Goal: Task Accomplishment & Management: Complete application form

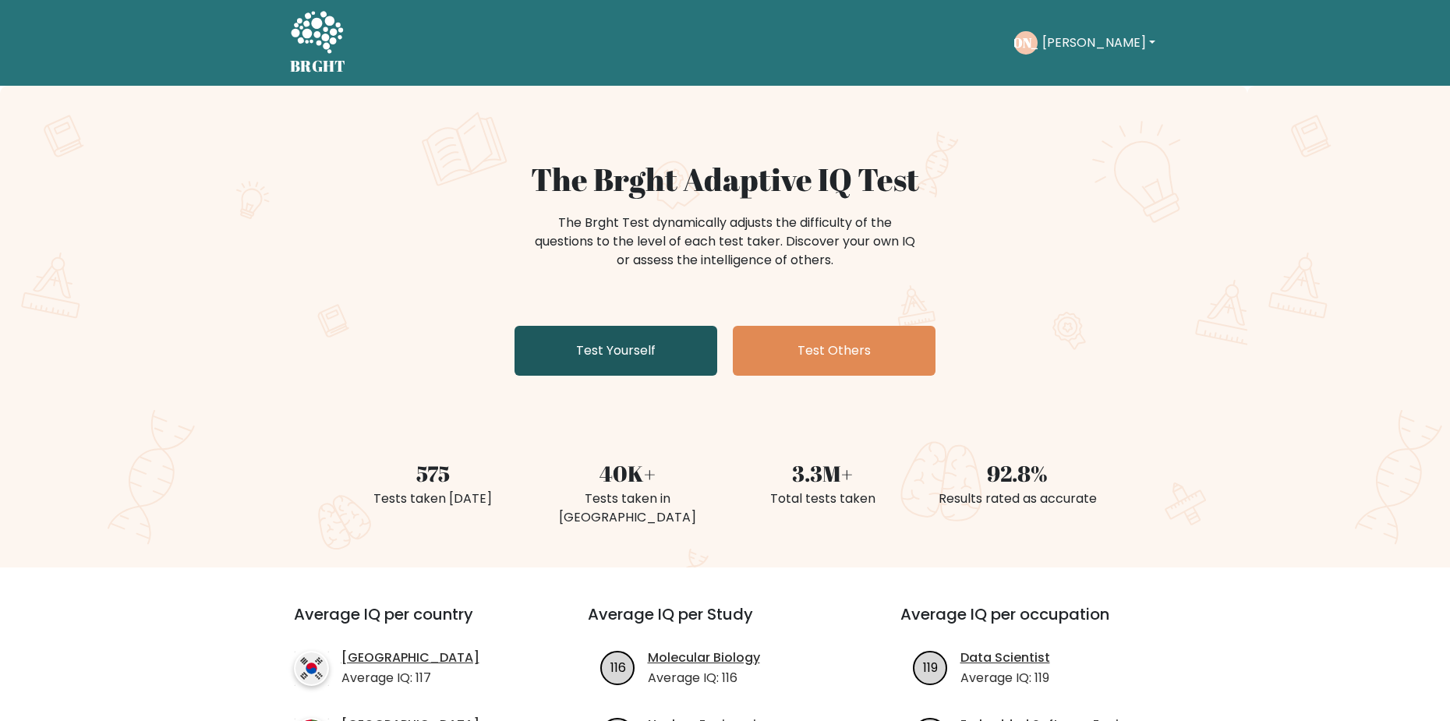
click at [672, 334] on link "Test Yourself" at bounding box center [616, 351] width 203 height 50
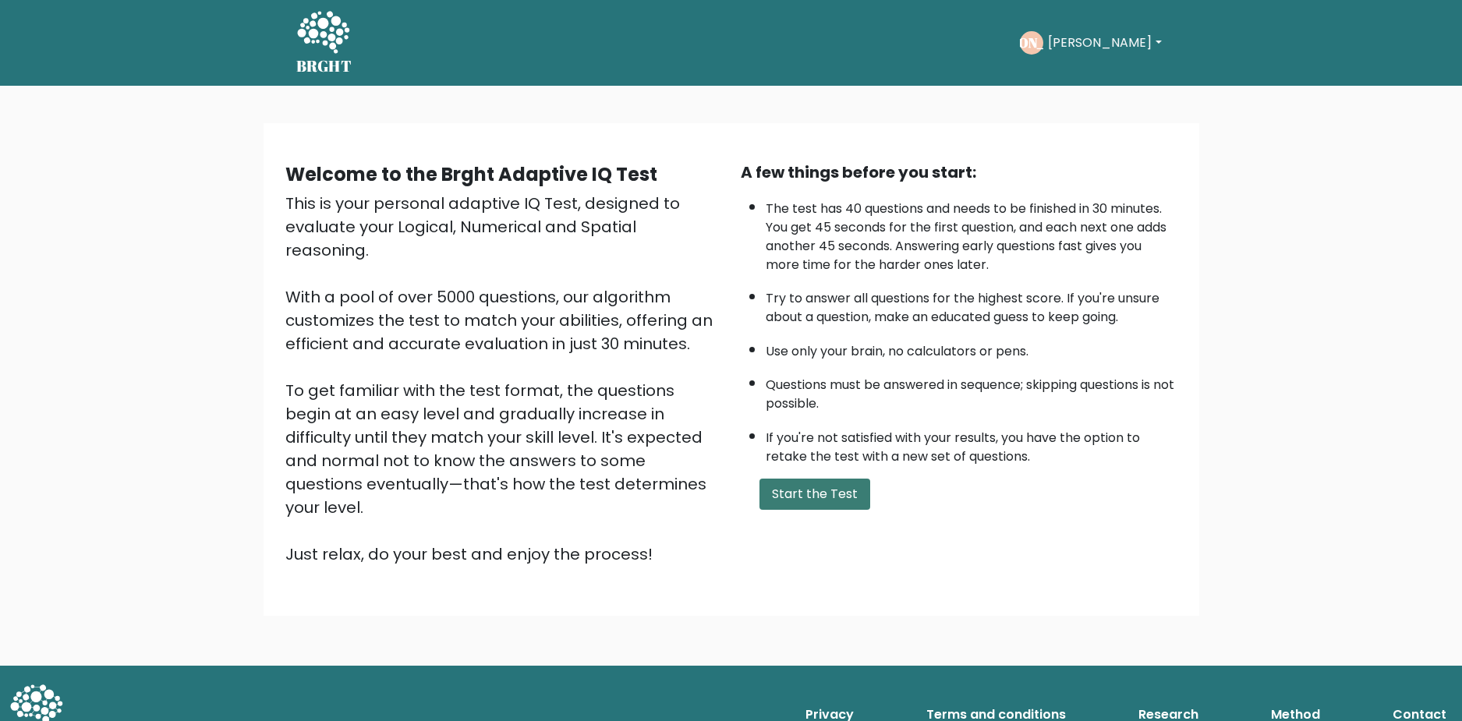
click at [825, 484] on button "Start the Test" at bounding box center [814, 494] width 111 height 31
drag, startPoint x: 822, startPoint y: 526, endPoint x: 829, endPoint y: 540, distance: 15.7
click at [829, 540] on div "Welcome to the Brght Adaptive IQ Test This is your personal adaptive IQ Test, d…" at bounding box center [731, 369] width 917 height 443
click at [829, 500] on button "Start the Test" at bounding box center [814, 494] width 111 height 31
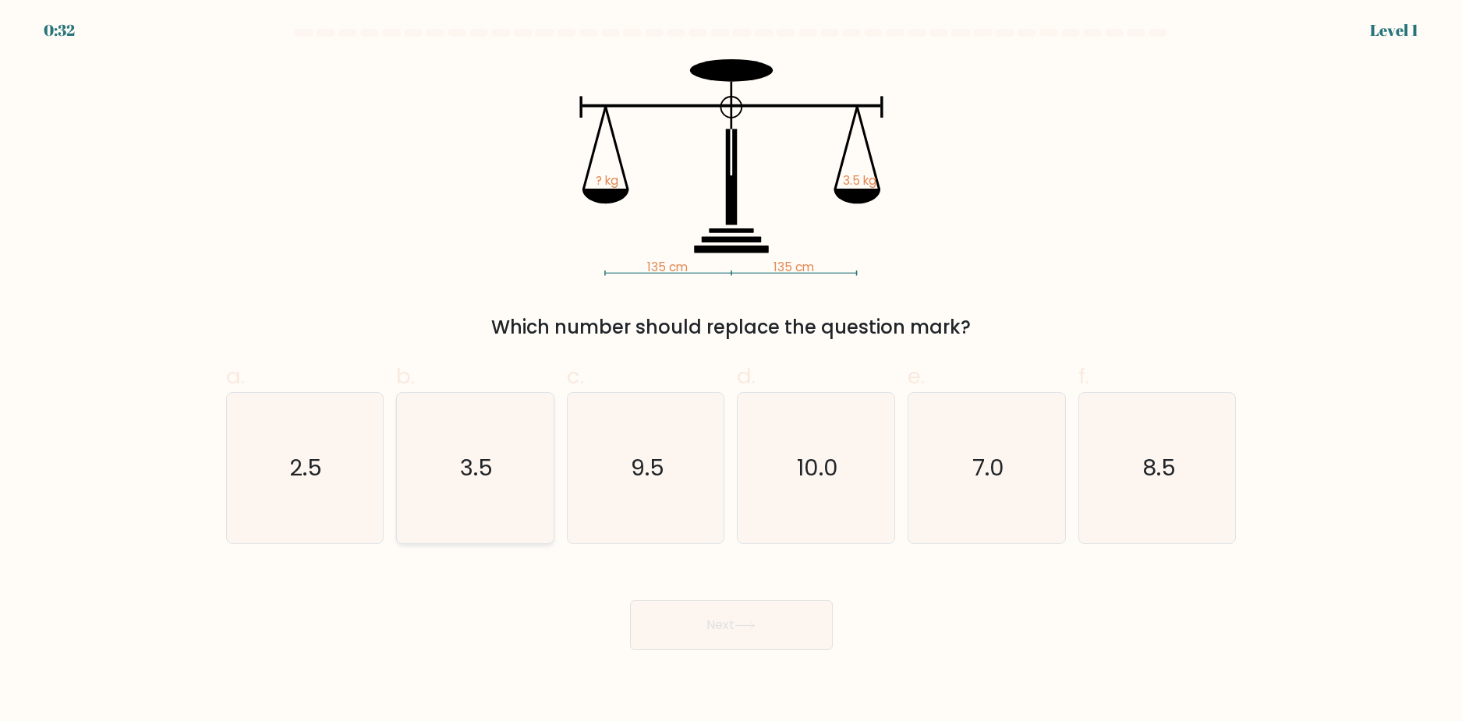
click at [454, 491] on icon "3.5" at bounding box center [475, 468] width 150 height 150
click at [731, 371] on input "b. 3.5" at bounding box center [731, 366] width 1 height 10
radio input "true"
click at [698, 630] on button "Next" at bounding box center [731, 625] width 203 height 50
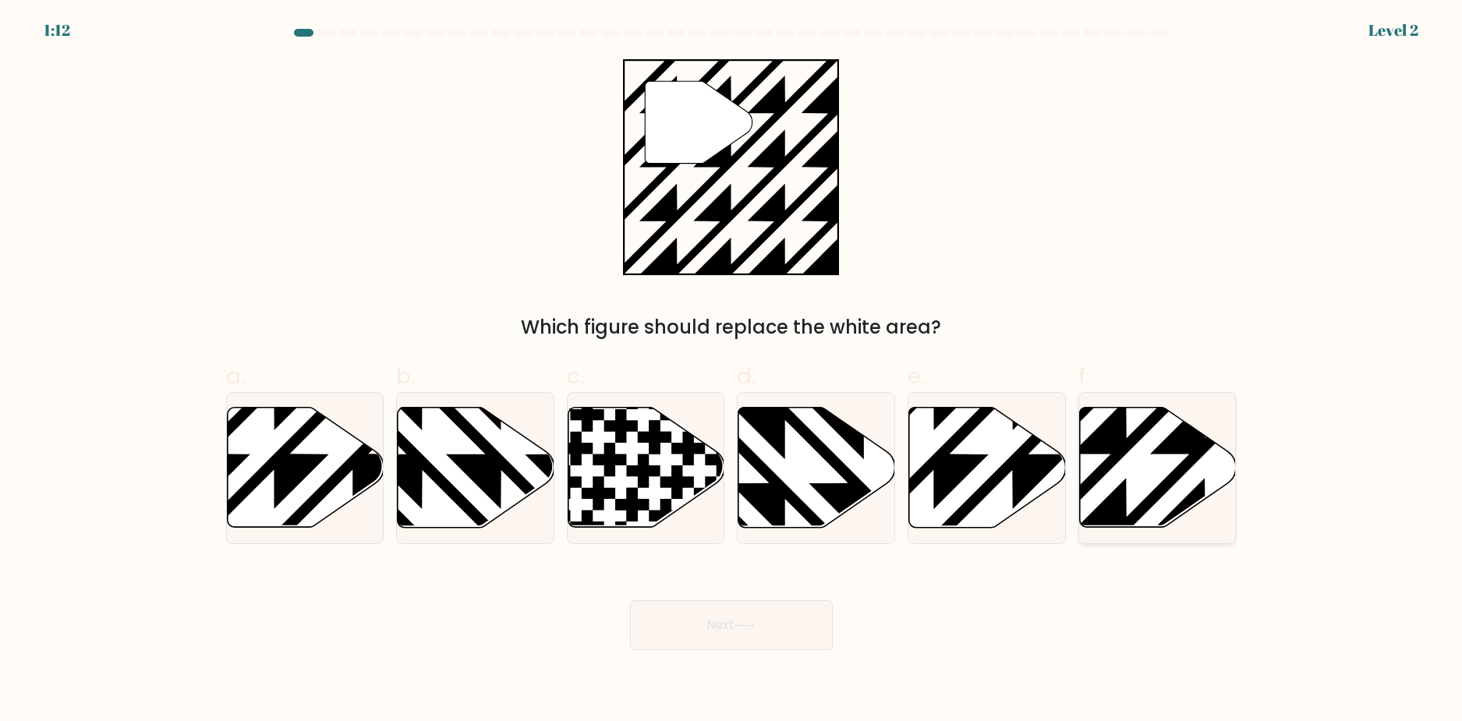
click at [1127, 470] on icon at bounding box center [1158, 468] width 157 height 120
click at [732, 371] on input "f." at bounding box center [731, 366] width 1 height 10
radio input "true"
click at [808, 619] on button "Next" at bounding box center [731, 625] width 203 height 50
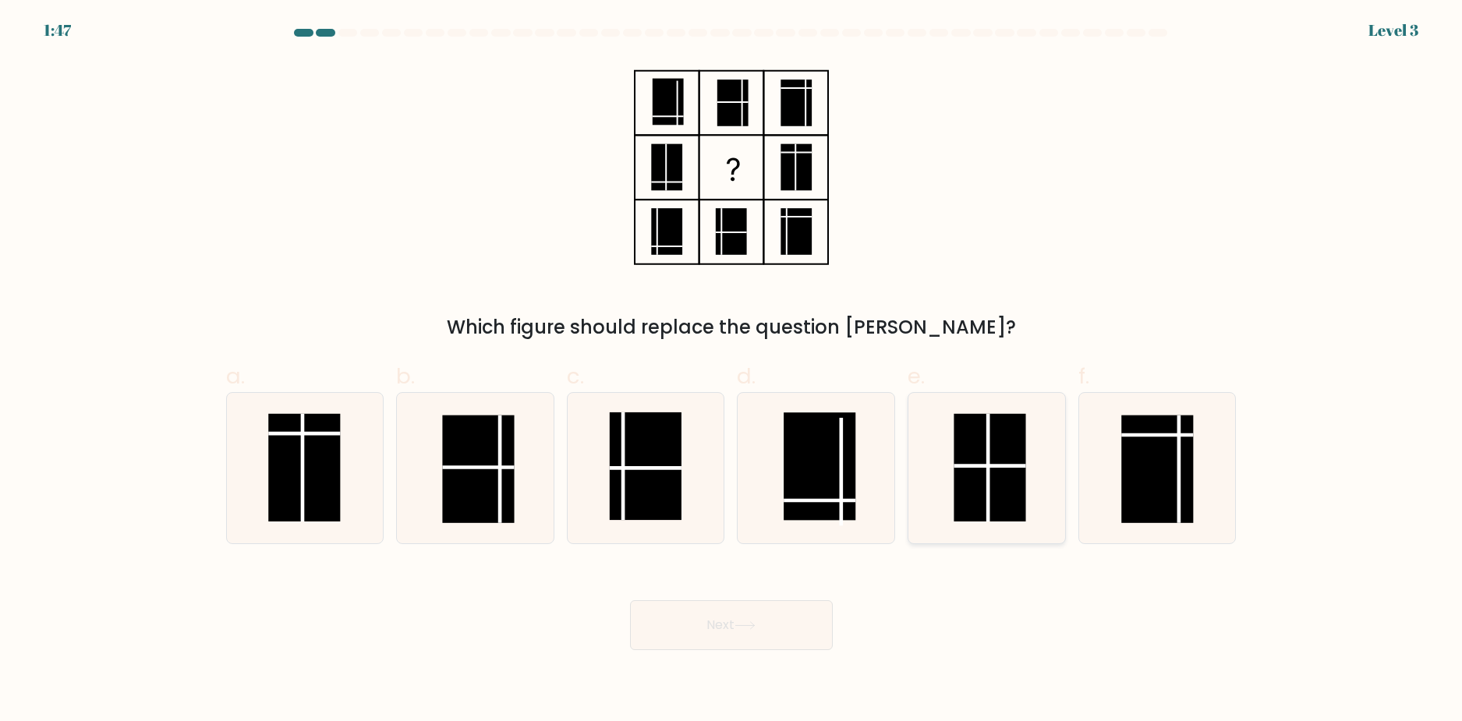
click at [988, 469] on line at bounding box center [988, 468] width 0 height 108
click at [732, 371] on input "e." at bounding box center [731, 366] width 1 height 10
radio input "true"
click at [779, 614] on button "Next" at bounding box center [731, 625] width 203 height 50
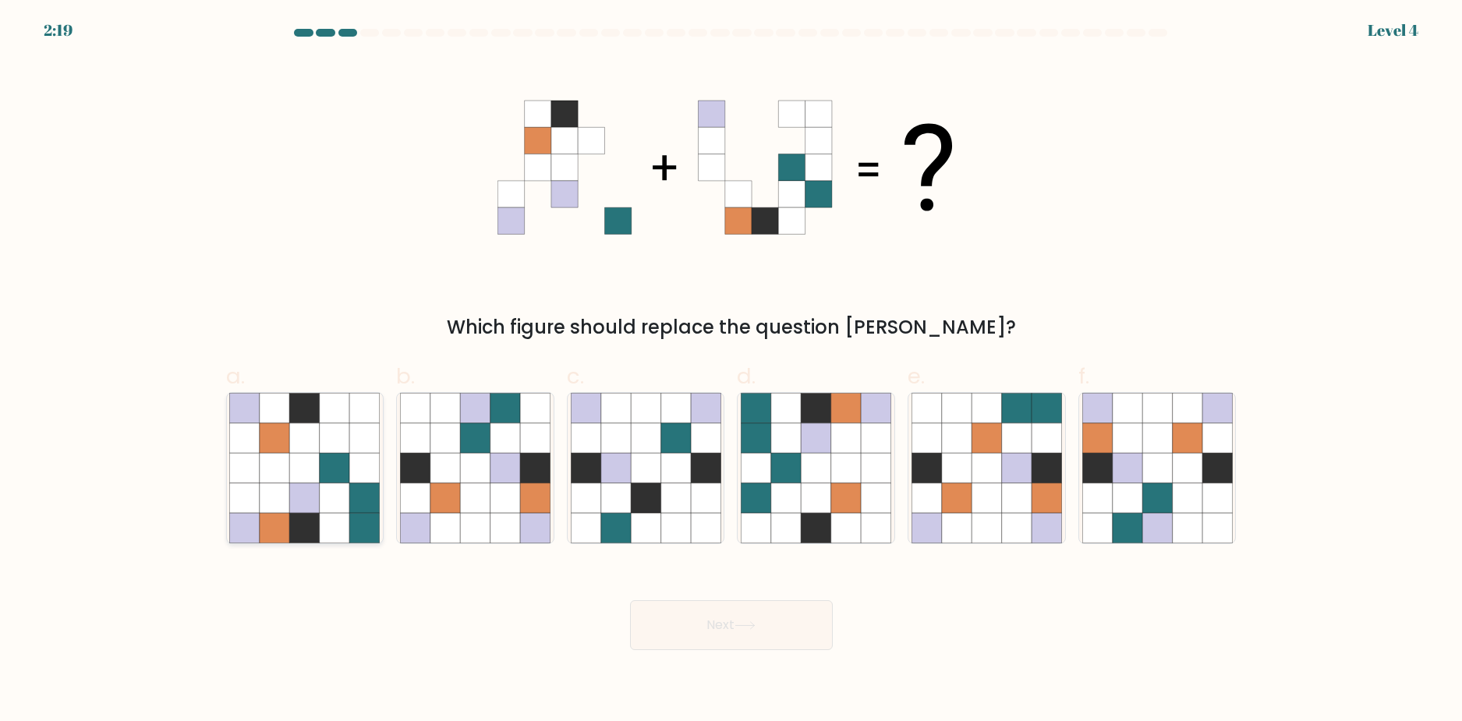
click at [335, 500] on icon at bounding box center [335, 498] width 30 height 30
click at [731, 371] on input "a." at bounding box center [731, 366] width 1 height 10
radio input "true"
click at [801, 638] on button "Next" at bounding box center [731, 625] width 203 height 50
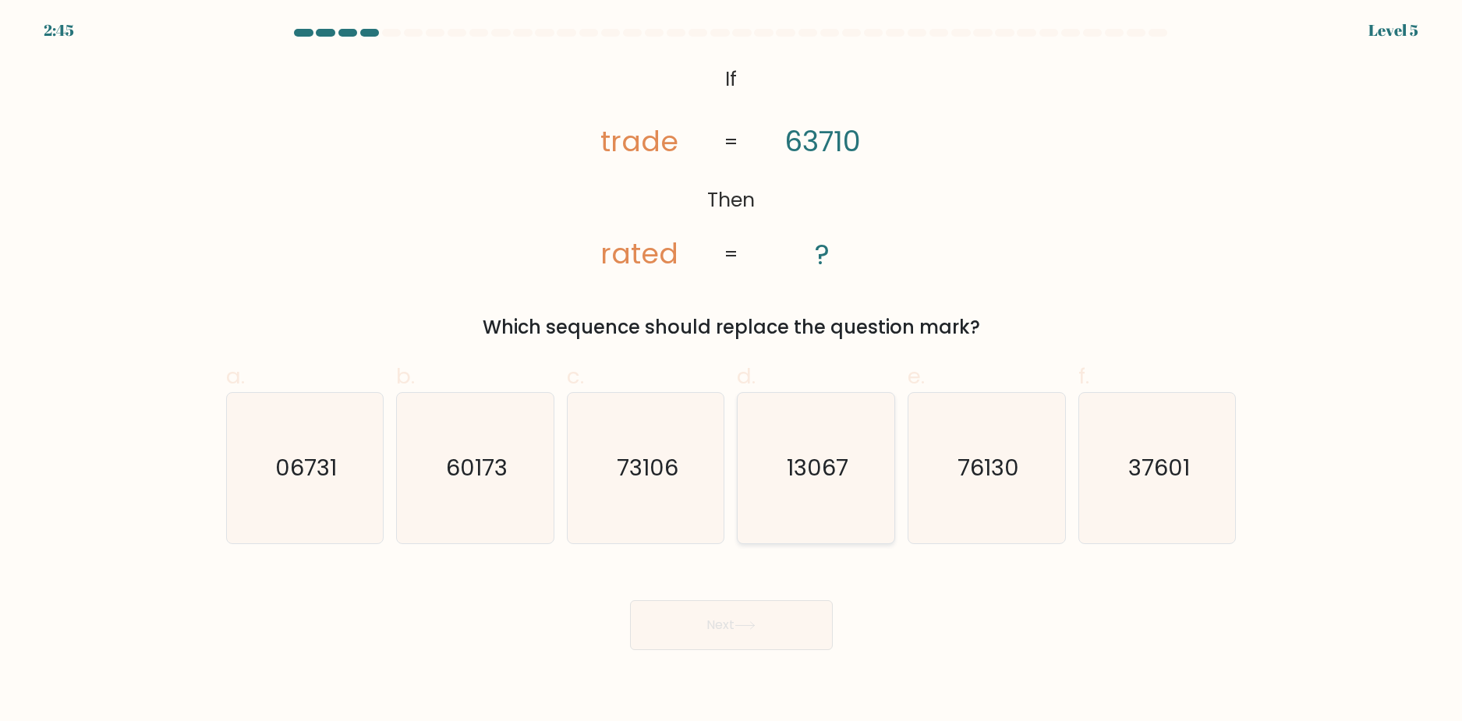
click at [842, 467] on text "13067" at bounding box center [818, 467] width 62 height 31
click at [732, 371] on input "d. 13067" at bounding box center [731, 366] width 1 height 10
radio input "true"
click at [780, 631] on button "Next" at bounding box center [731, 625] width 203 height 50
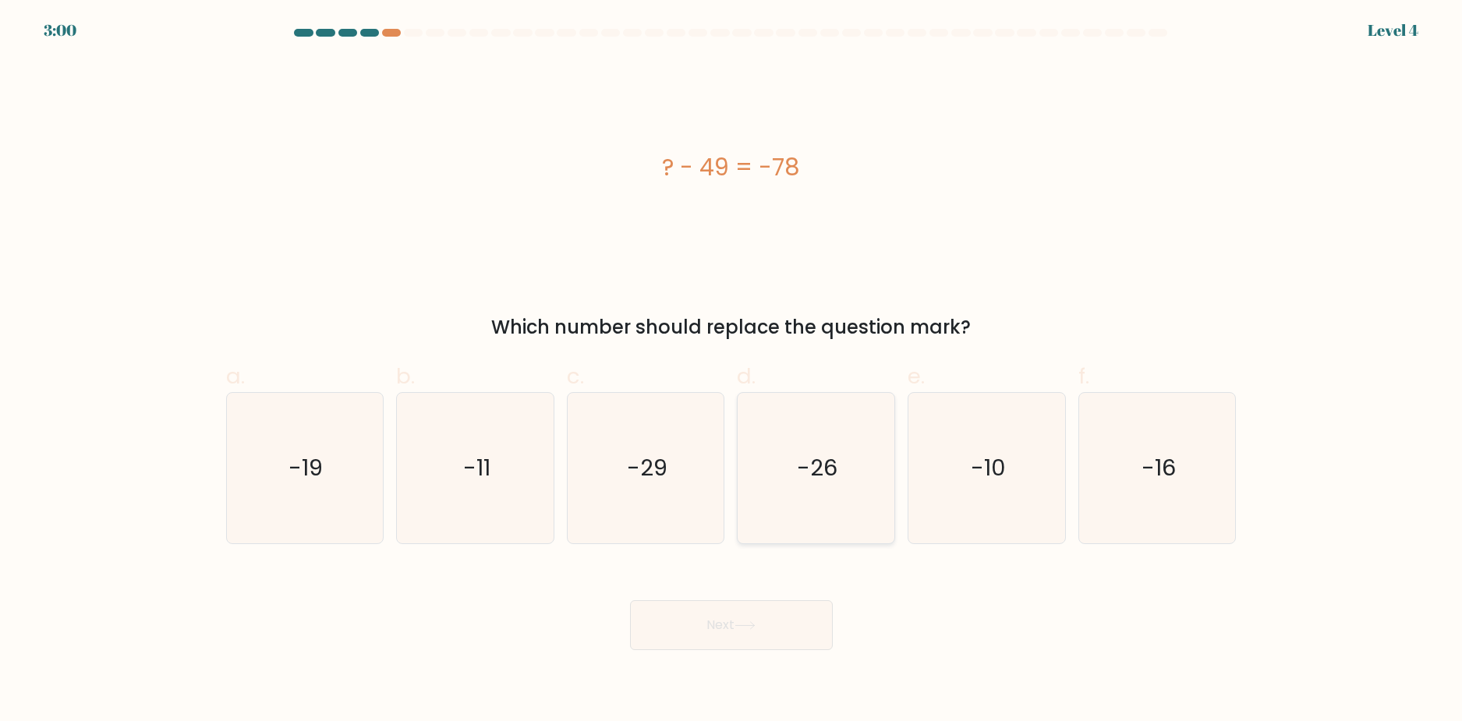
click at [804, 461] on text "-26" at bounding box center [817, 467] width 41 height 31
click at [732, 371] on input "d. -26" at bounding box center [731, 366] width 1 height 10
radio input "true"
click at [670, 483] on icon "-29" at bounding box center [646, 468] width 150 height 150
click at [731, 371] on input "c. -29" at bounding box center [731, 366] width 1 height 10
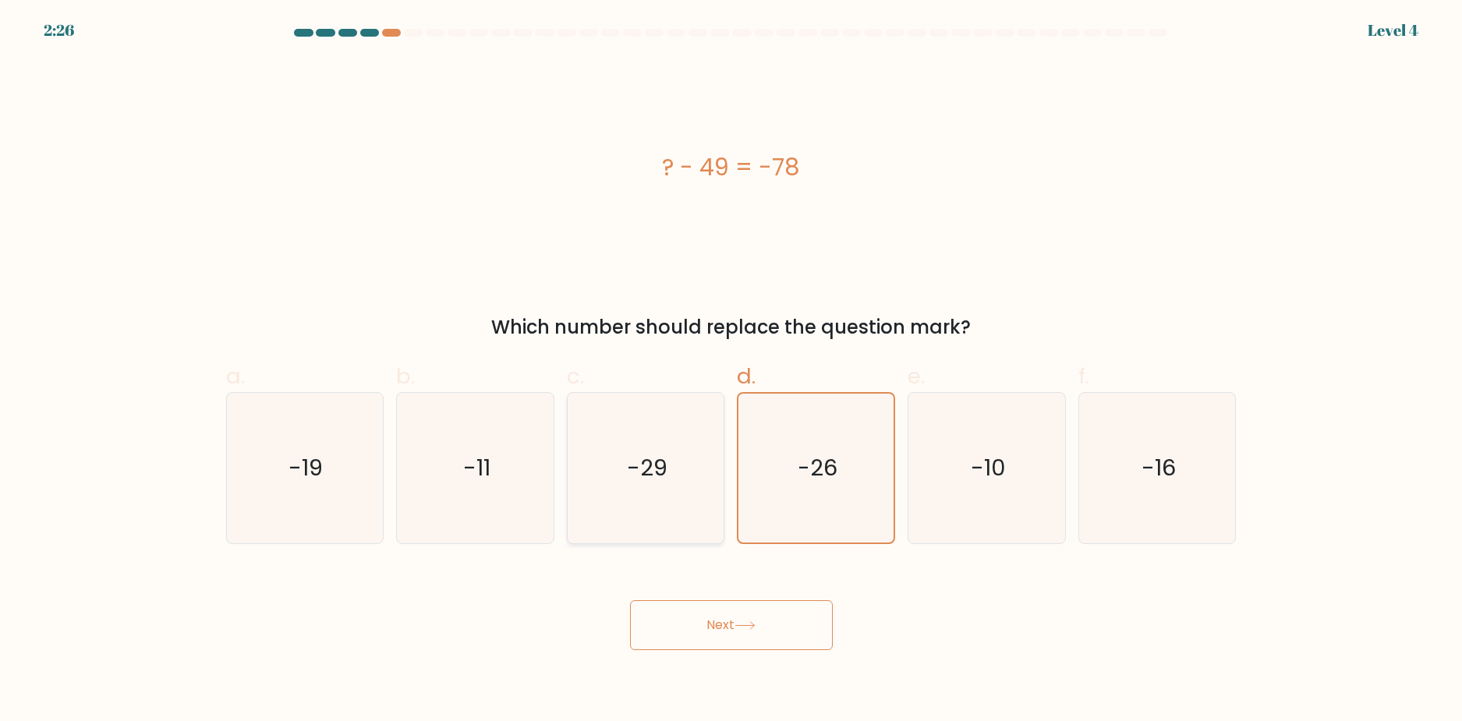
radio input "true"
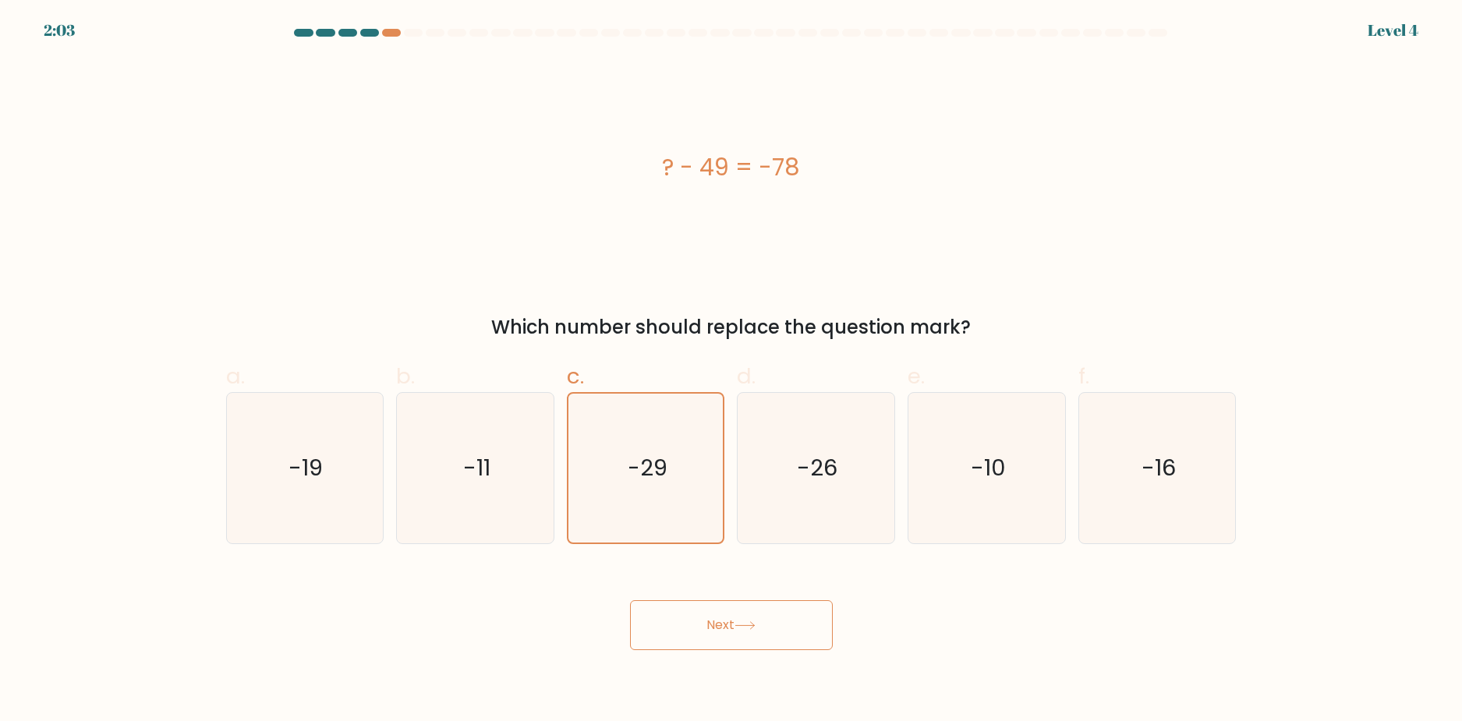
drag, startPoint x: 702, startPoint y: 169, endPoint x: 723, endPoint y: 169, distance: 21.0
click at [723, 169] on div "? - 49 = -78" at bounding box center [731, 167] width 1010 height 35
click at [675, 158] on div "? - 49 = -78" at bounding box center [731, 167] width 1010 height 35
drag, startPoint x: 677, startPoint y: 164, endPoint x: 744, endPoint y: 169, distance: 67.3
click at [744, 169] on div "? - 49 = -78" at bounding box center [731, 167] width 1010 height 35
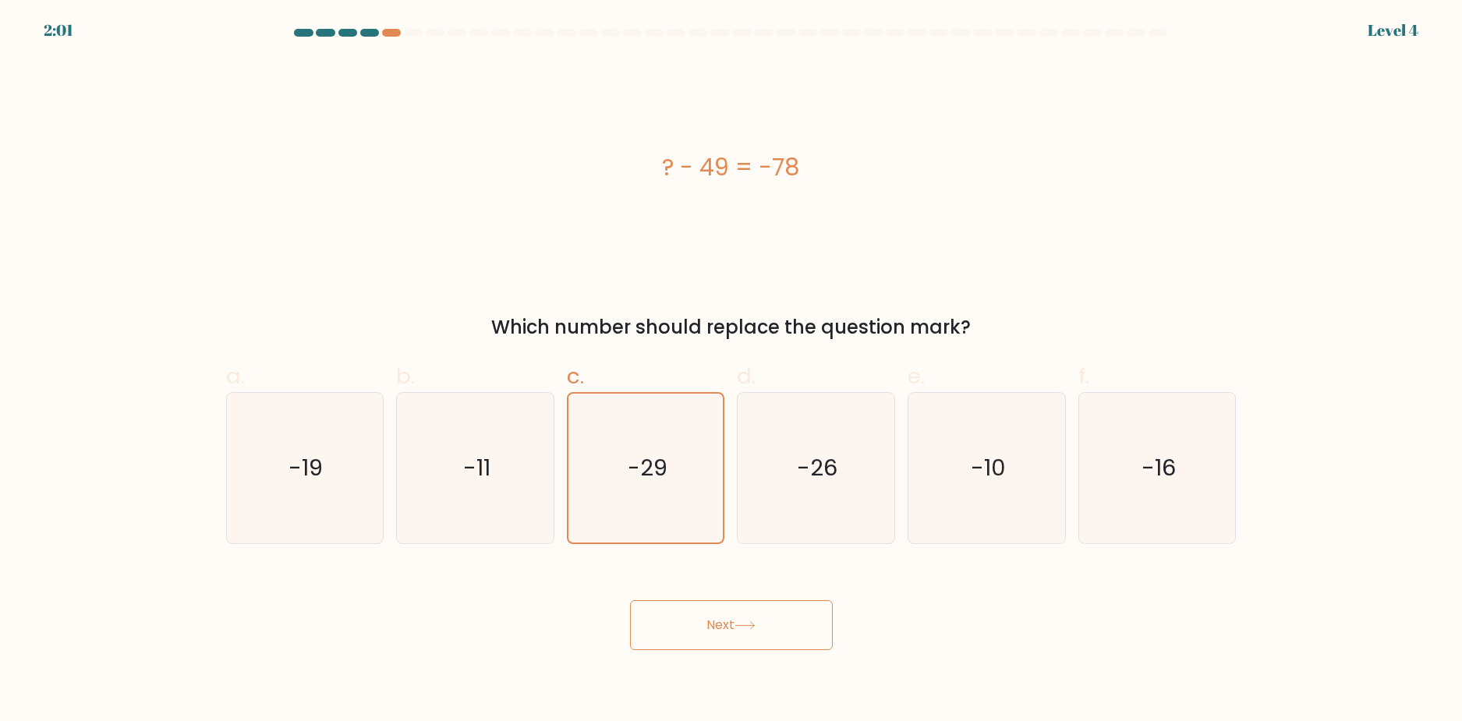
click at [558, 147] on div "? - 49 = -78" at bounding box center [731, 167] width 1010 height 217
click at [731, 616] on button "Next" at bounding box center [731, 625] width 203 height 50
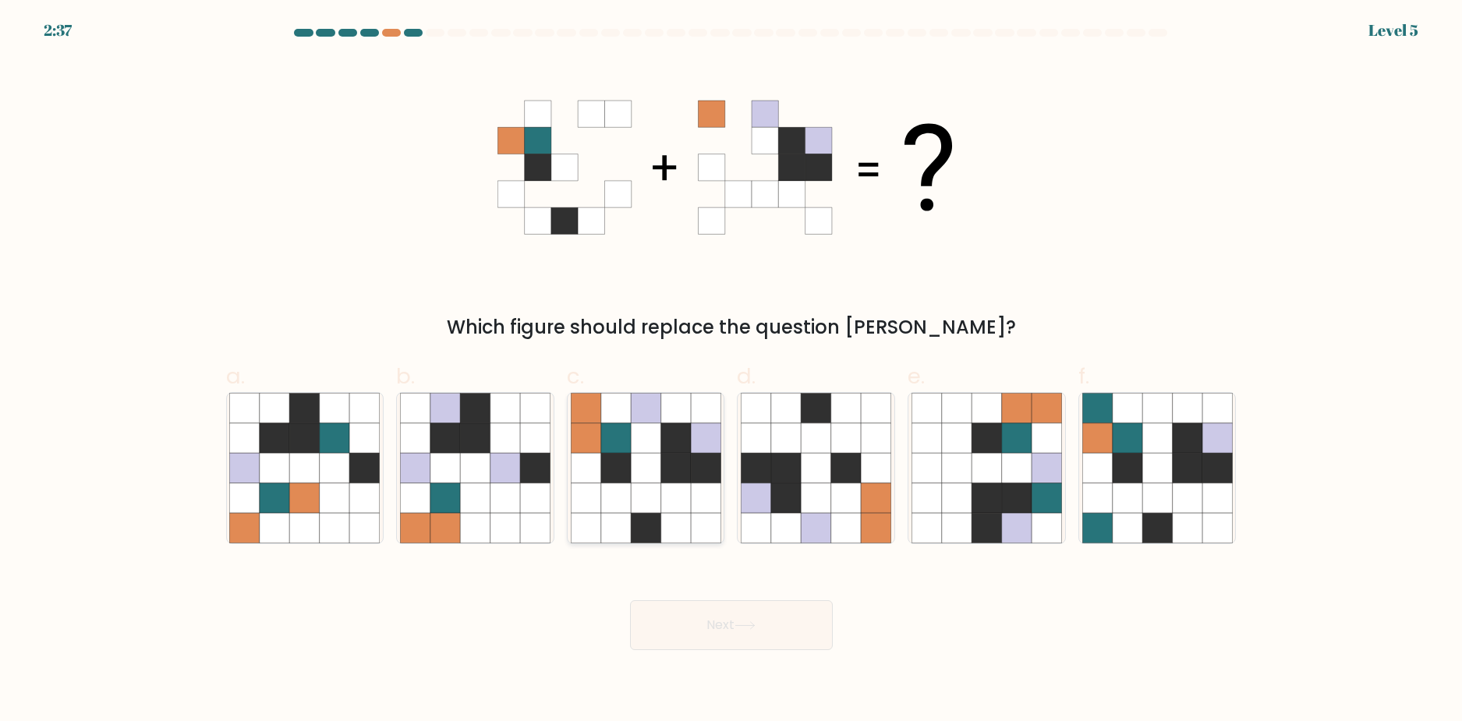
click at [647, 465] on icon at bounding box center [646, 468] width 30 height 30
click at [731, 371] on input "c." at bounding box center [731, 366] width 1 height 10
radio input "true"
click at [772, 614] on button "Next" at bounding box center [731, 625] width 203 height 50
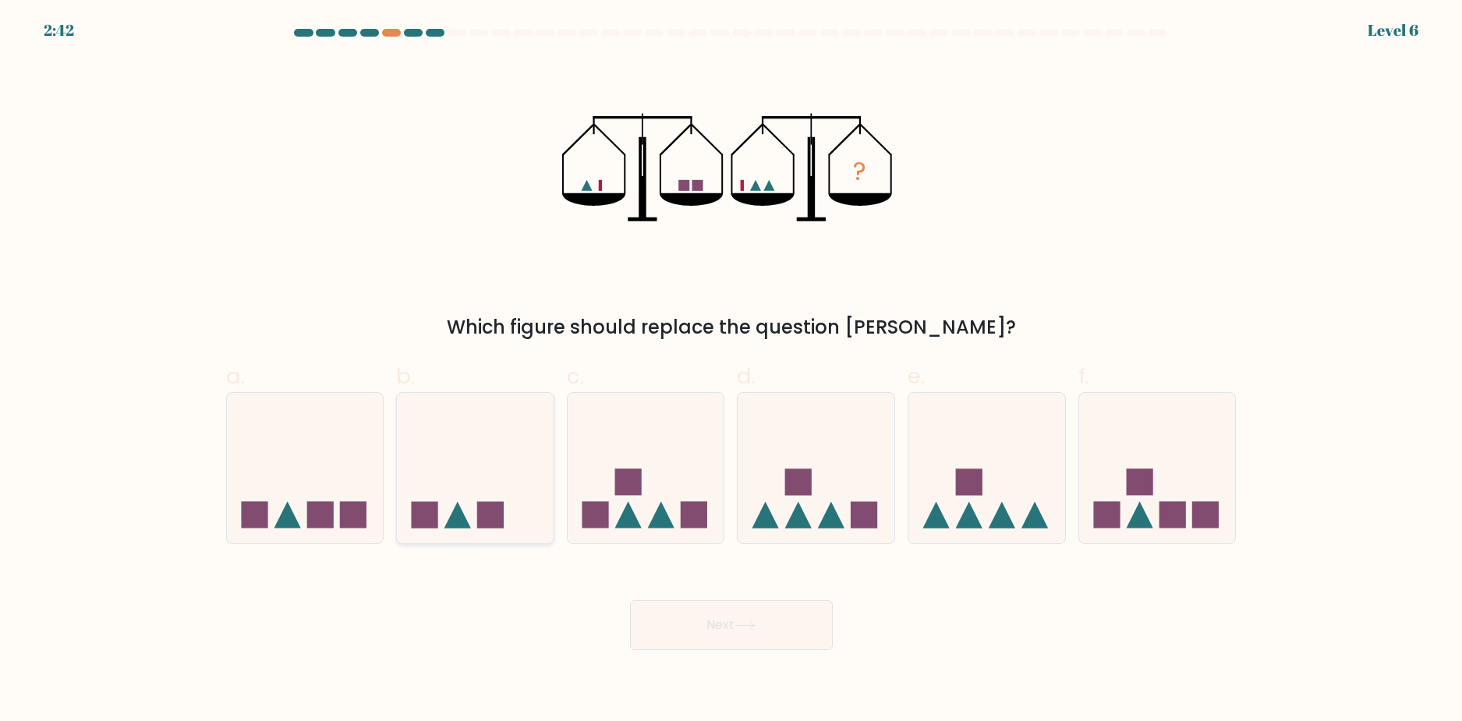
drag, startPoint x: 468, startPoint y: 500, endPoint x: 478, endPoint y: 500, distance: 10.2
click at [469, 500] on icon at bounding box center [475, 467] width 157 height 129
click at [731, 371] on input "b." at bounding box center [731, 366] width 1 height 10
radio input "true"
click at [746, 618] on button "Next" at bounding box center [731, 625] width 203 height 50
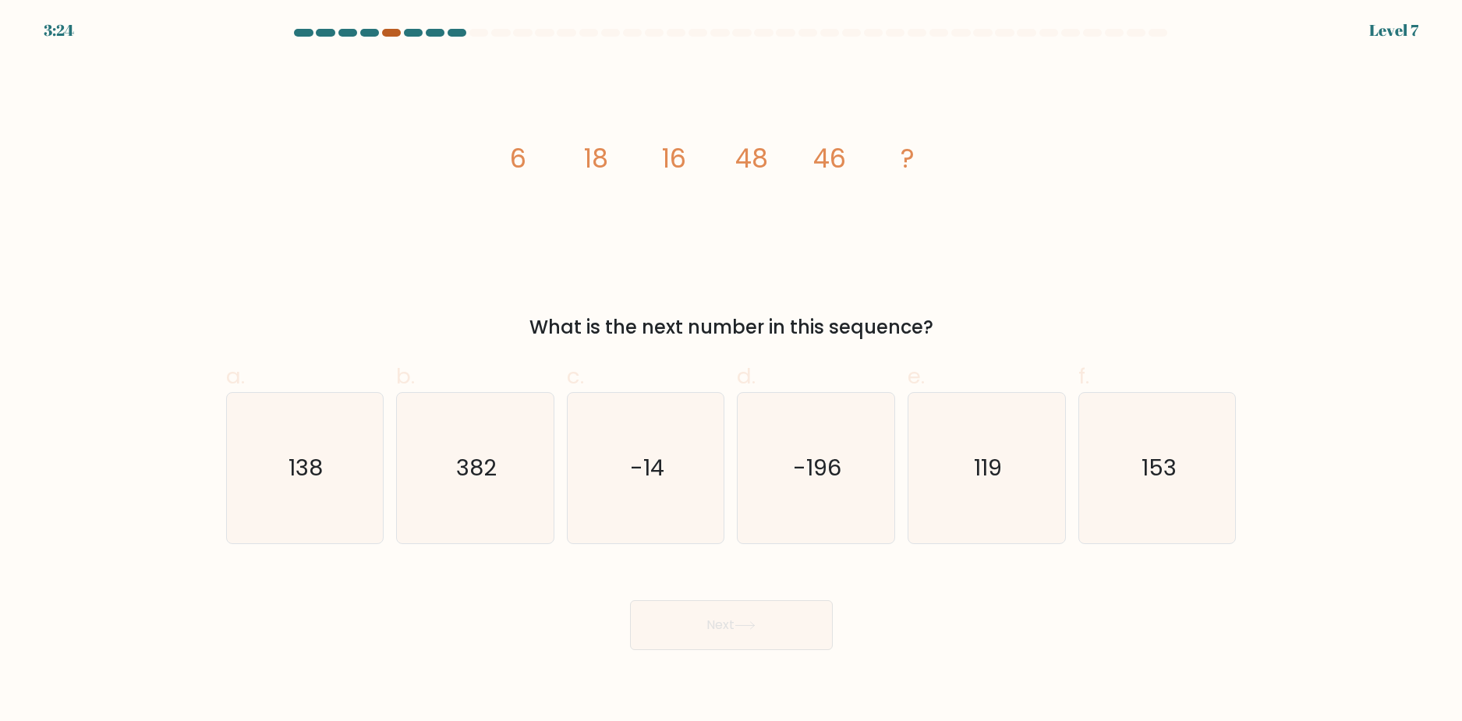
click at [387, 34] on div at bounding box center [391, 33] width 19 height 8
click at [966, 479] on icon "119" at bounding box center [986, 468] width 150 height 150
click at [732, 371] on input "e. 119" at bounding box center [731, 366] width 1 height 10
radio input "true"
click at [783, 649] on button "Next" at bounding box center [731, 625] width 203 height 50
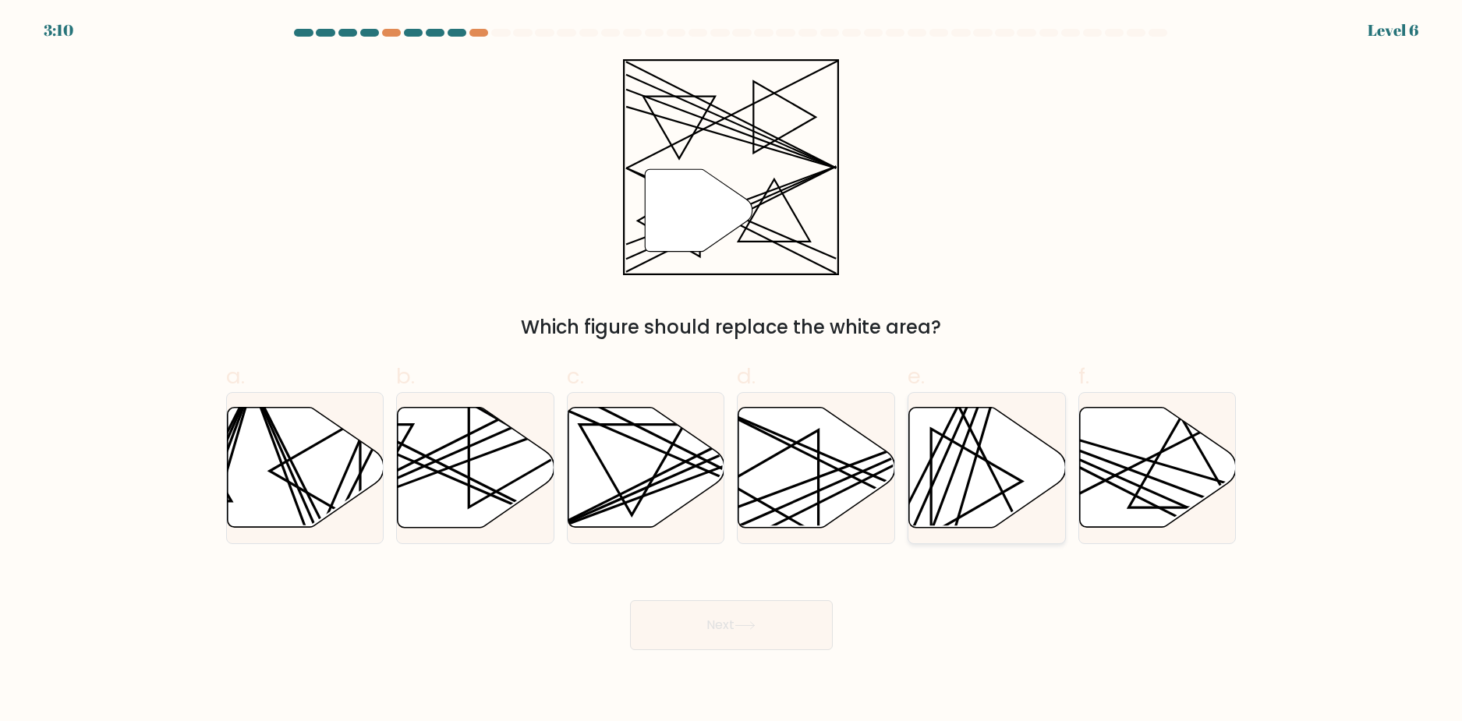
click at [956, 481] on icon at bounding box center [987, 468] width 157 height 120
click at [732, 371] on input "e." at bounding box center [731, 366] width 1 height 10
radio input "true"
click at [769, 624] on button "Next" at bounding box center [731, 625] width 203 height 50
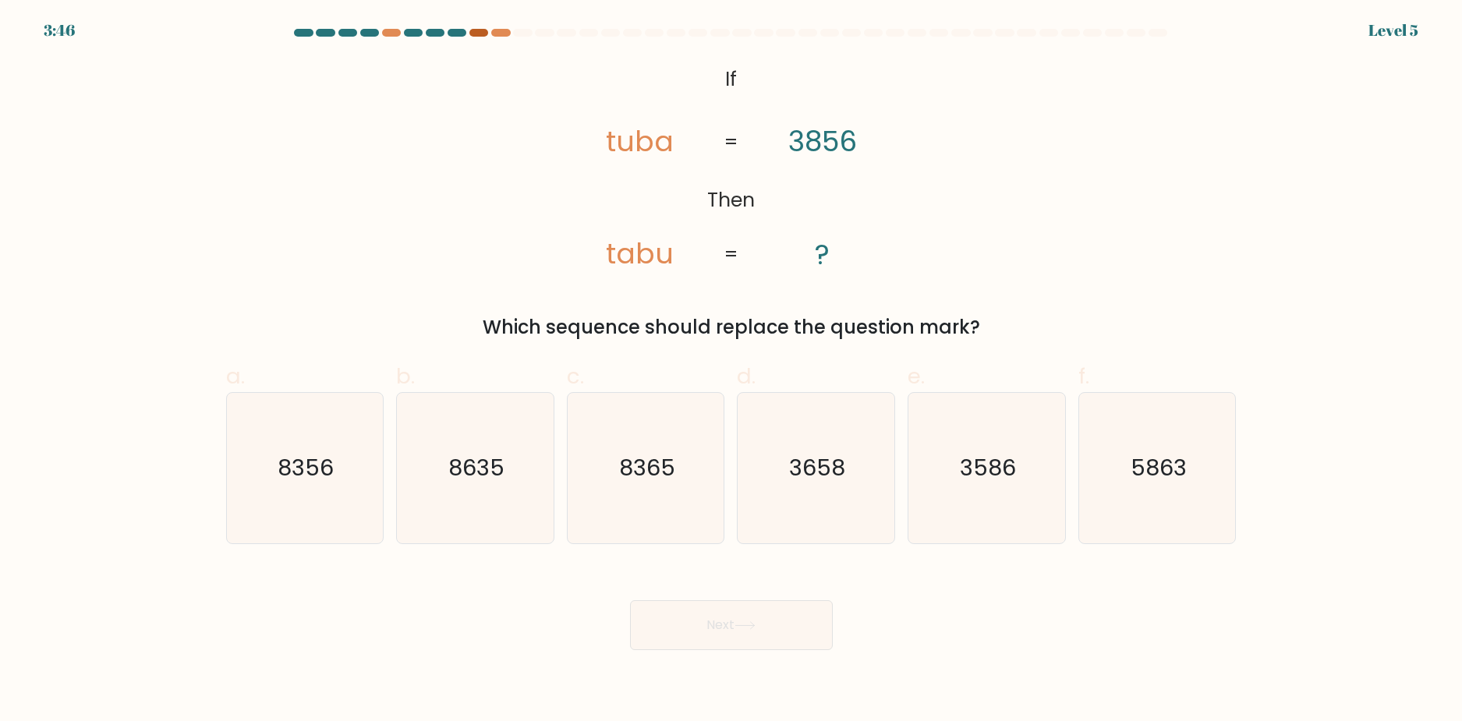
click at [477, 34] on div at bounding box center [478, 33] width 19 height 8
click at [498, 30] on div at bounding box center [500, 33] width 19 height 8
click at [472, 30] on div at bounding box center [478, 33] width 19 height 8
click at [515, 37] on div at bounding box center [731, 36] width 1029 height 14
click at [505, 37] on div at bounding box center [731, 36] width 1029 height 14
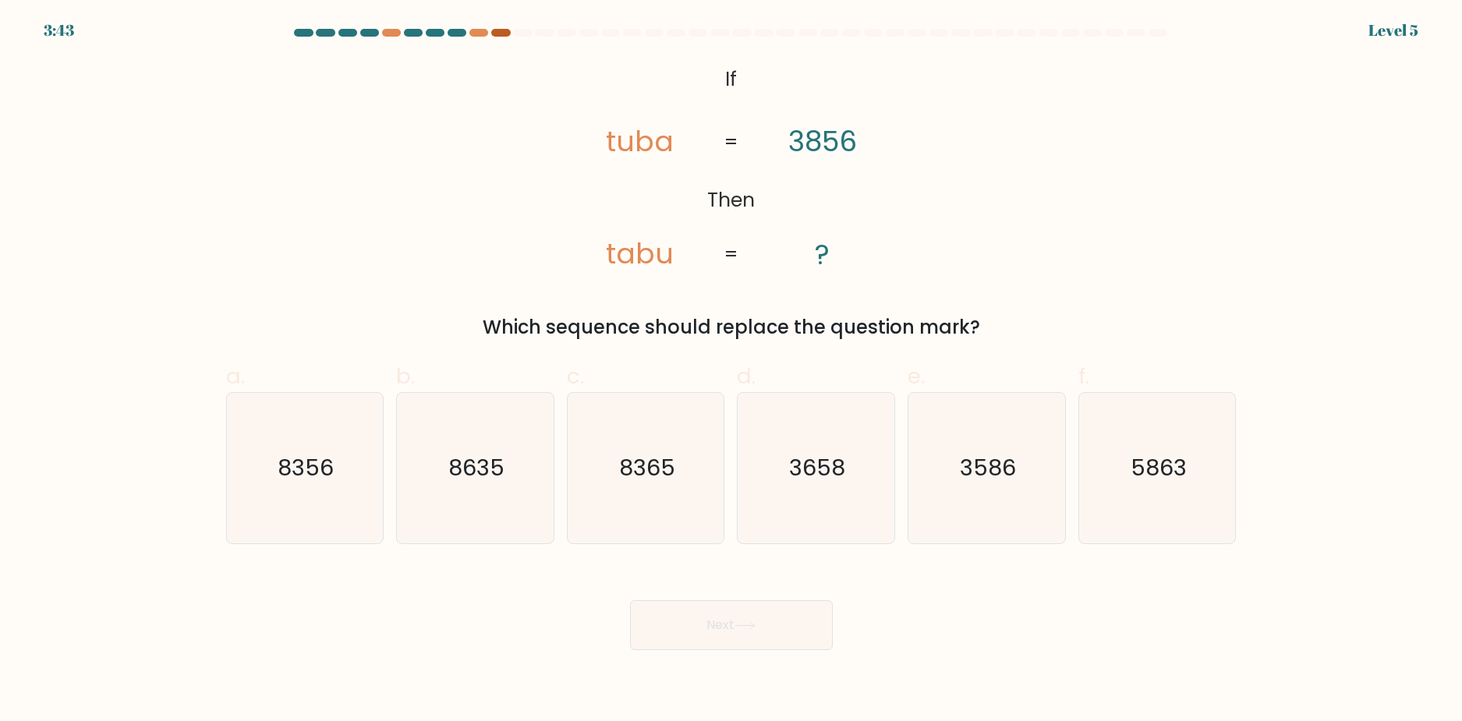
click at [495, 32] on at bounding box center [731, 33] width 876 height 8
click at [481, 34] on at bounding box center [731, 33] width 876 height 8
click at [479, 34] on div at bounding box center [478, 33] width 19 height 8
drag, startPoint x: 617, startPoint y: 143, endPoint x: 630, endPoint y: 140, distance: 12.9
click at [630, 140] on tspan "tuba" at bounding box center [640, 142] width 68 height 40
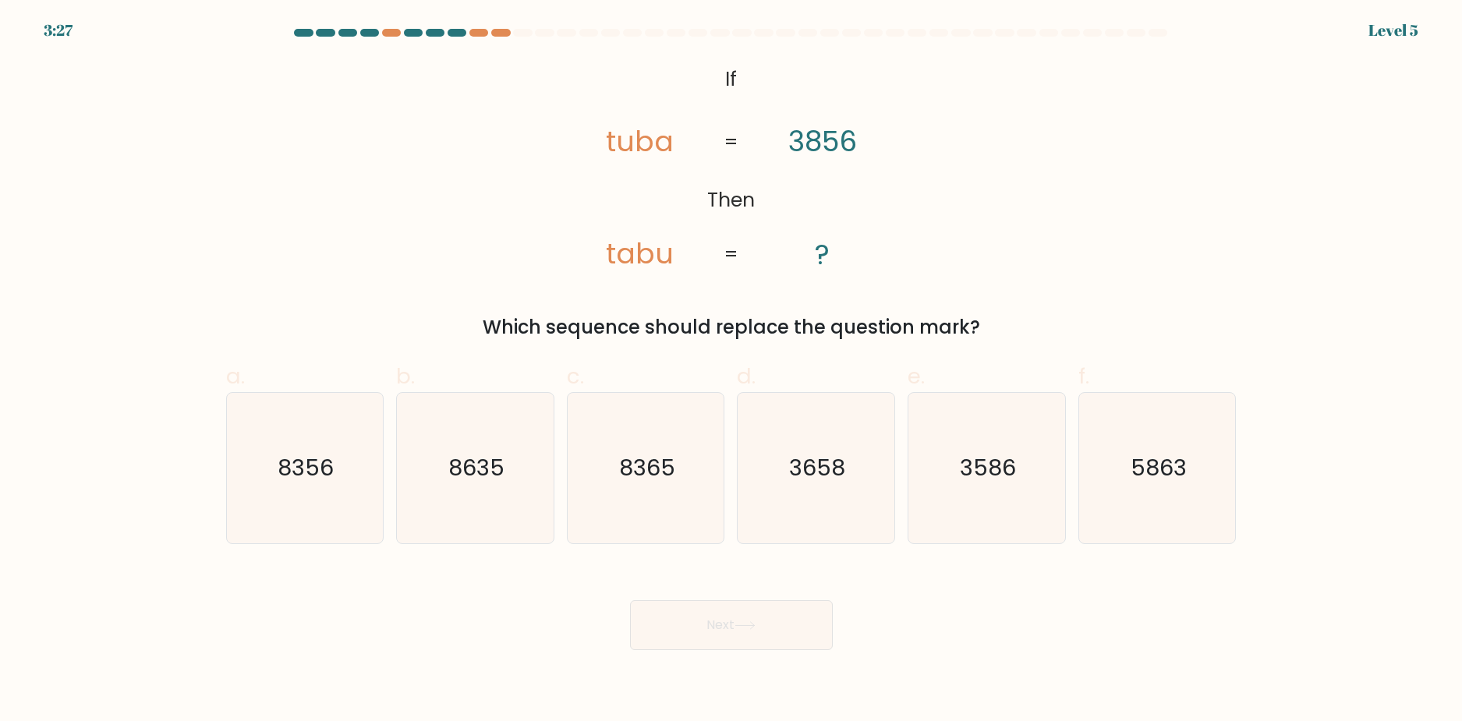
click at [540, 150] on div "@import url('https://fonts.googleapis.com/css?family=Abril+Fatface:400,100,100i…" at bounding box center [731, 200] width 1029 height 282
click at [840, 504] on icon "3658" at bounding box center [816, 468] width 150 height 150
click at [732, 371] on input "d. 3658" at bounding box center [731, 366] width 1 height 10
radio input "true"
click at [749, 640] on button "Next" at bounding box center [731, 625] width 203 height 50
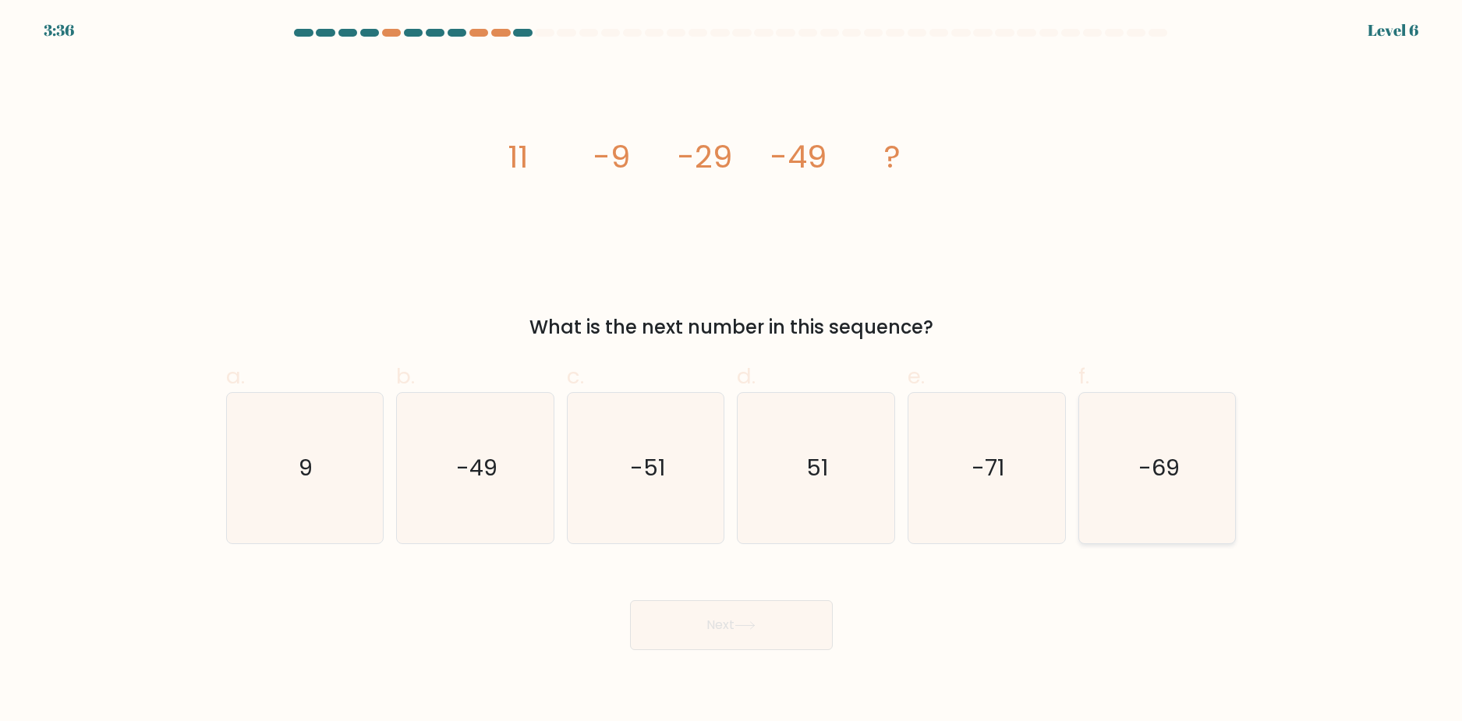
click at [1163, 478] on text "-69" at bounding box center [1158, 467] width 41 height 31
click at [732, 371] on input "f. -69" at bounding box center [731, 366] width 1 height 10
radio input "true"
click at [766, 630] on button "Next" at bounding box center [731, 625] width 203 height 50
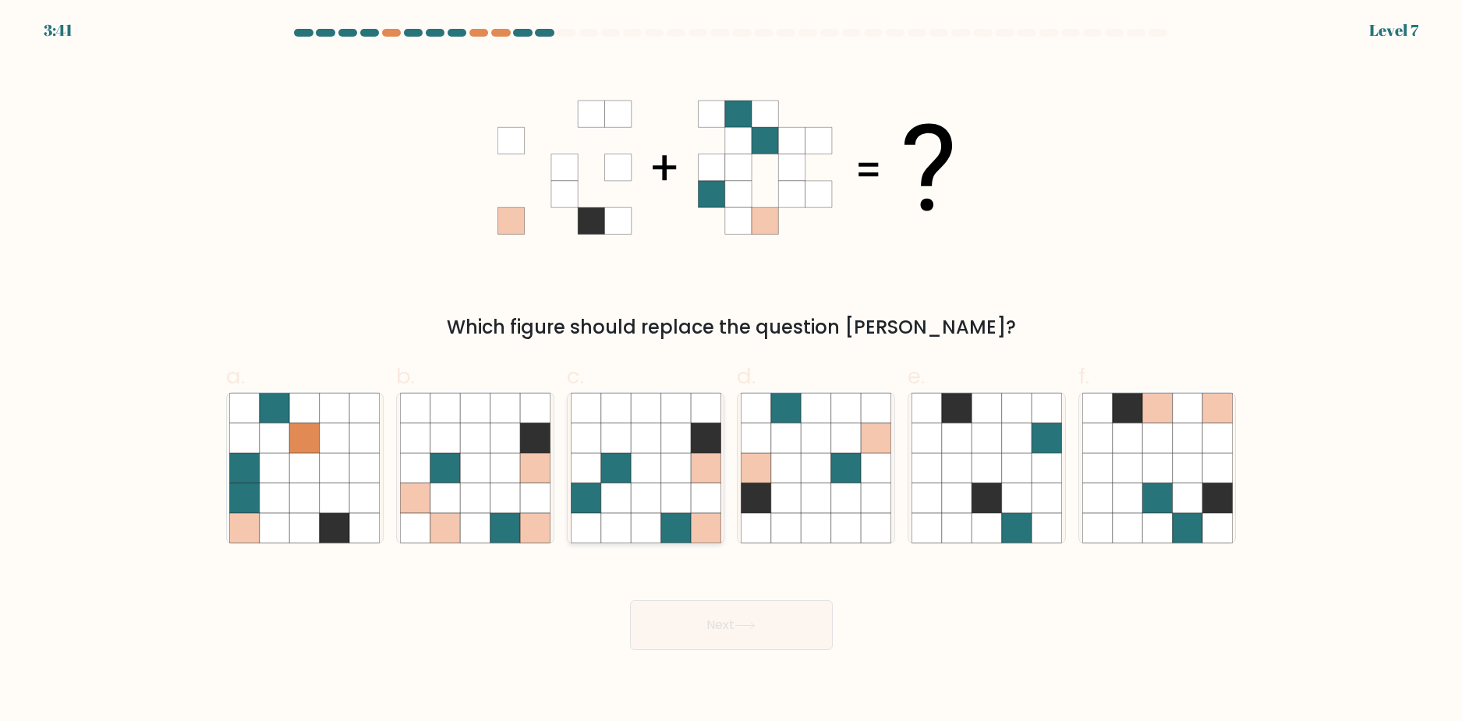
drag, startPoint x: 643, startPoint y: 476, endPoint x: 678, endPoint y: 515, distance: 51.9
click at [643, 475] on icon at bounding box center [646, 468] width 30 height 30
click at [731, 371] on input "c." at bounding box center [731, 366] width 1 height 10
radio input "true"
click at [734, 637] on form at bounding box center [731, 339] width 1462 height 621
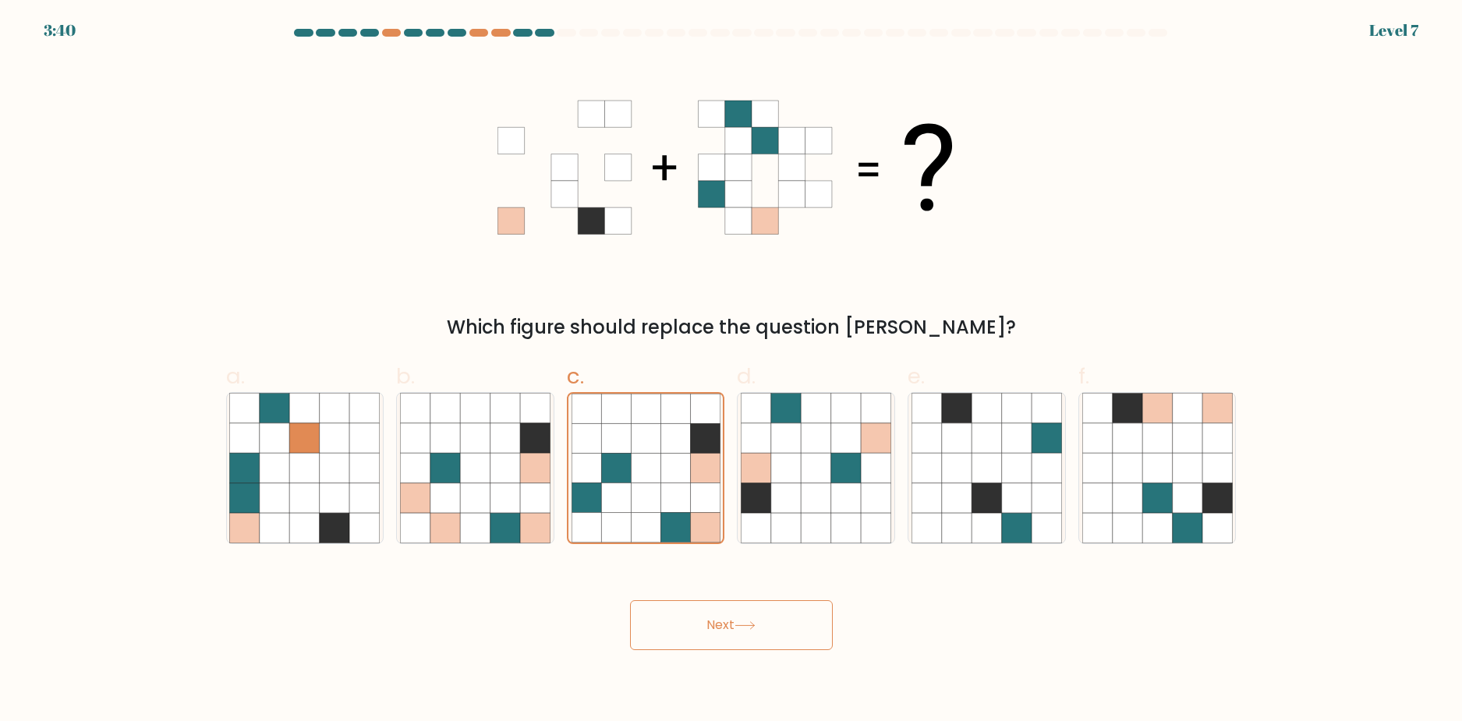
click at [739, 628] on icon at bounding box center [744, 625] width 21 height 9
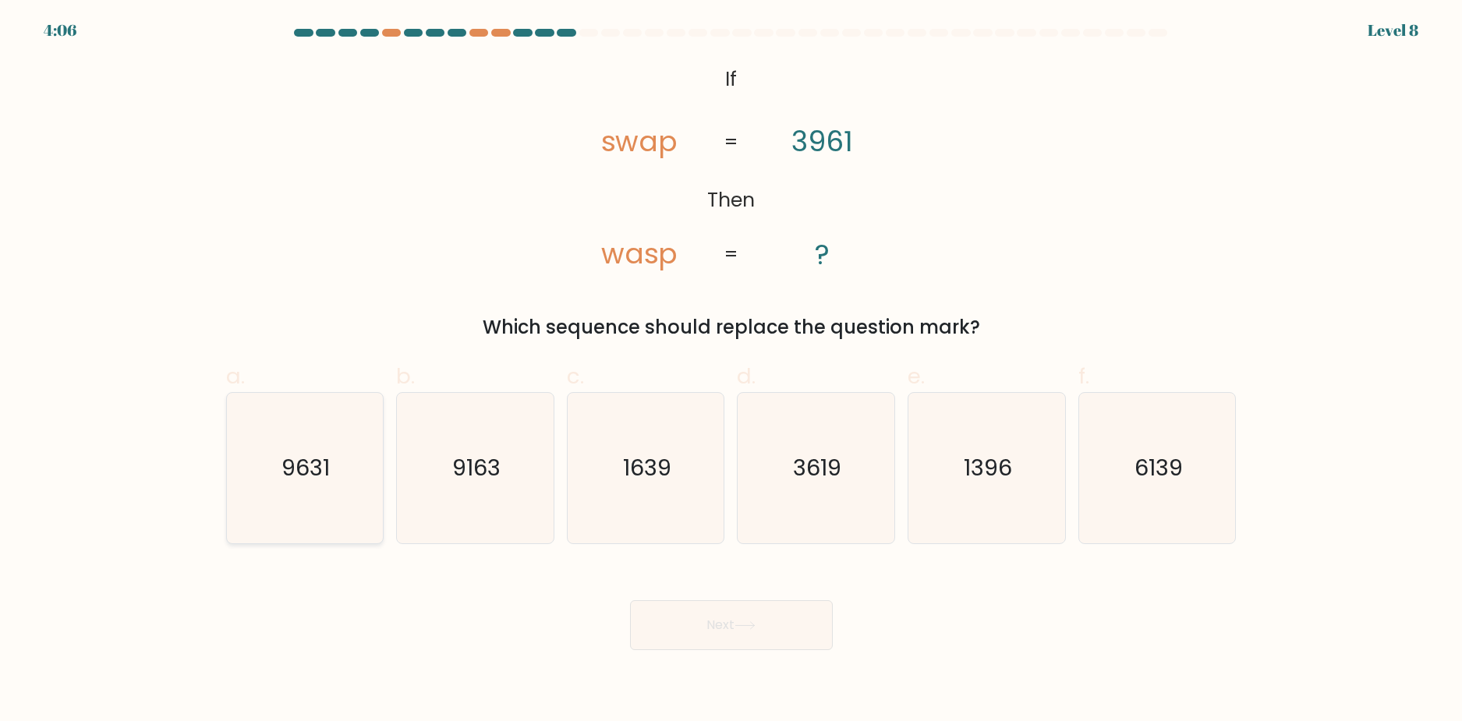
click at [334, 465] on icon "9631" at bounding box center [304, 468] width 150 height 150
click at [731, 371] on input "a. 9631" at bounding box center [731, 366] width 1 height 10
radio input "true"
click at [1116, 472] on icon "6139" at bounding box center [1157, 468] width 150 height 150
click at [732, 371] on input "f. 6139" at bounding box center [731, 366] width 1 height 10
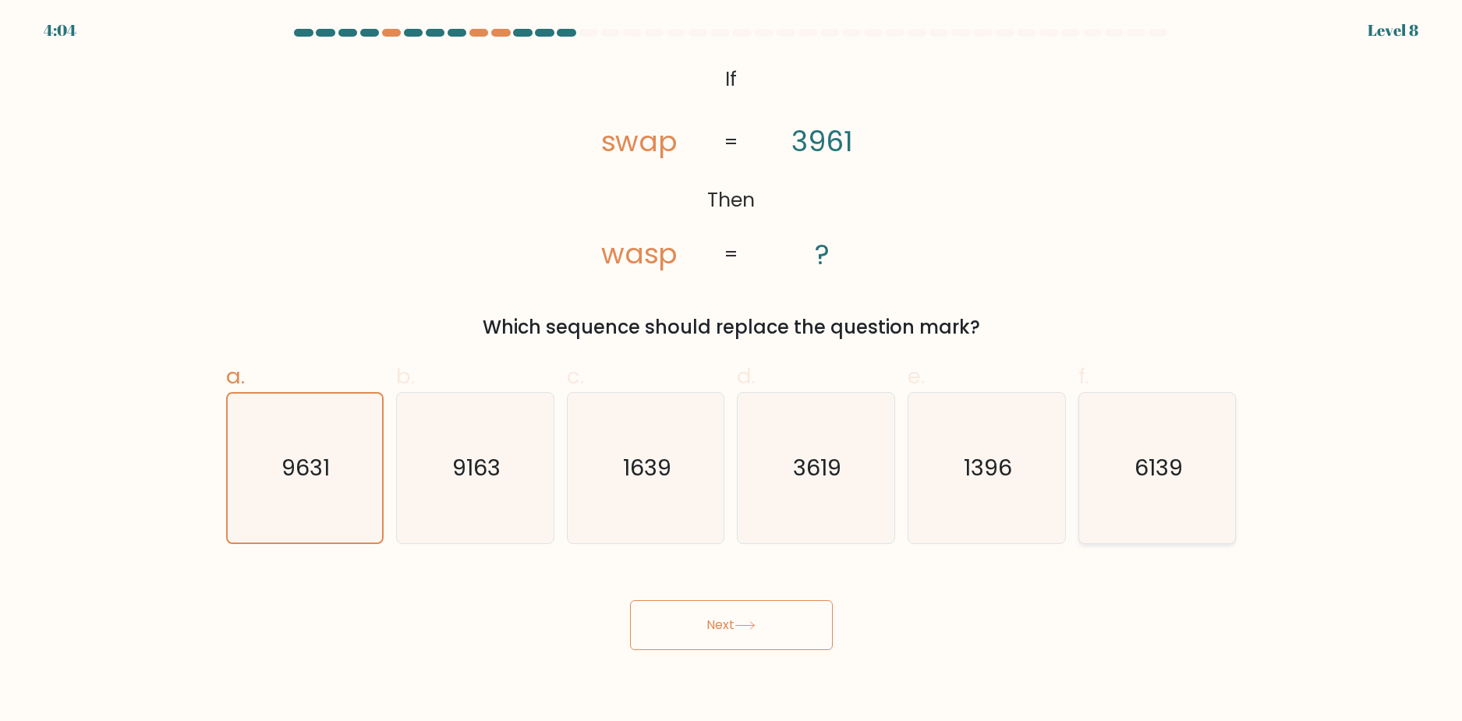
radio input "true"
click at [277, 464] on icon "9631" at bounding box center [304, 468] width 150 height 150
click at [731, 371] on input "a. 9631" at bounding box center [731, 366] width 1 height 10
radio input "true"
click at [700, 628] on button "Next" at bounding box center [731, 625] width 203 height 50
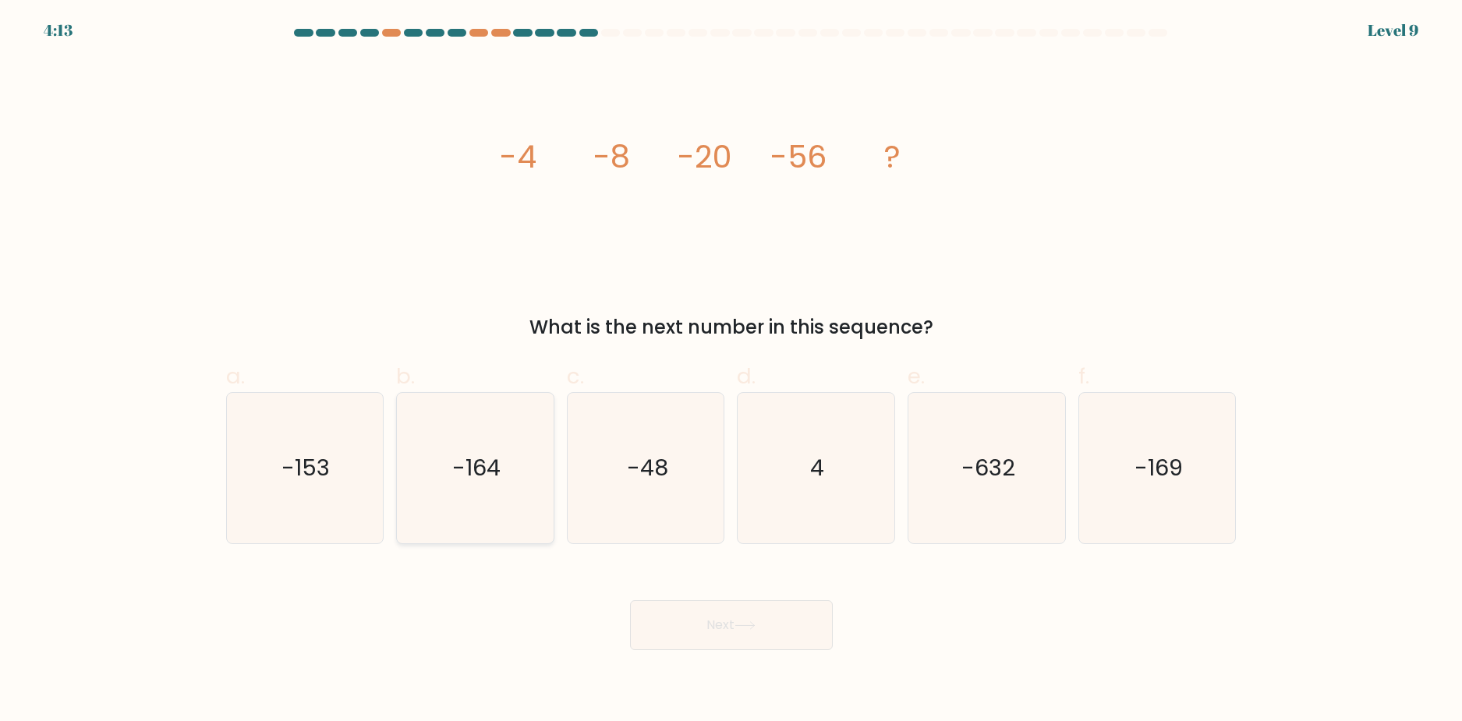
click at [513, 474] on icon "-164" at bounding box center [475, 468] width 150 height 150
click at [731, 371] on input "b. -164" at bounding box center [731, 366] width 1 height 10
radio input "true"
click at [660, 624] on button "Next" at bounding box center [731, 625] width 203 height 50
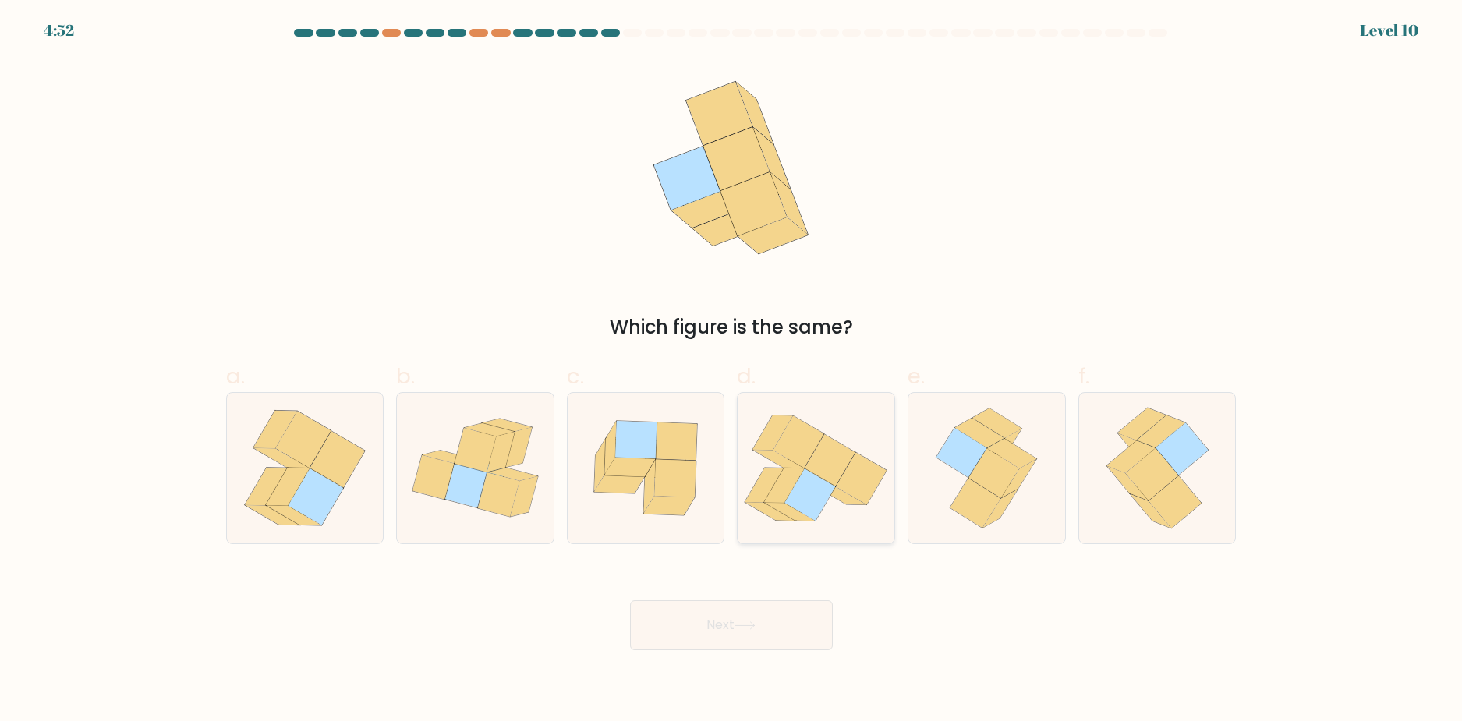
click at [805, 487] on icon at bounding box center [810, 495] width 51 height 52
click at [732, 371] on input "d." at bounding box center [731, 366] width 1 height 10
radio input "true"
click at [753, 632] on button "Next" at bounding box center [731, 625] width 203 height 50
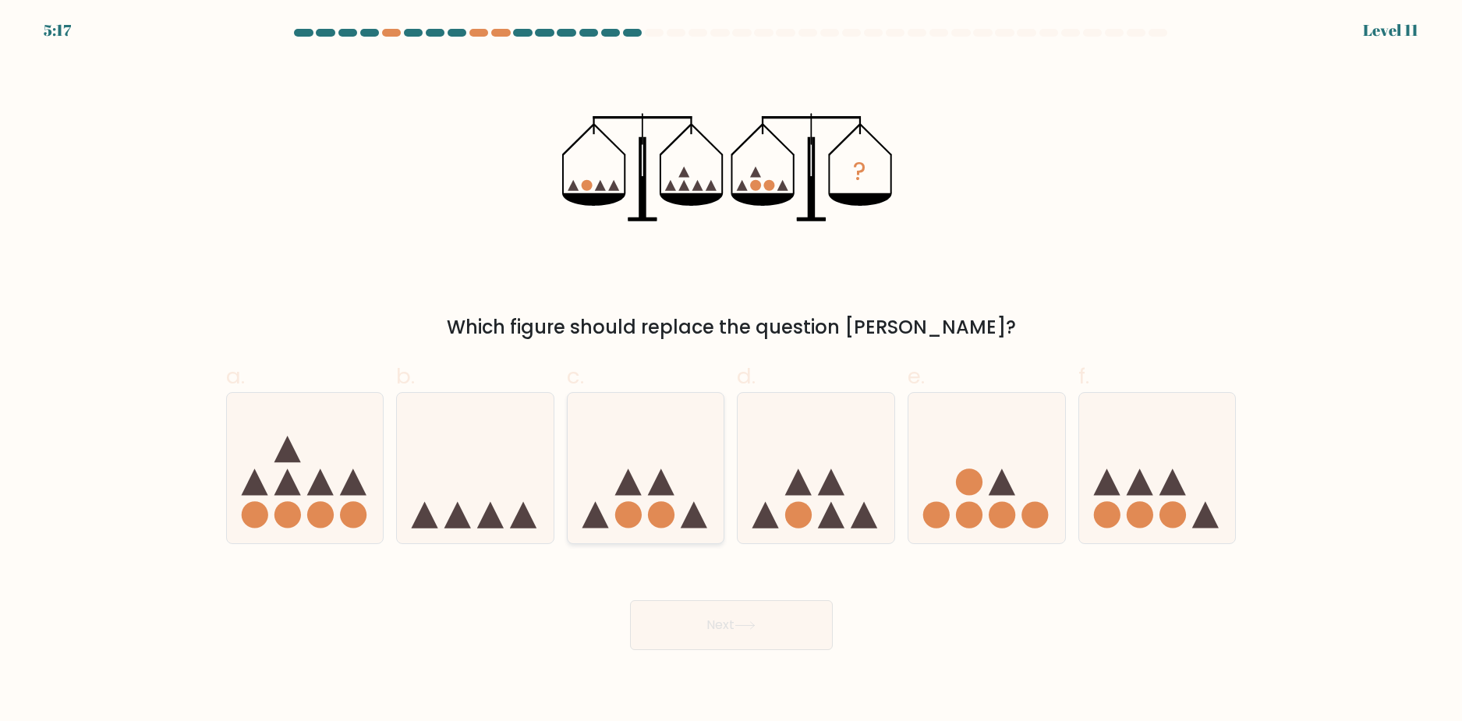
click at [662, 460] on icon at bounding box center [646, 467] width 157 height 129
click at [731, 371] on input "c." at bounding box center [731, 366] width 1 height 10
radio input "true"
click at [752, 636] on button "Next" at bounding box center [731, 625] width 203 height 50
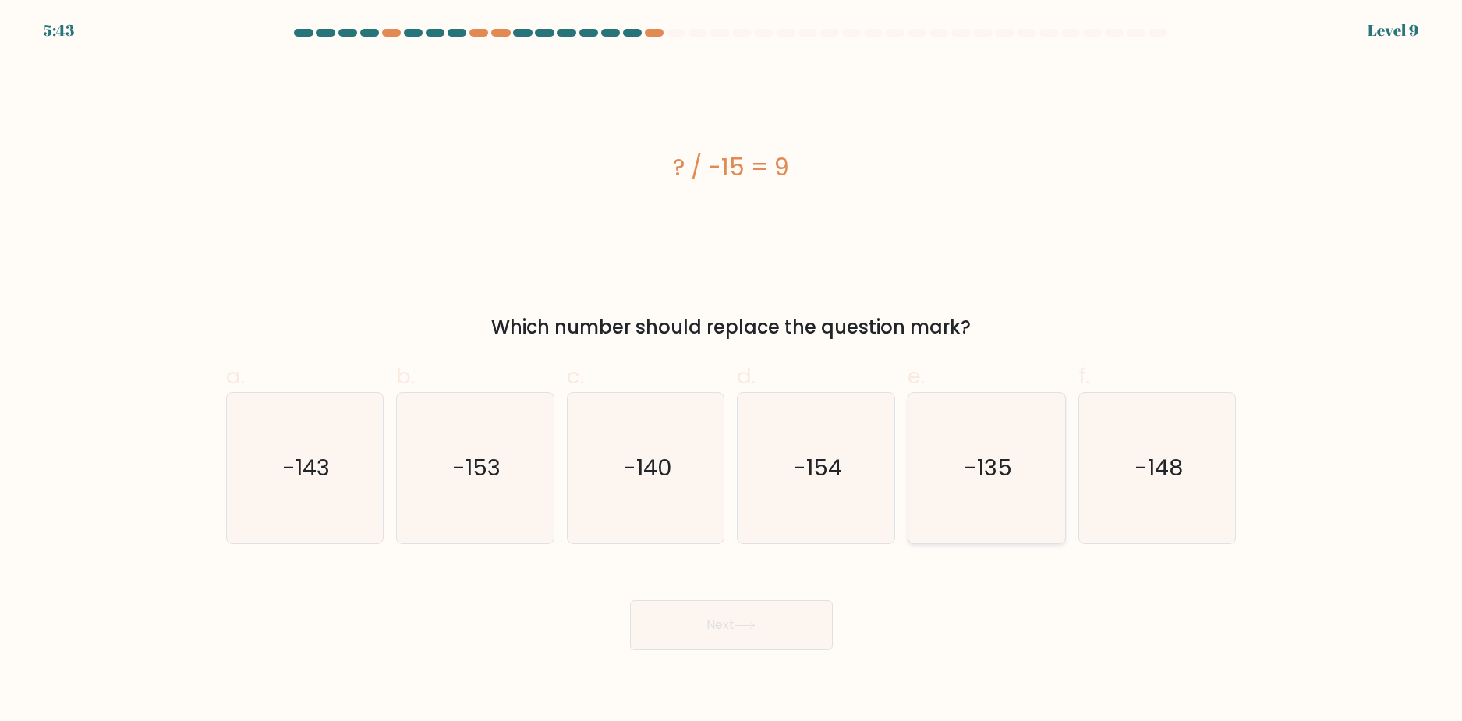
click at [984, 489] on icon "-135" at bounding box center [986, 468] width 150 height 150
click at [732, 371] on input "e. -135" at bounding box center [731, 366] width 1 height 10
radio input "true"
click at [800, 622] on button "Next" at bounding box center [731, 625] width 203 height 50
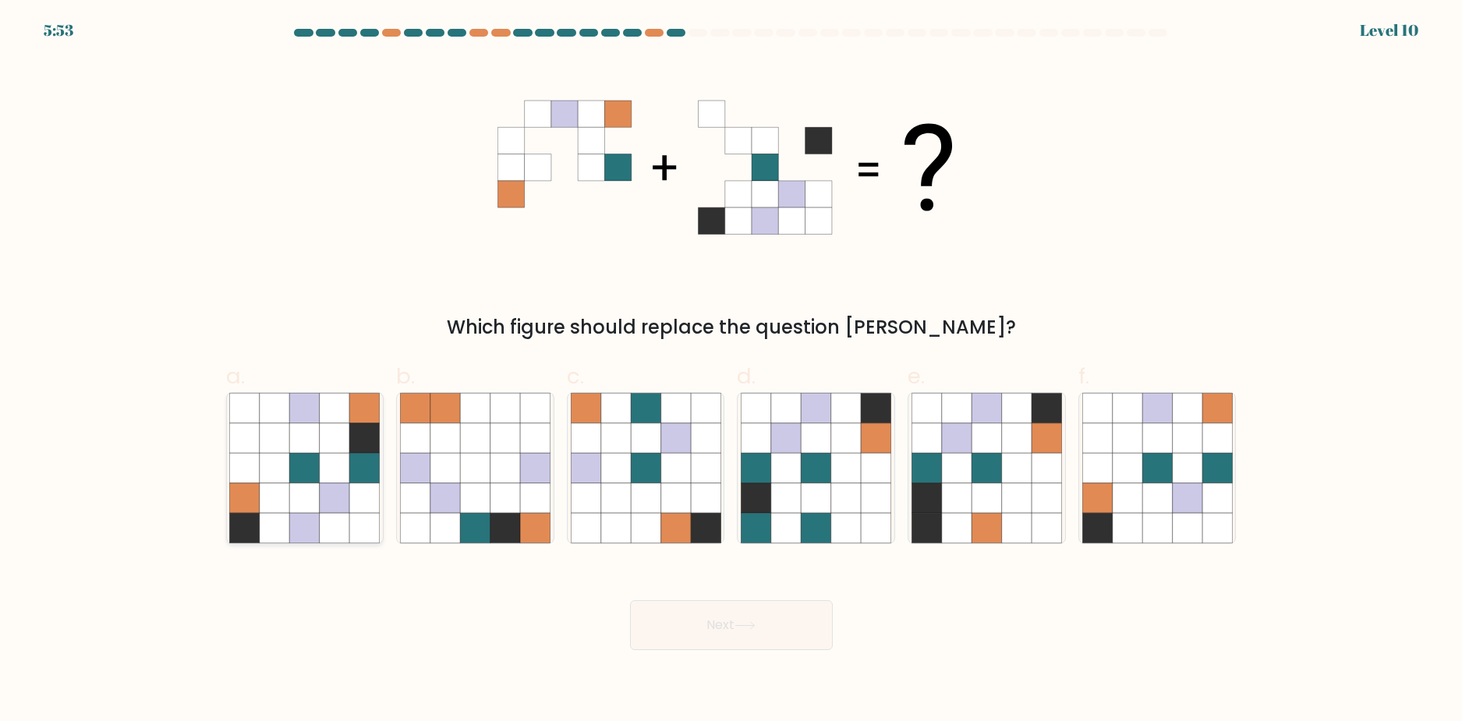
click at [303, 516] on icon at bounding box center [305, 528] width 30 height 30
click at [731, 371] on input "a." at bounding box center [731, 366] width 1 height 10
radio input "true"
click at [706, 606] on button "Next" at bounding box center [731, 625] width 203 height 50
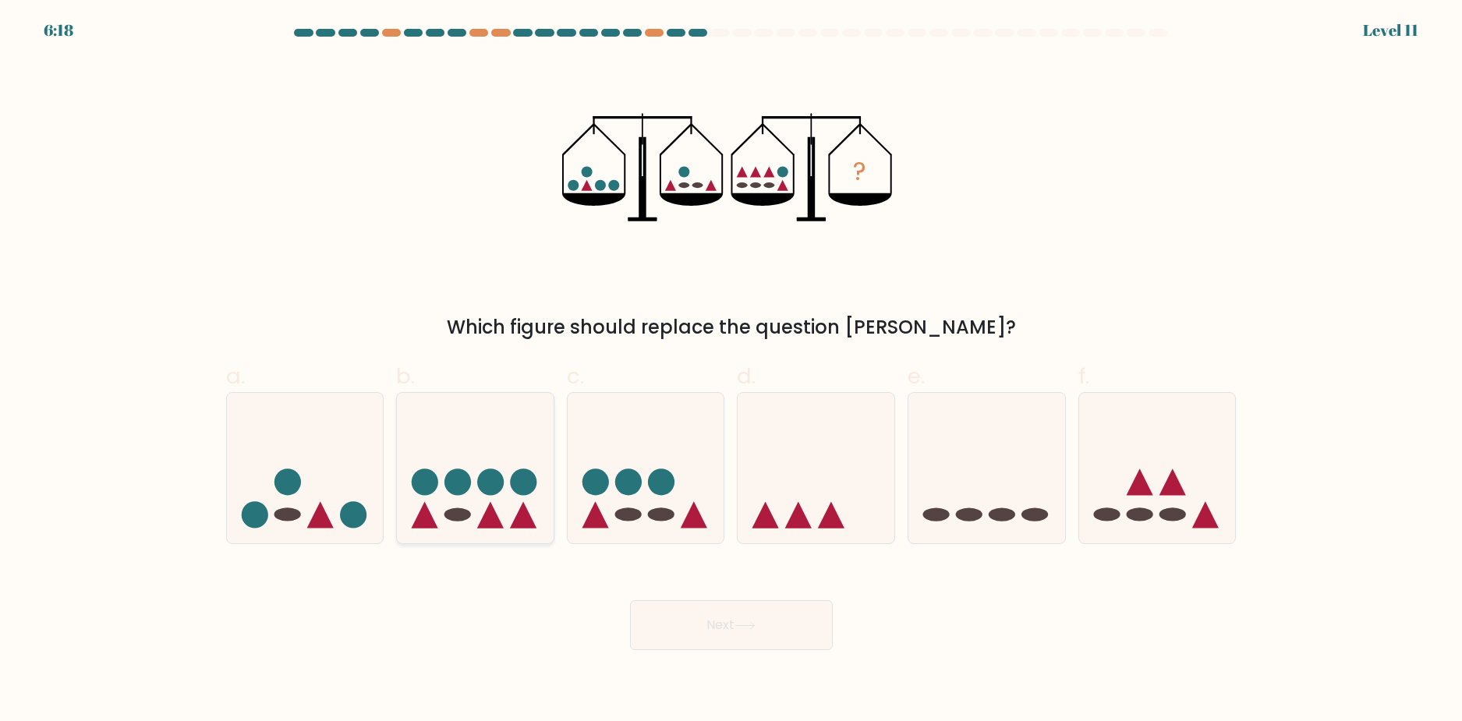
click at [424, 486] on circle at bounding box center [425, 482] width 27 height 27
click at [731, 371] on input "b." at bounding box center [731, 366] width 1 height 10
radio input "true"
drag, startPoint x: 320, startPoint y: 485, endPoint x: 417, endPoint y: 513, distance: 101.4
click at [320, 485] on icon at bounding box center [305, 467] width 157 height 129
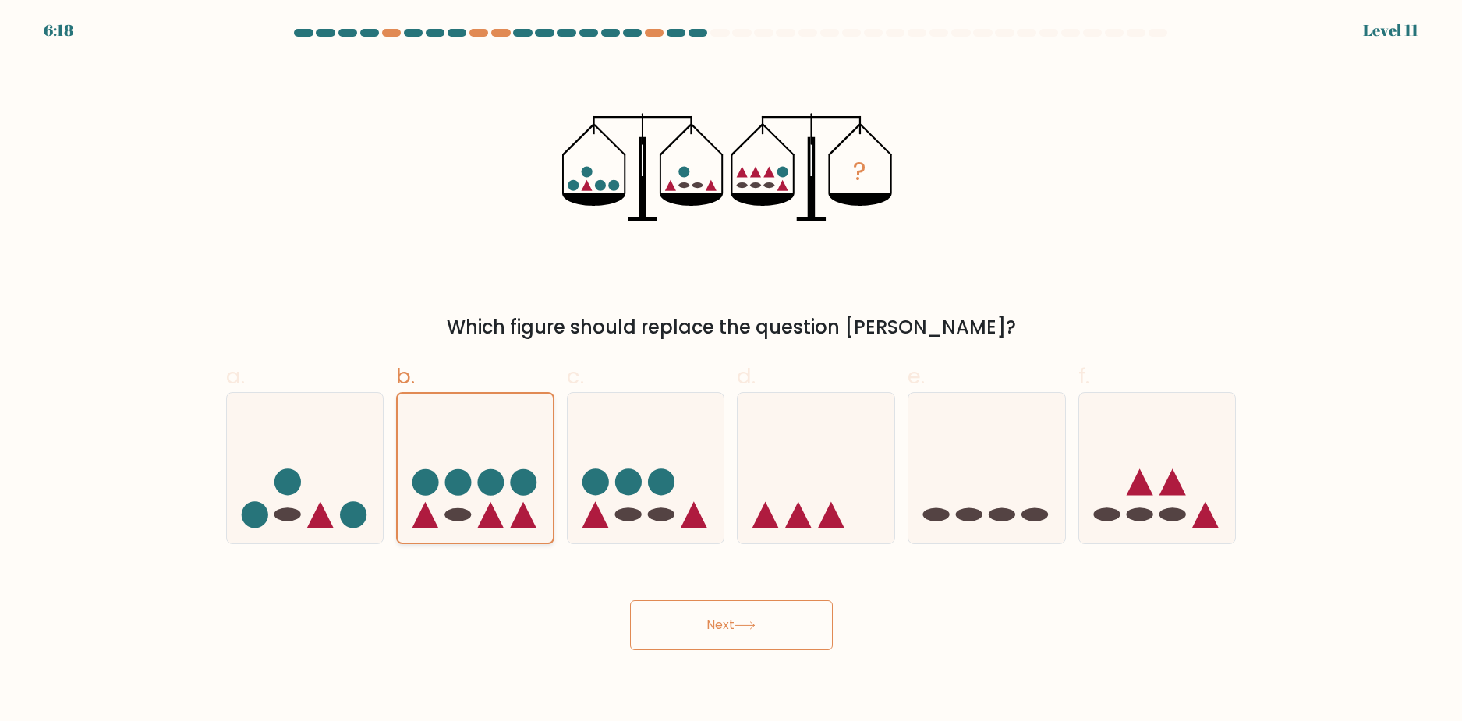
click at [731, 371] on input "a." at bounding box center [731, 366] width 1 height 10
radio input "true"
click at [663, 632] on button "Next" at bounding box center [731, 625] width 203 height 50
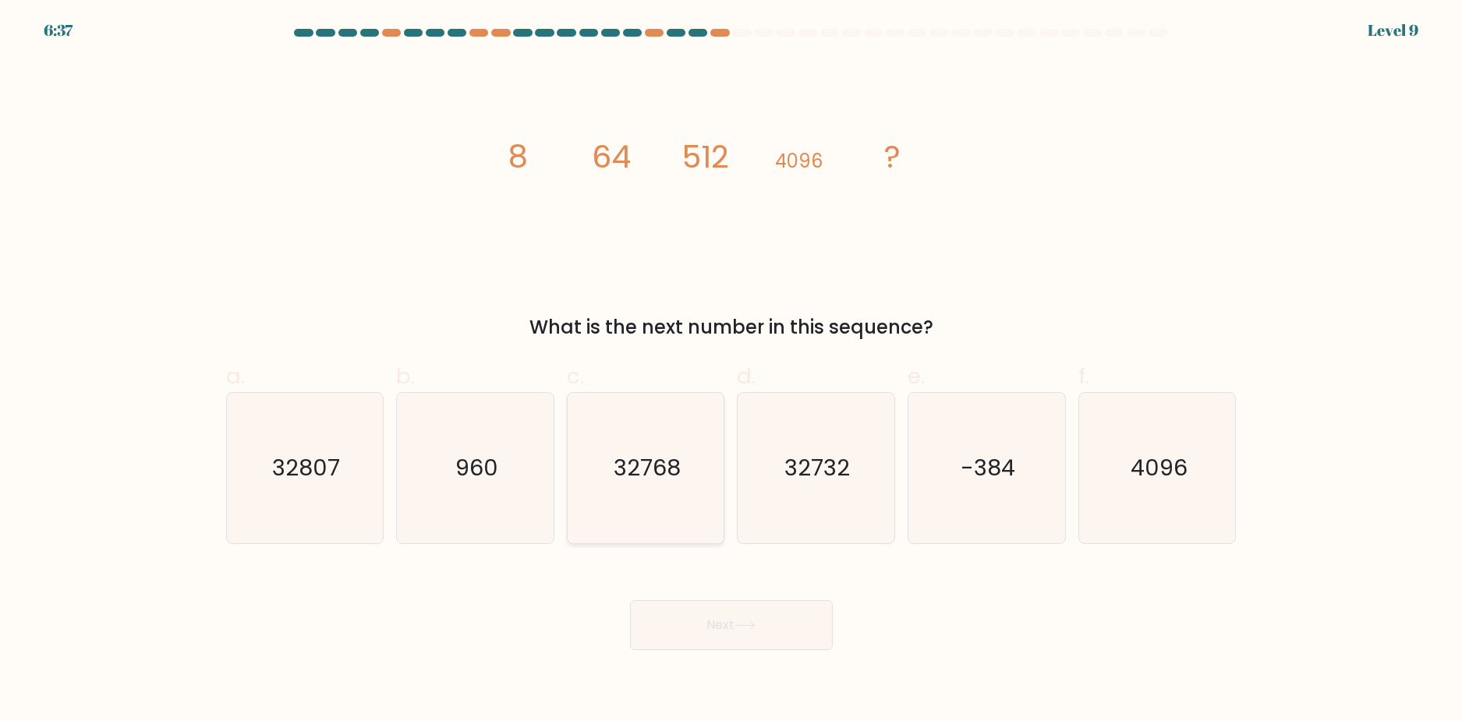
click at [690, 451] on icon "32768" at bounding box center [646, 468] width 150 height 150
click at [731, 371] on input "c. 32768" at bounding box center [731, 366] width 1 height 10
radio input "true"
click at [756, 635] on button "Next" at bounding box center [731, 625] width 203 height 50
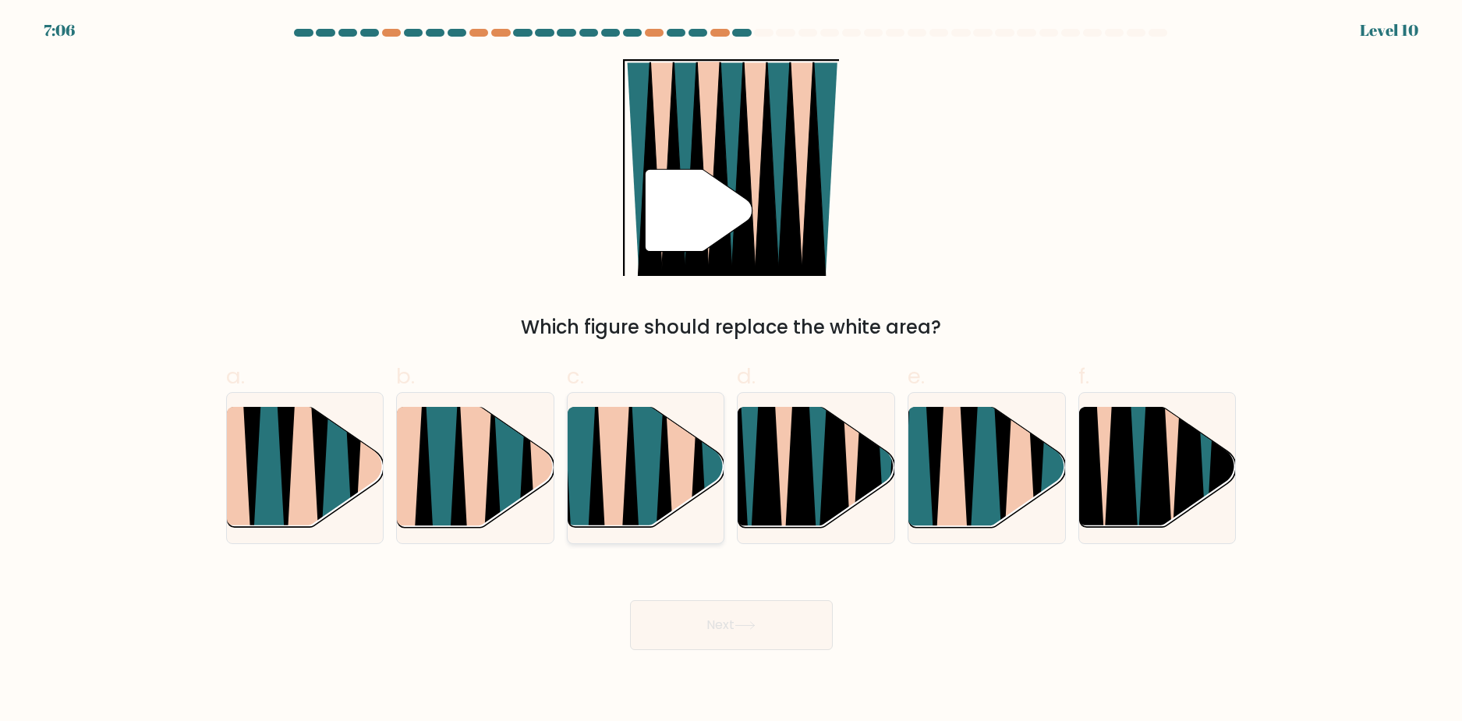
click at [642, 461] on icon at bounding box center [647, 533] width 35 height 313
click at [731, 371] on input "c." at bounding box center [731, 366] width 1 height 10
radio input "true"
click at [744, 627] on icon at bounding box center [744, 625] width 21 height 9
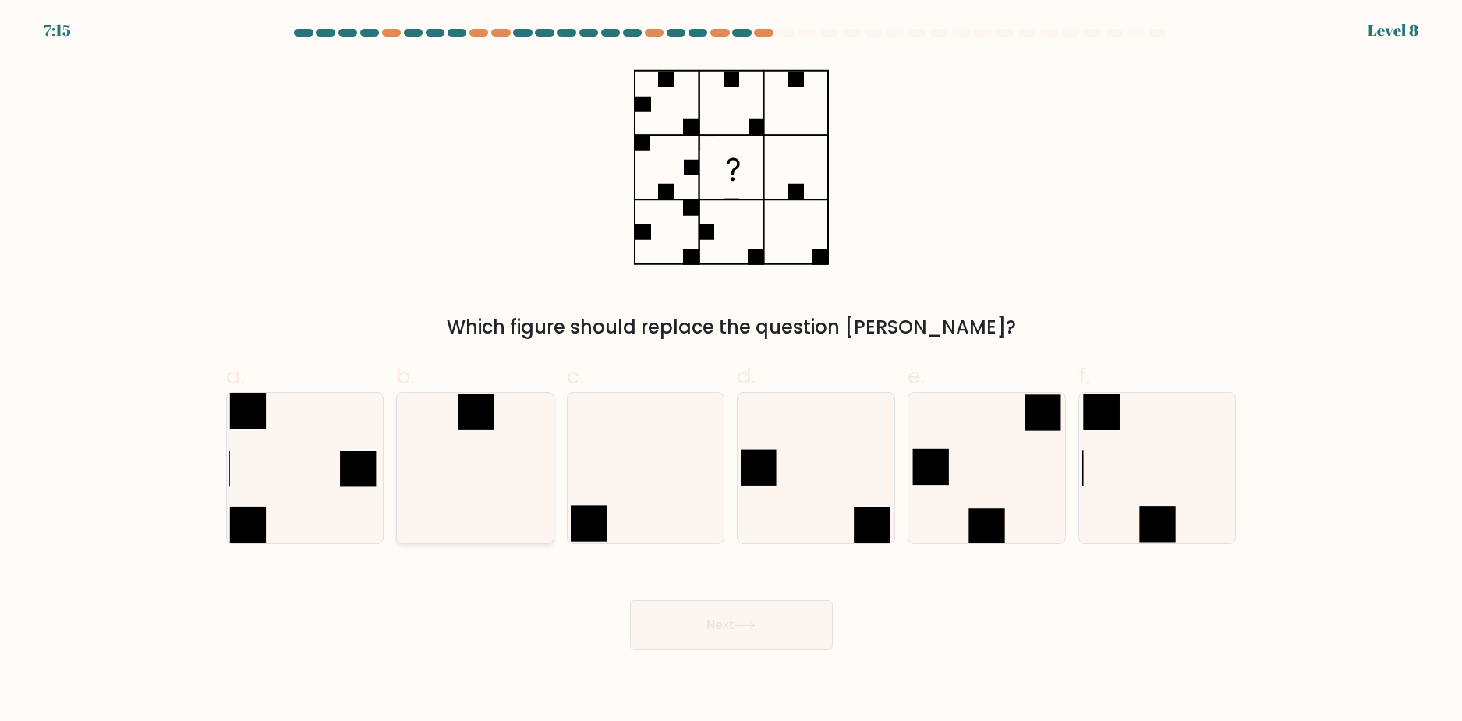
click at [466, 469] on icon at bounding box center [475, 468] width 150 height 150
click at [731, 371] on input "b." at bounding box center [731, 366] width 1 height 10
radio input "true"
click at [595, 496] on icon at bounding box center [646, 468] width 150 height 150
click at [731, 371] on input "c." at bounding box center [731, 366] width 1 height 10
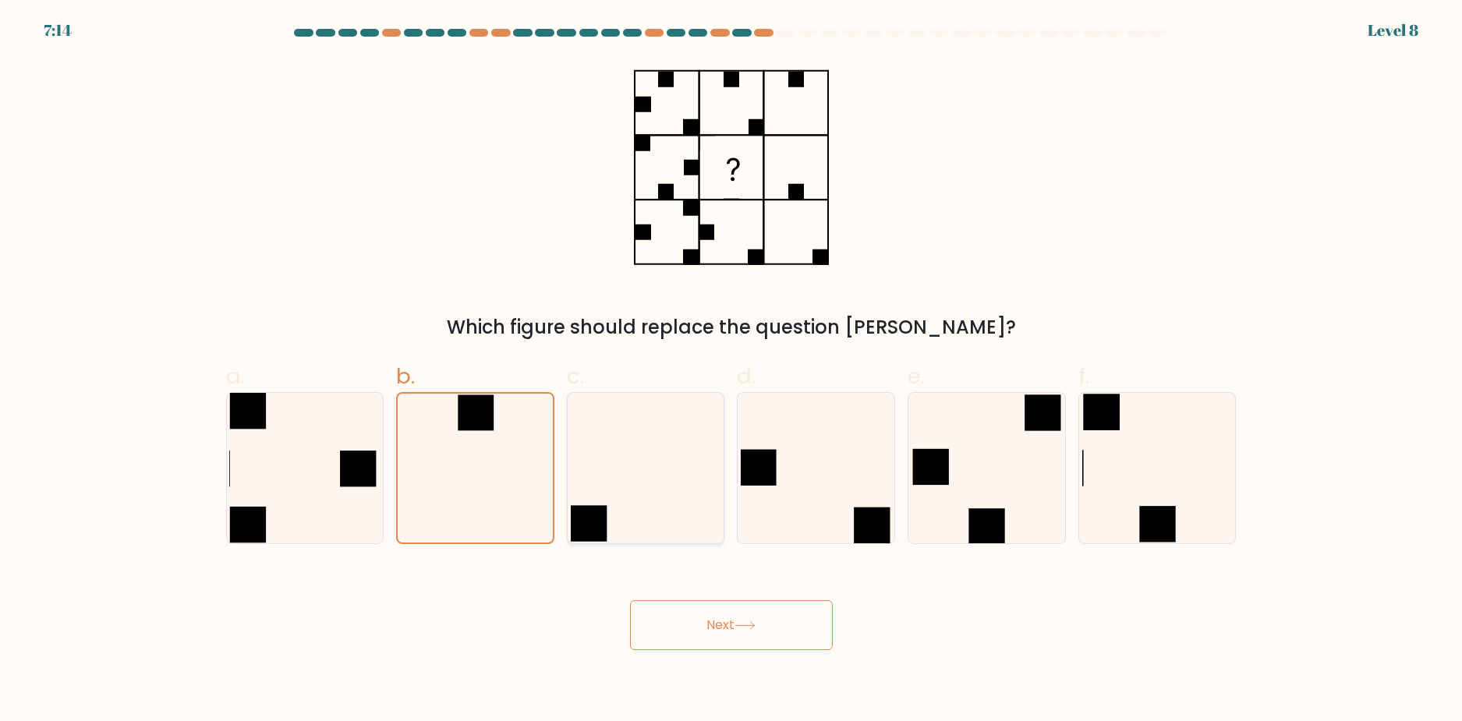
radio input "true"
click at [744, 625] on icon at bounding box center [744, 625] width 19 height 7
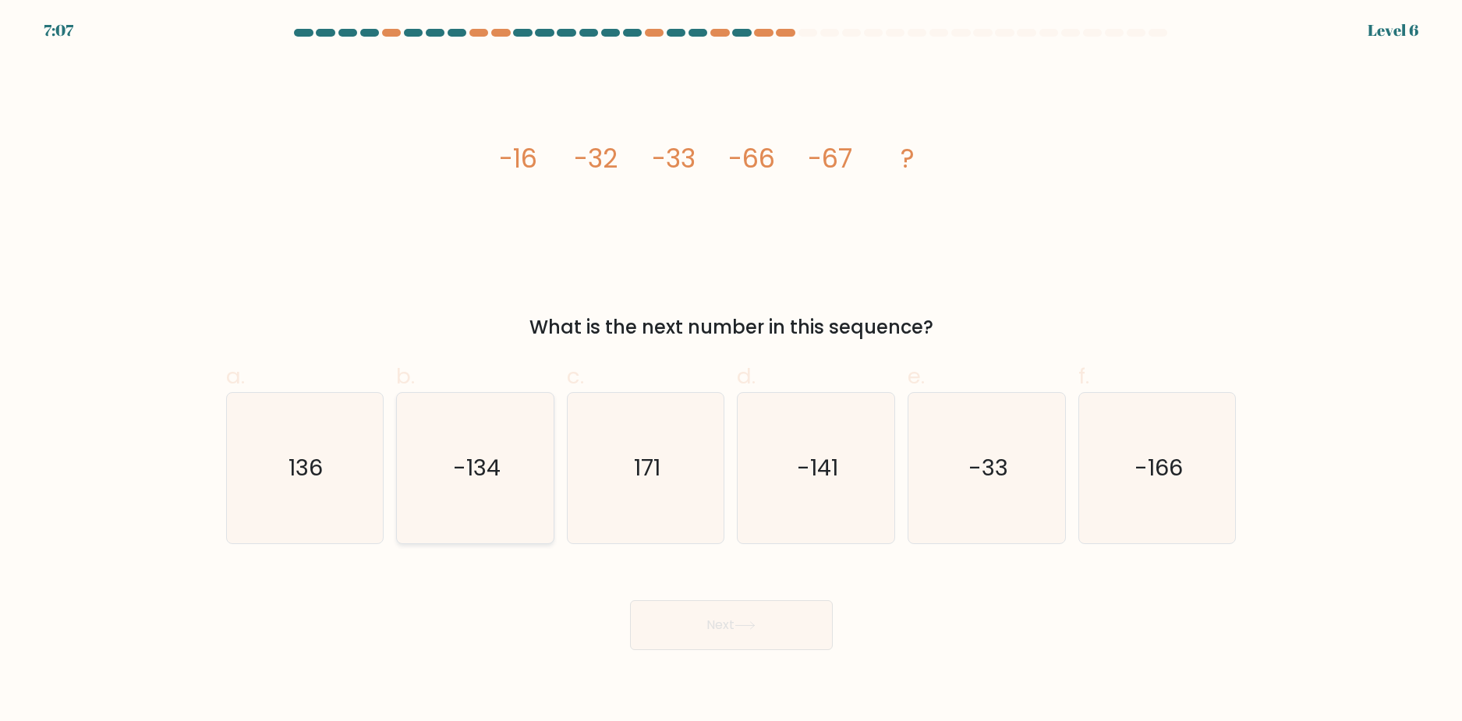
click at [527, 489] on icon "-134" at bounding box center [475, 468] width 150 height 150
click at [731, 371] on input "b. -134" at bounding box center [731, 366] width 1 height 10
radio input "true"
click at [731, 617] on button "Next" at bounding box center [731, 625] width 203 height 50
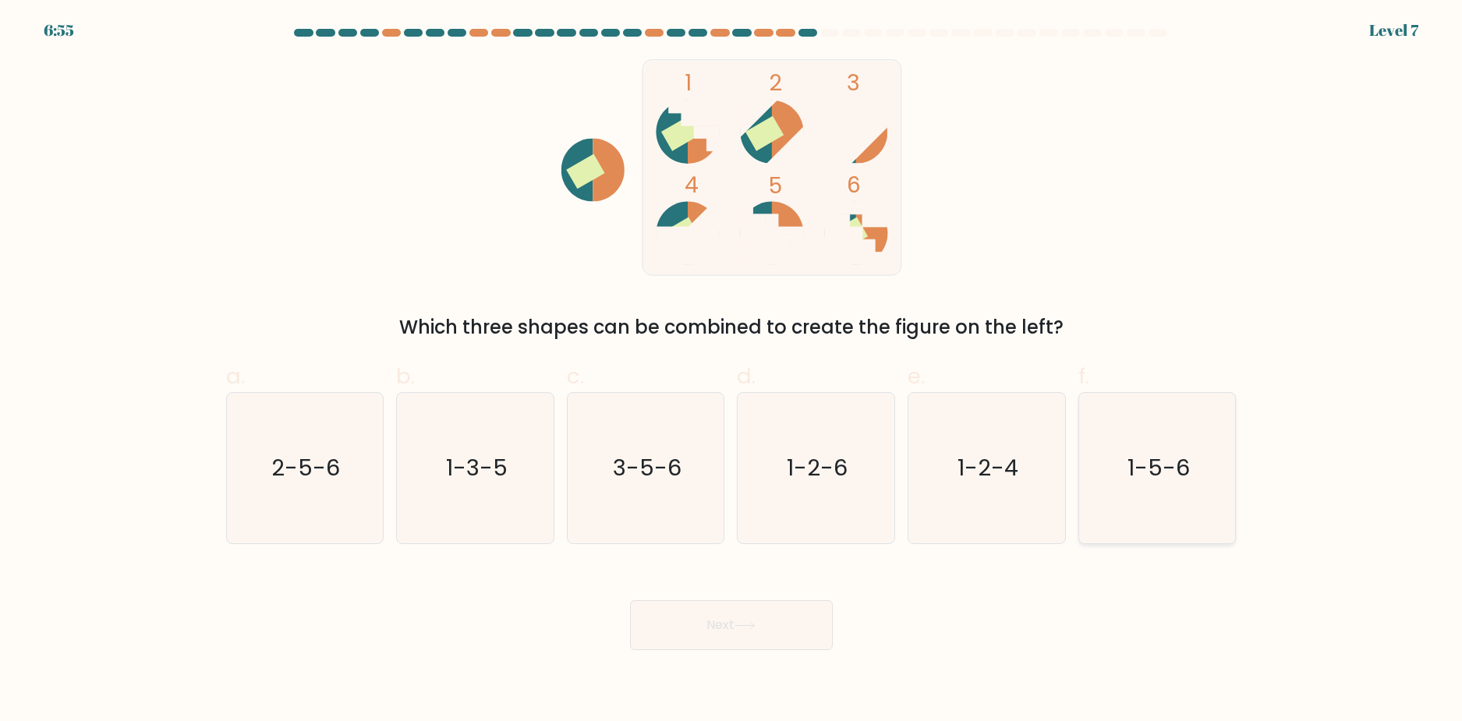
click at [1121, 451] on icon "1-5-6" at bounding box center [1157, 468] width 150 height 150
click at [732, 371] on input "f. 1-5-6" at bounding box center [731, 366] width 1 height 10
radio input "true"
click at [764, 628] on button "Next" at bounding box center [731, 625] width 203 height 50
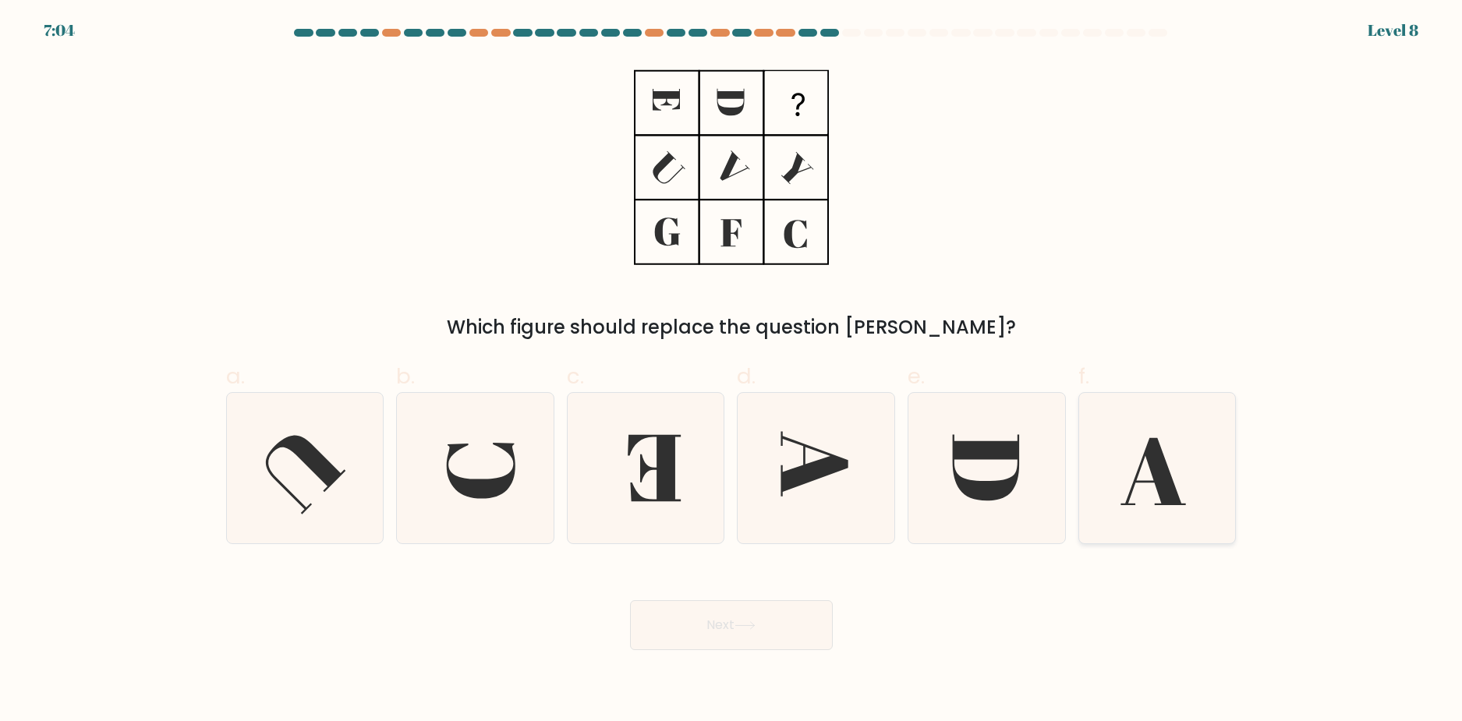
click at [1127, 454] on icon at bounding box center [1157, 468] width 150 height 150
click at [732, 371] on input "f." at bounding box center [731, 366] width 1 height 10
radio input "true"
click at [776, 621] on button "Next" at bounding box center [731, 625] width 203 height 50
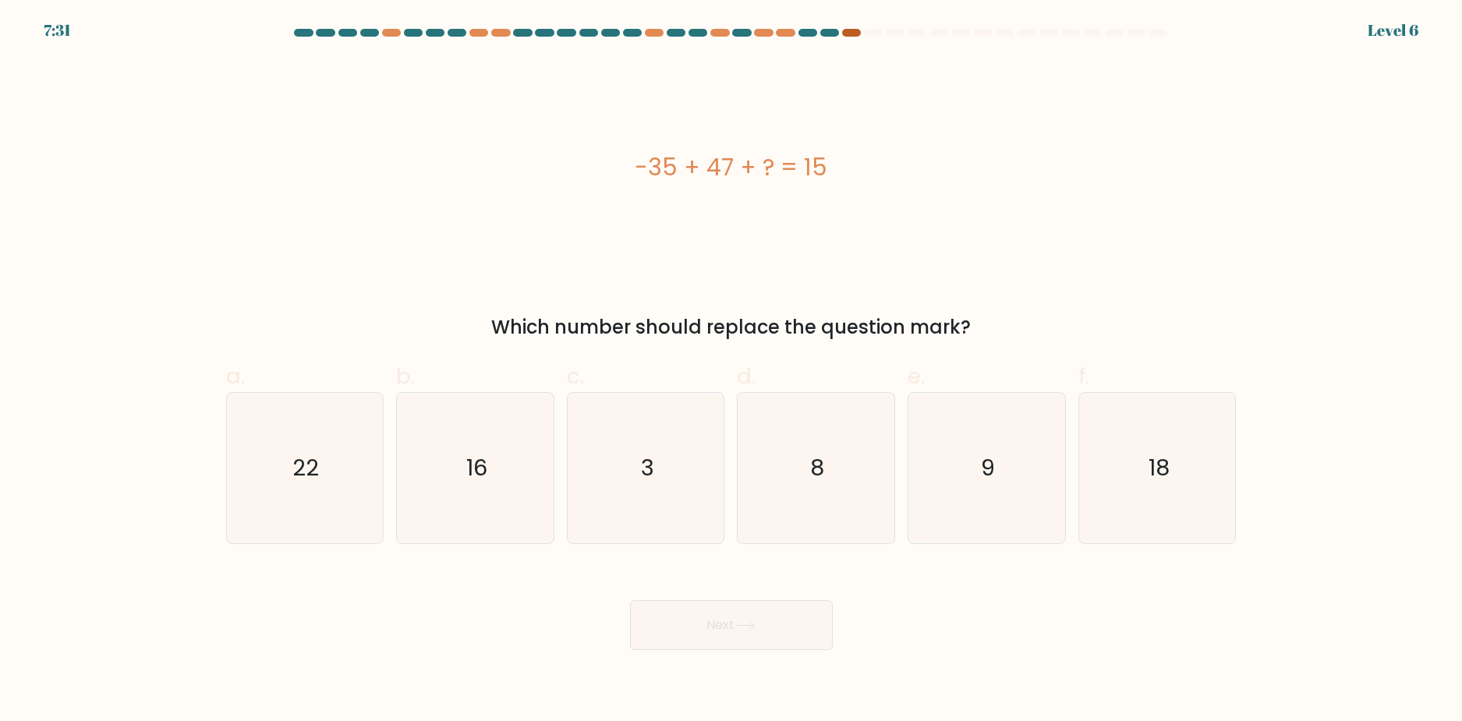
click at [851, 33] on div at bounding box center [851, 33] width 19 height 8
drag, startPoint x: 814, startPoint y: 505, endPoint x: 773, endPoint y: 602, distance: 105.1
click at [813, 505] on icon "8" at bounding box center [816, 468] width 150 height 150
click at [732, 371] on input "d. 8" at bounding box center [731, 366] width 1 height 10
radio input "true"
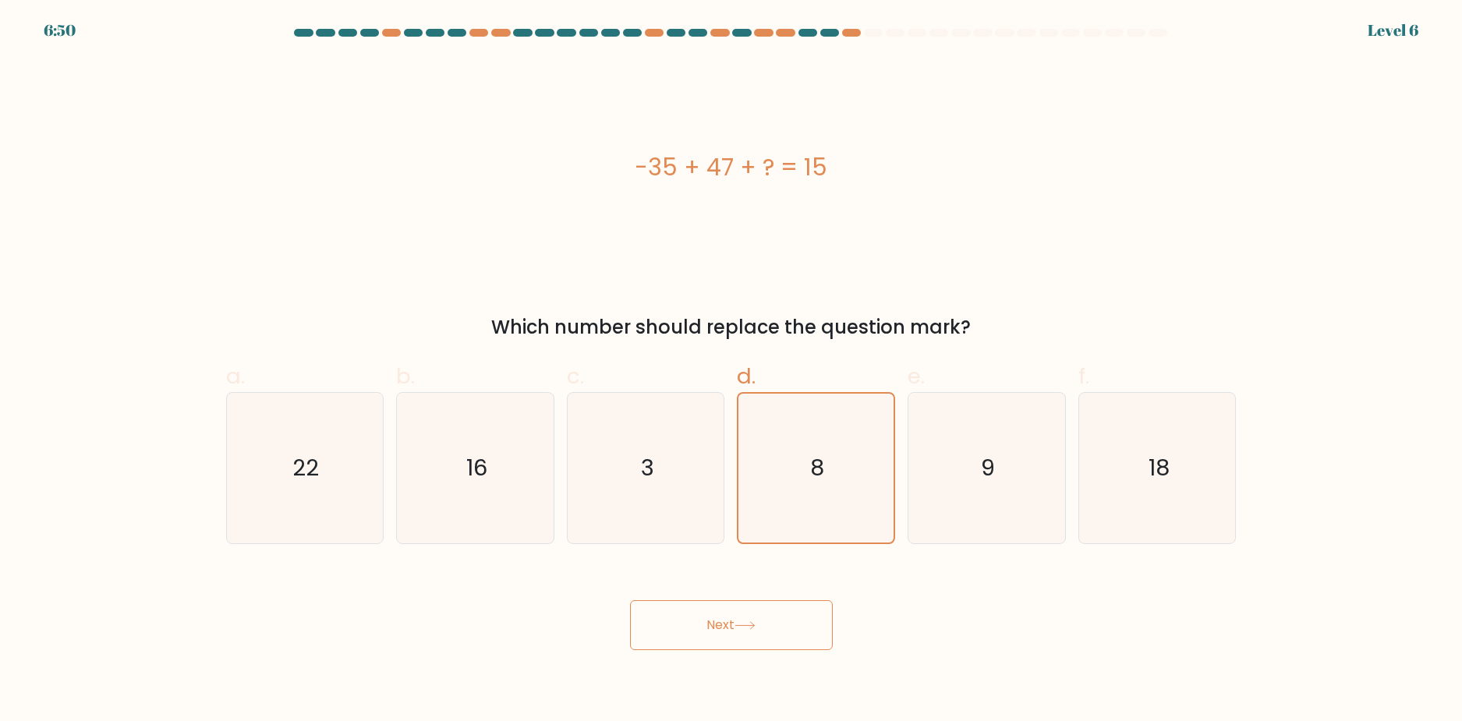
click at [770, 642] on button "Next" at bounding box center [731, 625] width 203 height 50
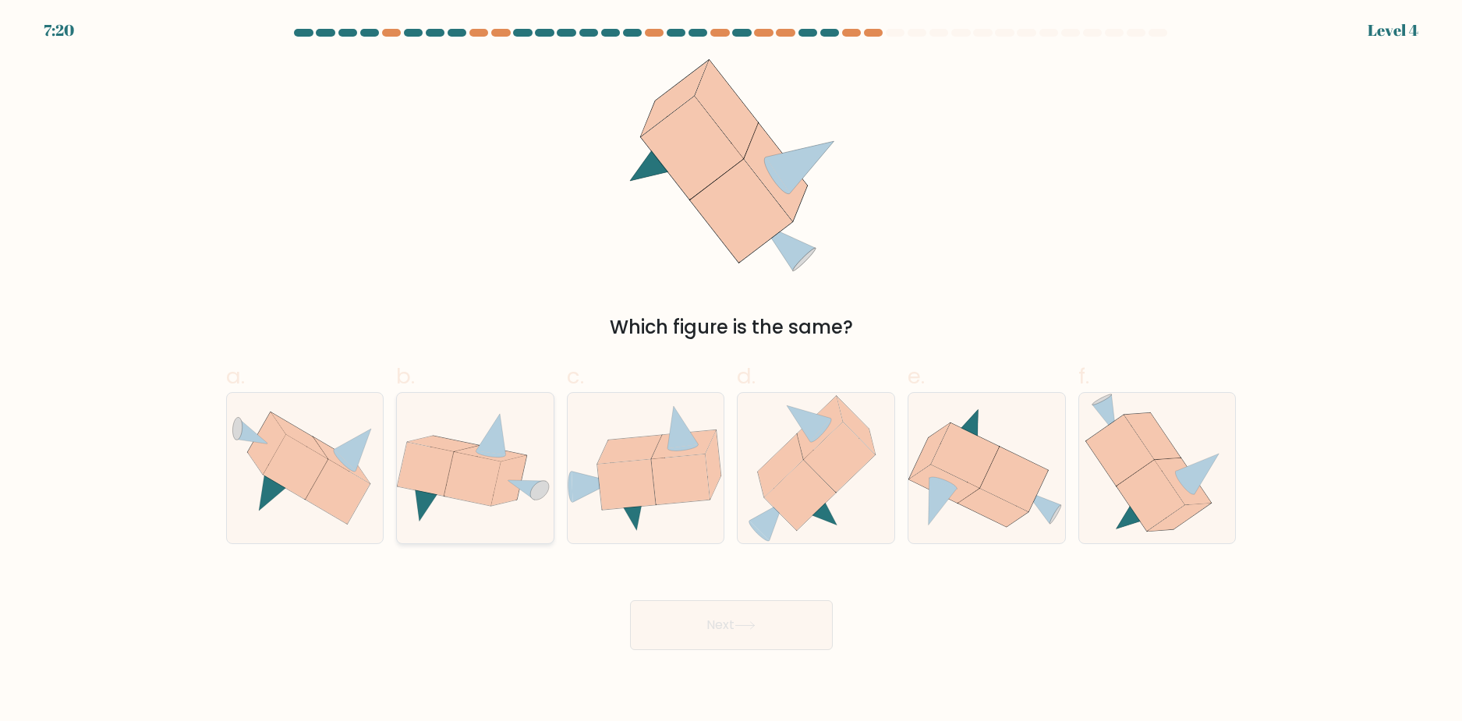
drag, startPoint x: 454, startPoint y: 492, endPoint x: 486, endPoint y: 514, distance: 38.1
click at [459, 487] on icon at bounding box center [472, 479] width 56 height 54
click at [731, 371] on input "b." at bounding box center [731, 366] width 1 height 10
radio input "true"
click at [685, 633] on button "Next" at bounding box center [731, 625] width 203 height 50
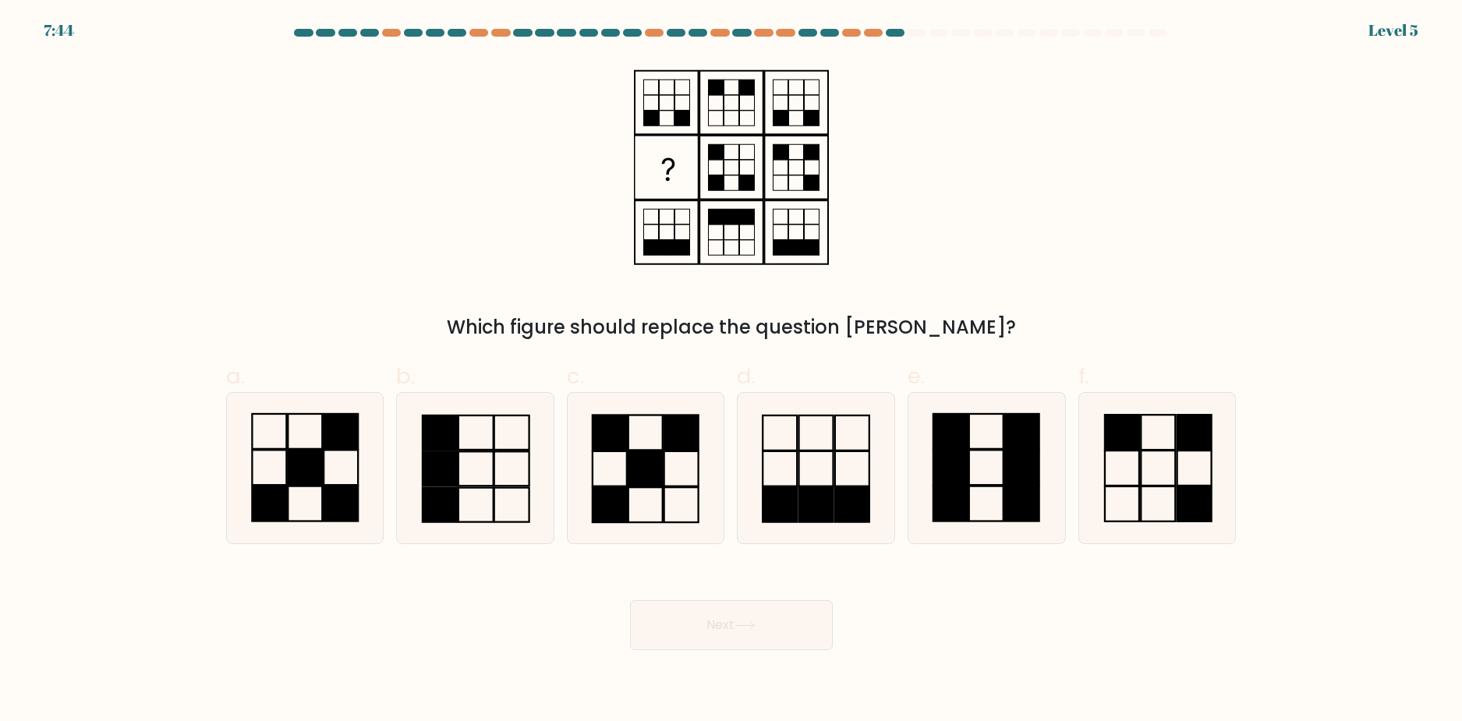
drag, startPoint x: 632, startPoint y: 483, endPoint x: 684, endPoint y: 585, distance: 114.4
click at [631, 482] on rect at bounding box center [645, 468] width 34 height 35
click at [731, 371] on input "c." at bounding box center [731, 366] width 1 height 10
radio input "true"
click at [729, 626] on button "Next" at bounding box center [731, 625] width 203 height 50
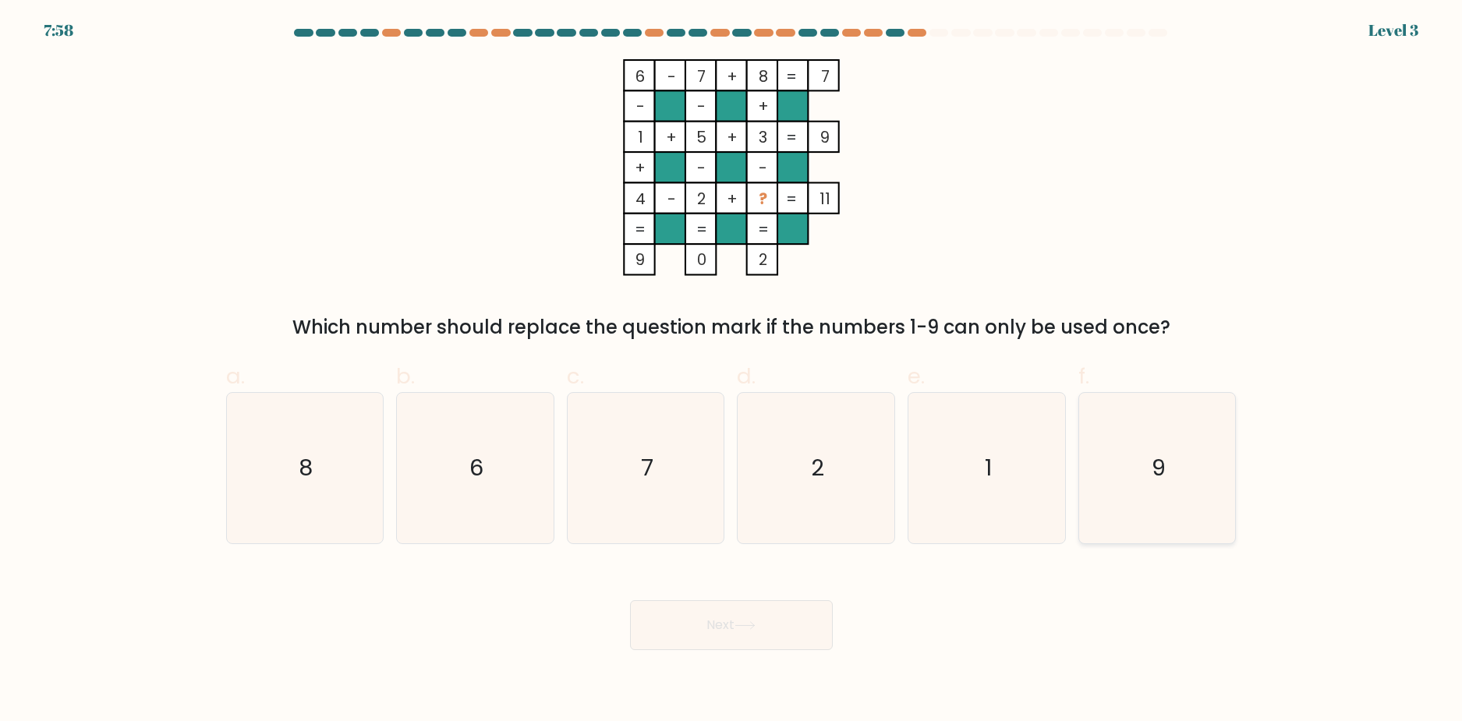
click at [1199, 526] on icon "9" at bounding box center [1157, 468] width 150 height 150
click at [732, 371] on input "f. 9" at bounding box center [731, 366] width 1 height 10
radio input "true"
click at [779, 631] on button "Next" at bounding box center [731, 625] width 203 height 50
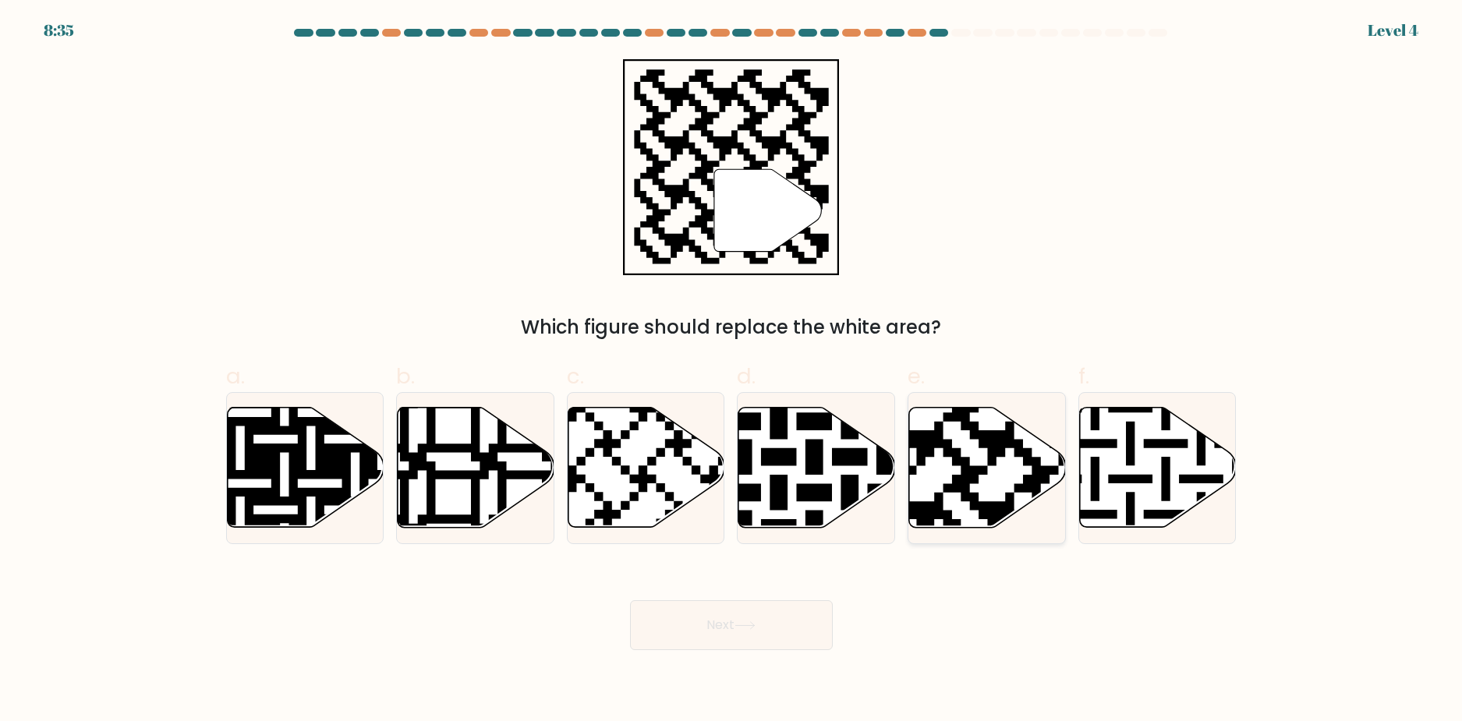
click at [963, 469] on icon at bounding box center [934, 404] width 284 height 284
click at [732, 371] on input "e." at bounding box center [731, 366] width 1 height 10
radio input "true"
click at [810, 613] on button "Next" at bounding box center [731, 625] width 203 height 50
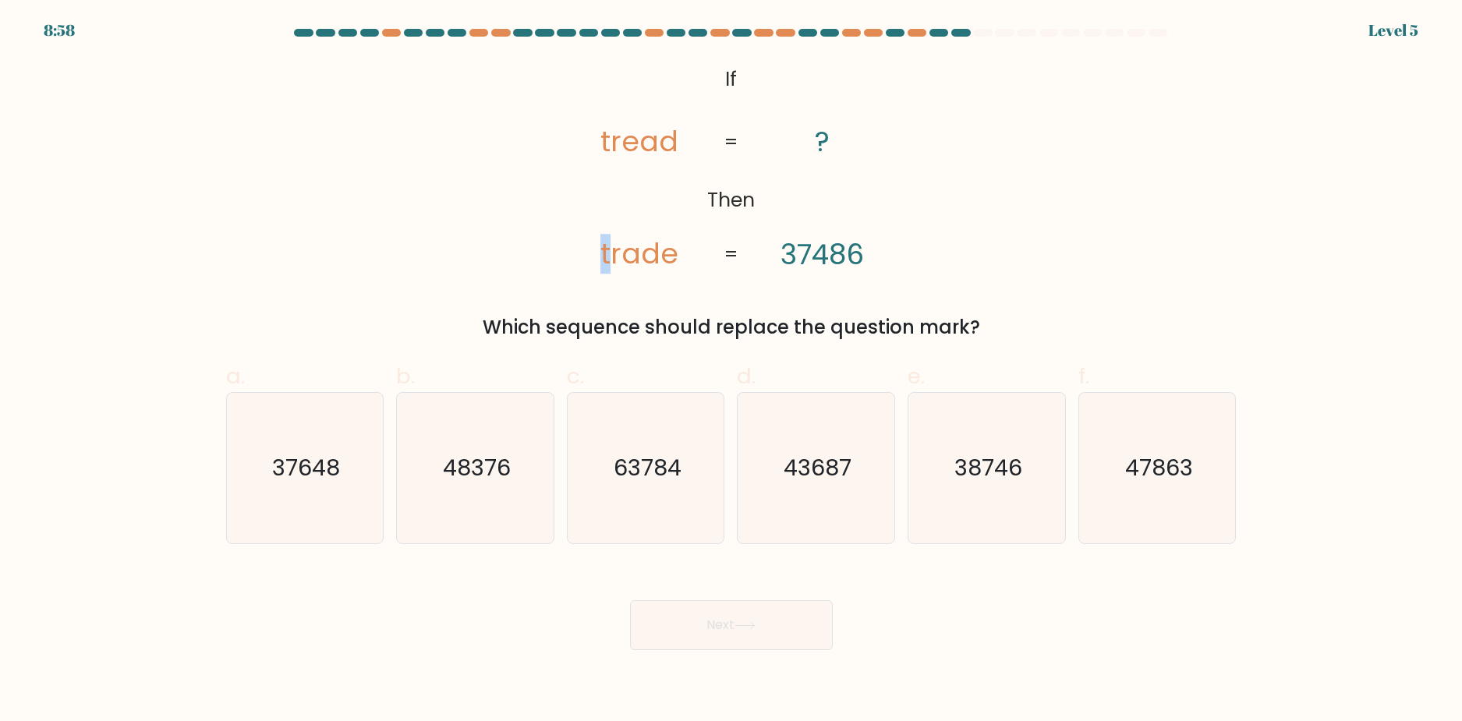
drag, startPoint x: 612, startPoint y: 253, endPoint x: 617, endPoint y: 245, distance: 9.5
click at [604, 246] on tspan "trade" at bounding box center [639, 254] width 78 height 40
click at [721, 246] on icon "@import url('https://fonts.googleapis.com/css?family=Abril+Fatface:400,100,100i…" at bounding box center [730, 167] width 351 height 217
click at [328, 479] on text "37648" at bounding box center [306, 467] width 68 height 31
click at [731, 371] on input "a. 37648" at bounding box center [731, 366] width 1 height 10
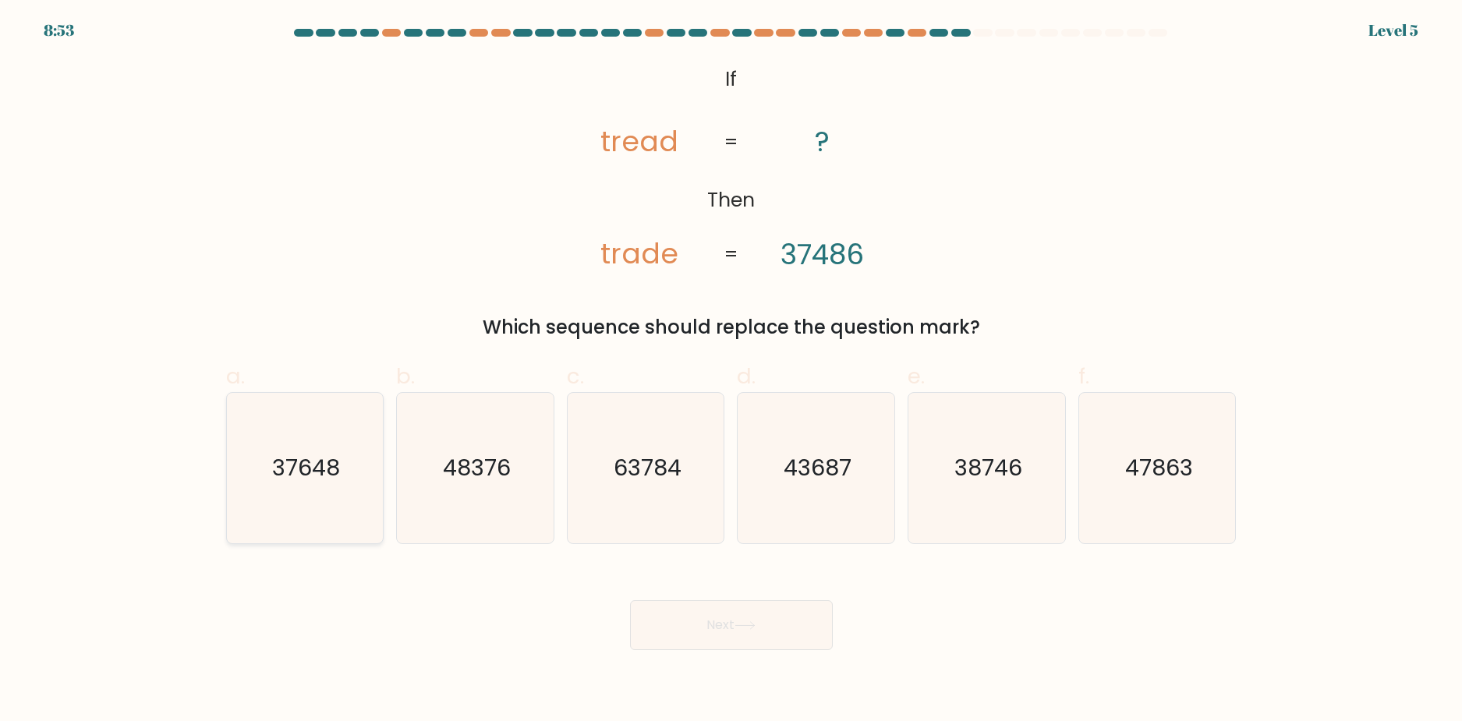
radio input "true"
click at [706, 642] on button "Next" at bounding box center [731, 625] width 203 height 50
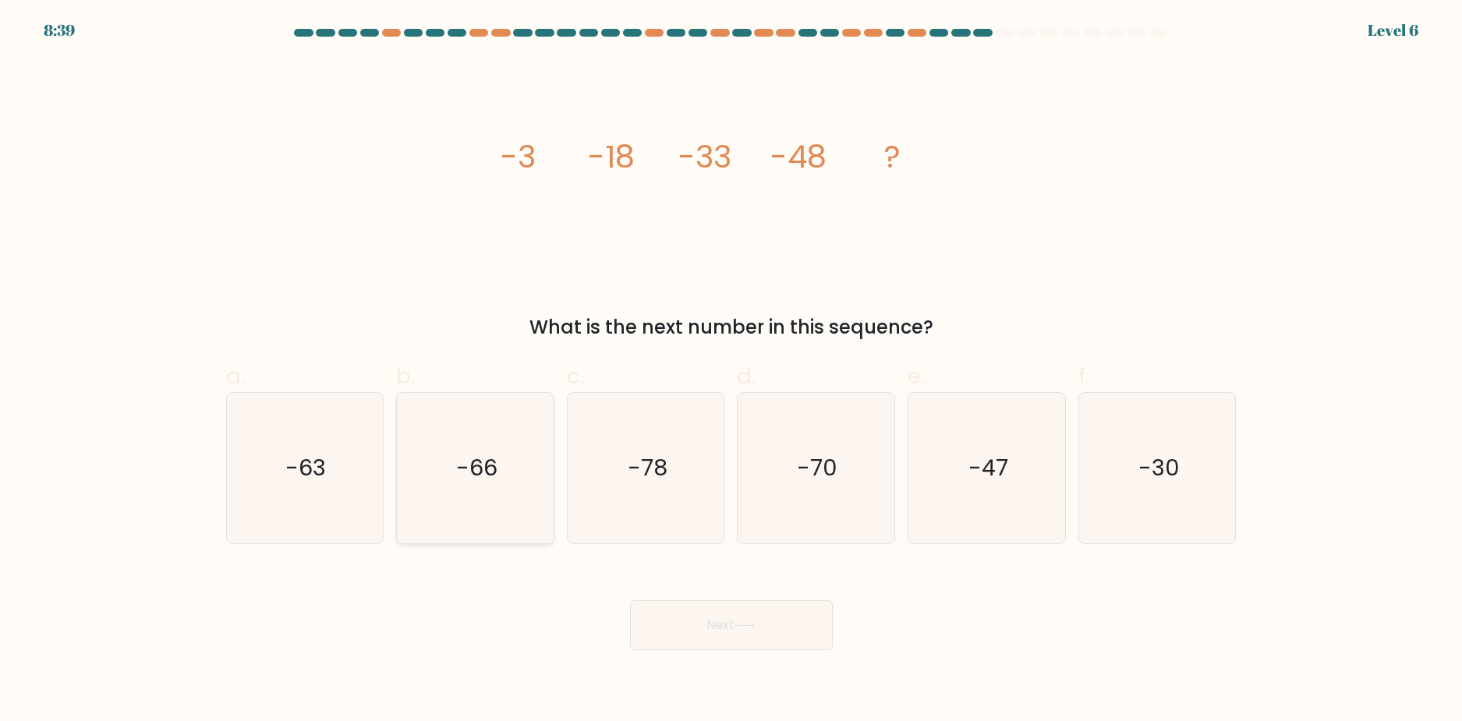
drag, startPoint x: 337, startPoint y: 470, endPoint x: 452, endPoint y: 492, distance: 117.4
click at [345, 472] on icon "-63" at bounding box center [304, 468] width 150 height 150
click at [731, 371] on input "a. -63" at bounding box center [731, 366] width 1 height 10
radio input "true"
click at [819, 631] on button "Next" at bounding box center [731, 625] width 203 height 50
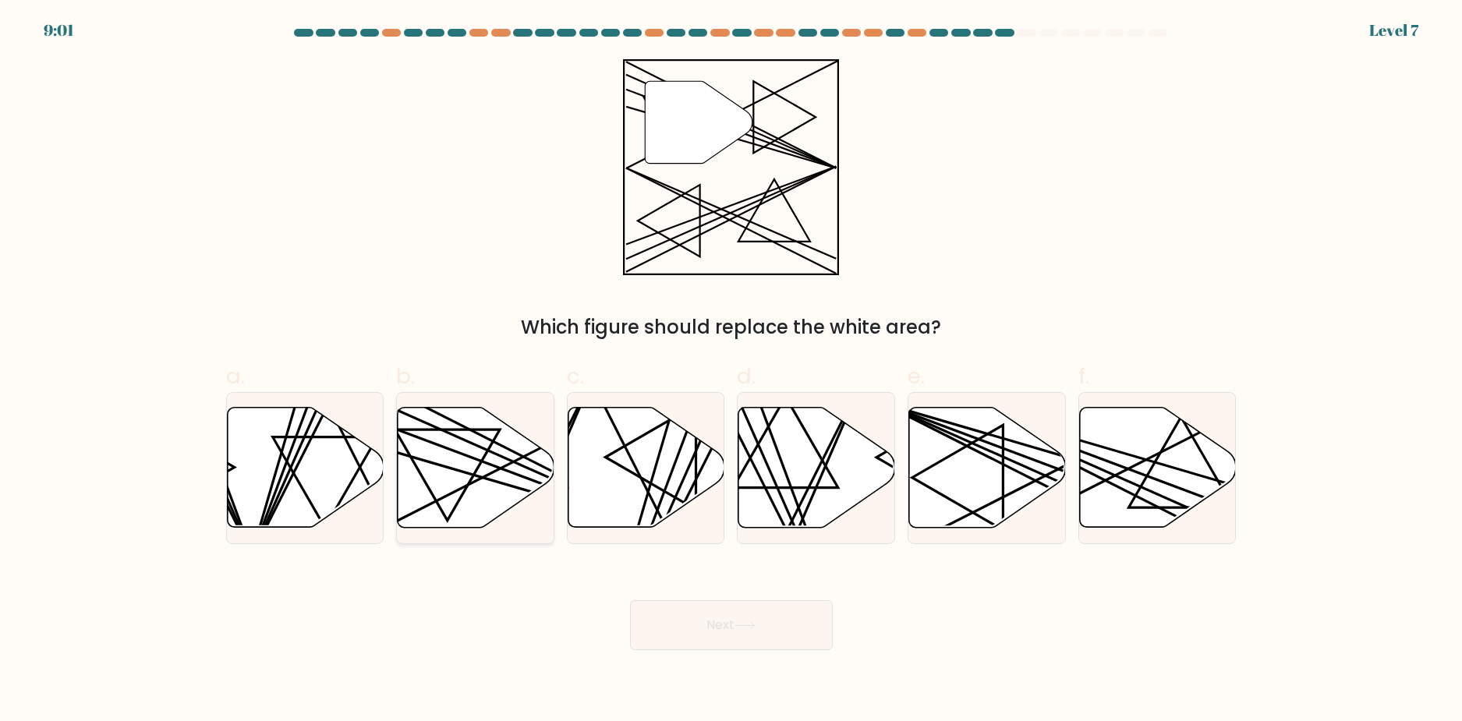
click at [505, 495] on icon at bounding box center [476, 468] width 157 height 120
click at [731, 371] on input "b." at bounding box center [731, 366] width 1 height 10
radio input "true"
click at [721, 610] on button "Next" at bounding box center [731, 625] width 203 height 50
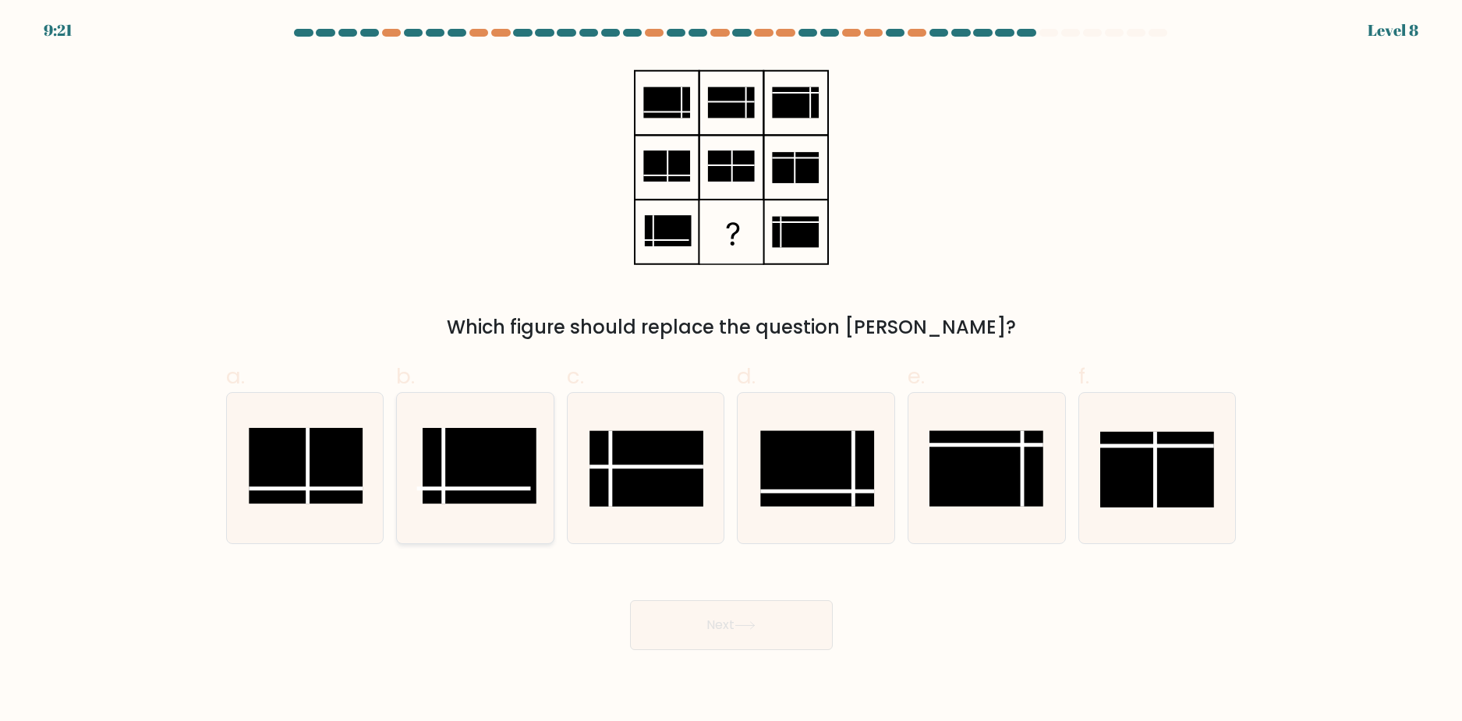
click at [472, 495] on rect at bounding box center [480, 466] width 114 height 76
click at [731, 371] on input "b." at bounding box center [731, 366] width 1 height 10
radio input "true"
click at [691, 634] on button "Next" at bounding box center [731, 625] width 203 height 50
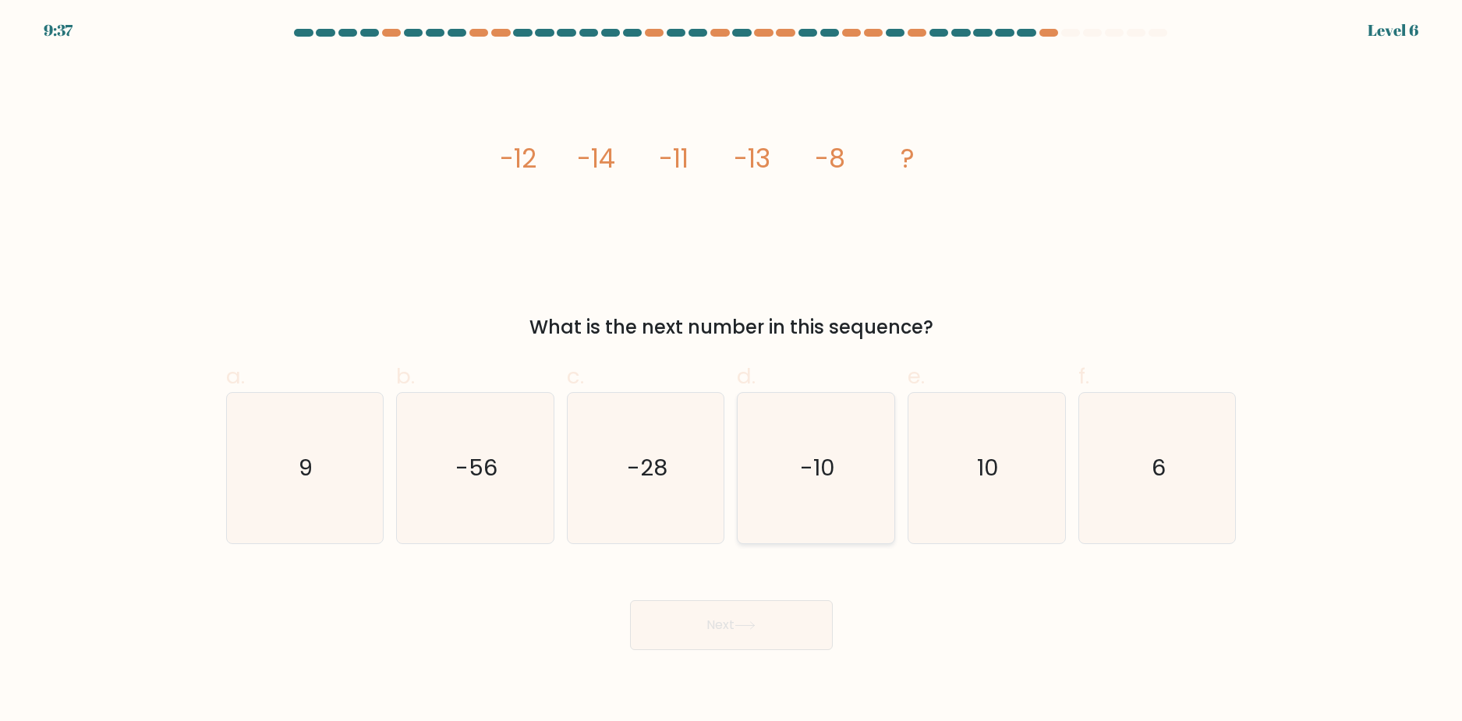
click at [802, 472] on text "-10" at bounding box center [817, 467] width 35 height 31
click at [732, 371] on input "d. -10" at bounding box center [731, 366] width 1 height 10
radio input "true"
click at [790, 621] on button "Next" at bounding box center [731, 625] width 203 height 50
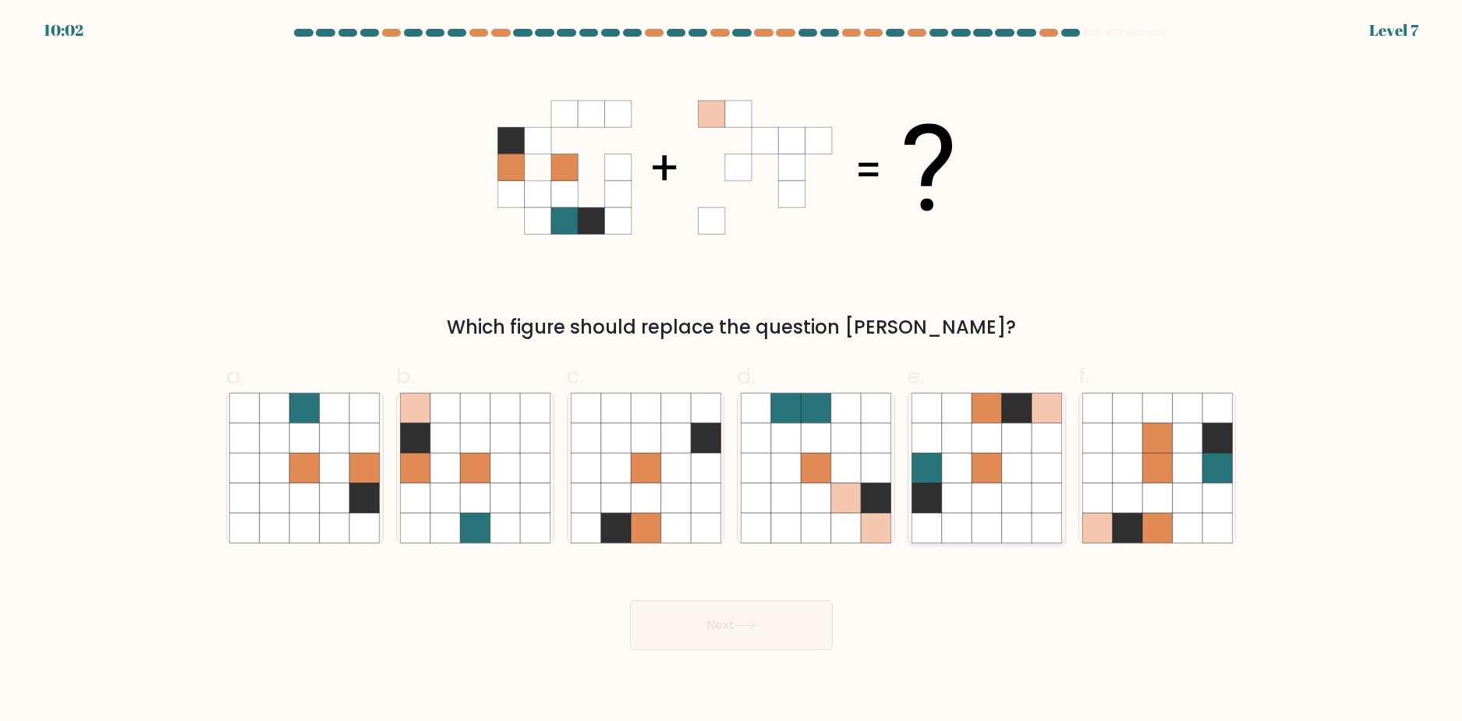
click at [974, 485] on icon at bounding box center [986, 498] width 30 height 30
click at [732, 371] on input "e." at bounding box center [731, 366] width 1 height 10
radio input "true"
click at [1162, 483] on icon at bounding box center [1157, 468] width 30 height 30
click at [732, 371] on input "f." at bounding box center [731, 366] width 1 height 10
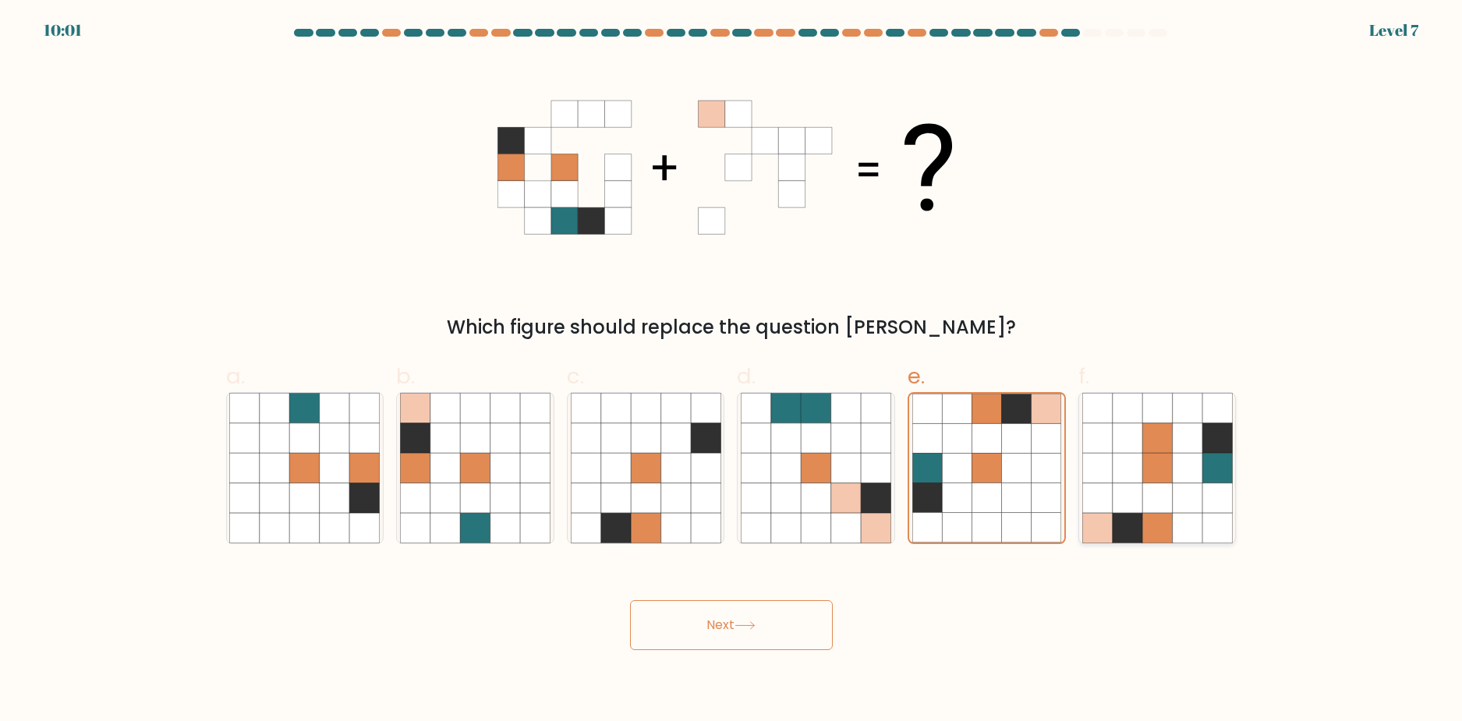
radio input "true"
click at [1013, 474] on icon at bounding box center [1017, 468] width 30 height 30
click at [732, 371] on input "e." at bounding box center [731, 366] width 1 height 10
radio input "true"
click at [769, 636] on button "Next" at bounding box center [731, 625] width 203 height 50
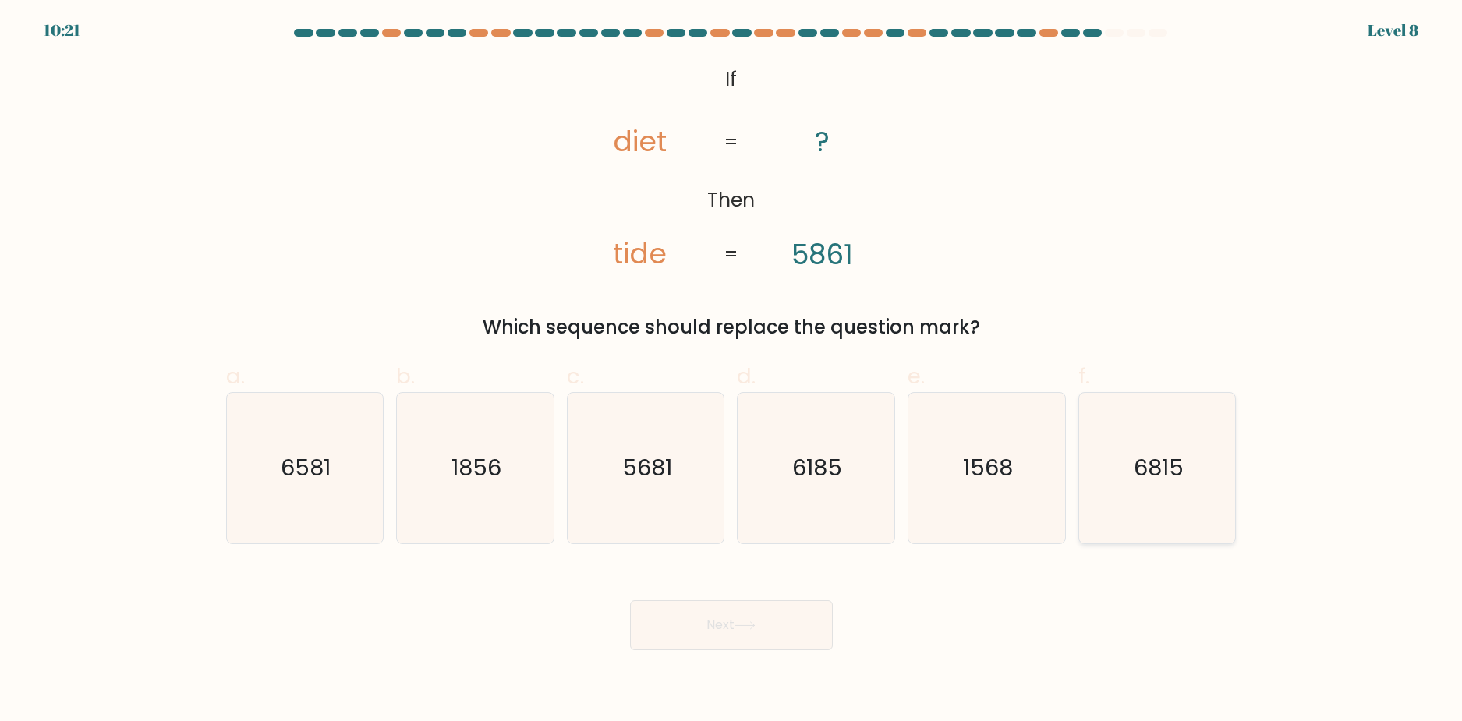
drag, startPoint x: 1096, startPoint y: 468, endPoint x: 1120, endPoint y: 470, distance: 24.3
click at [1120, 470] on icon "6815" at bounding box center [1157, 468] width 150 height 150
click at [732, 371] on input "f. 6815" at bounding box center [731, 366] width 1 height 10
radio input "true"
click at [788, 638] on button "Next" at bounding box center [731, 625] width 203 height 50
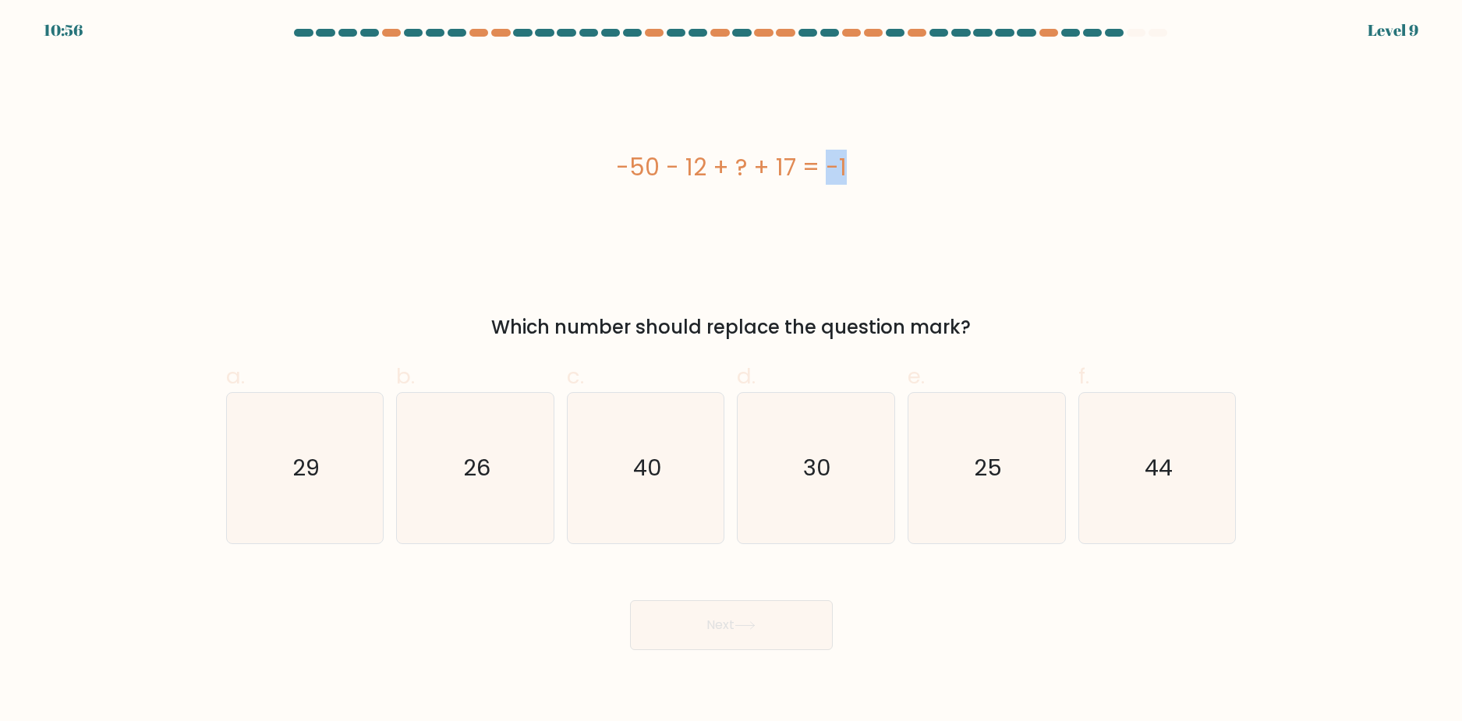
drag, startPoint x: 735, startPoint y: 154, endPoint x: 756, endPoint y: 161, distance: 22.2
click at [755, 163] on div "-50 - 12 + ? + 17 = -1" at bounding box center [731, 167] width 1010 height 35
click at [613, 134] on div "-50 - 12 + ? + 17 = -1" at bounding box center [731, 167] width 1010 height 217
click at [295, 474] on text "29" at bounding box center [305, 467] width 27 height 31
click at [731, 371] on input "a. 29" at bounding box center [731, 366] width 1 height 10
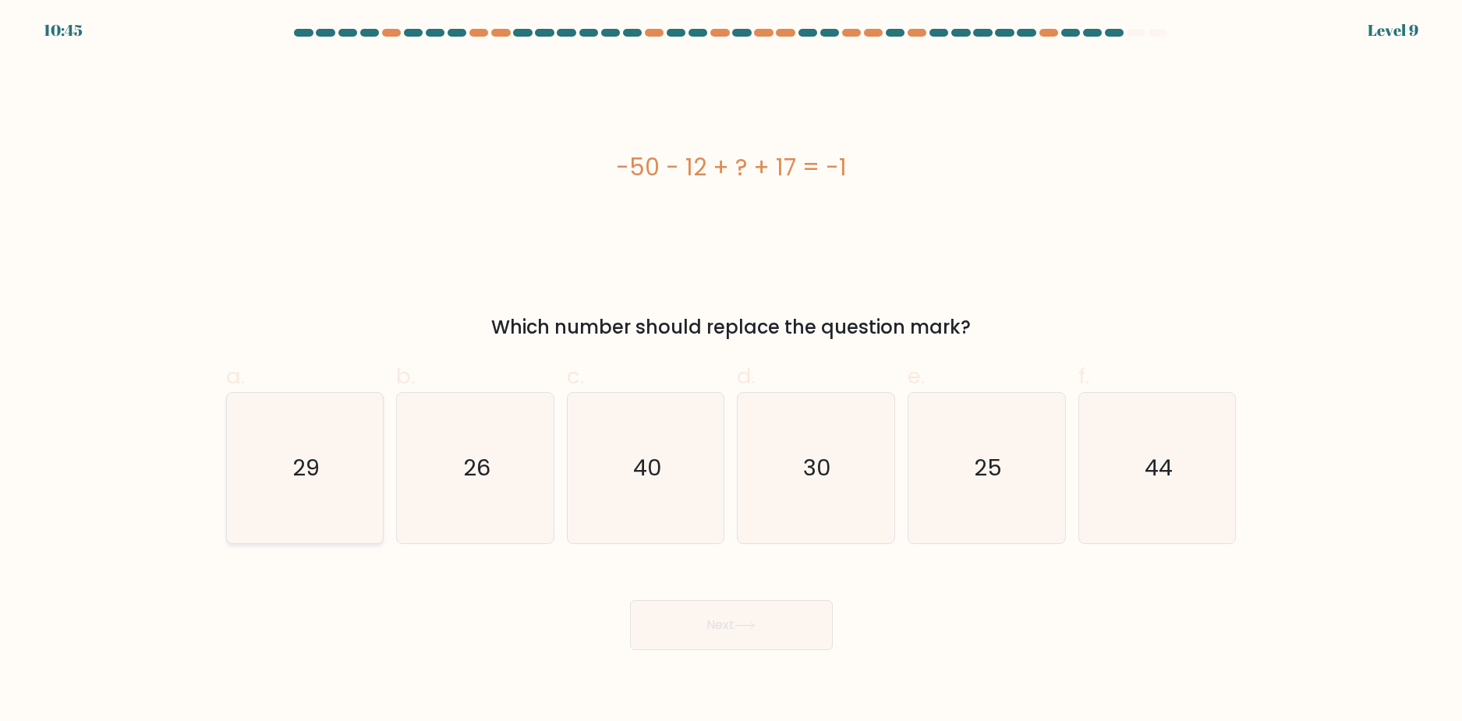
radio input "true"
click at [690, 628] on button "Next" at bounding box center [731, 625] width 203 height 50
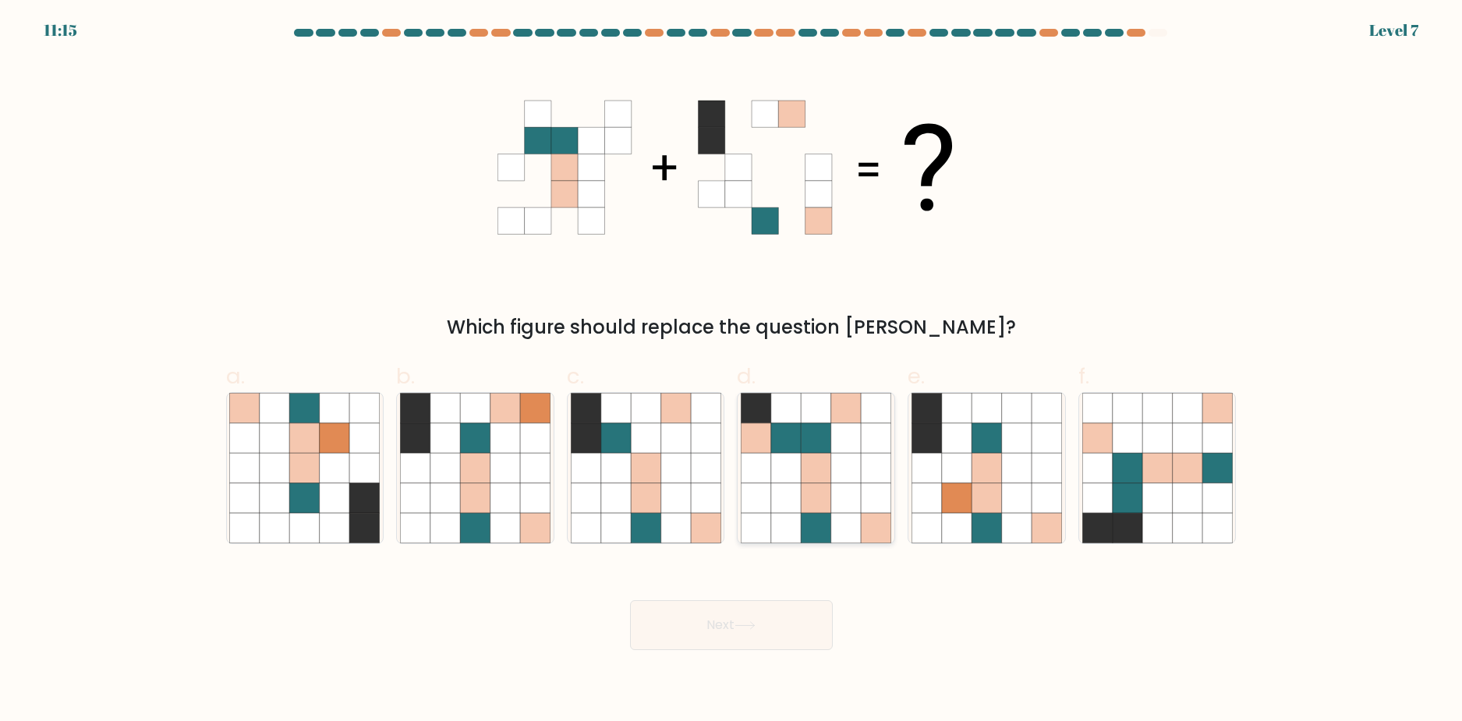
click at [812, 454] on icon at bounding box center [816, 468] width 30 height 30
click at [732, 371] on input "d." at bounding box center [731, 366] width 1 height 10
radio input "true"
click at [629, 482] on icon at bounding box center [615, 468] width 30 height 30
click at [731, 371] on input "c." at bounding box center [731, 366] width 1 height 10
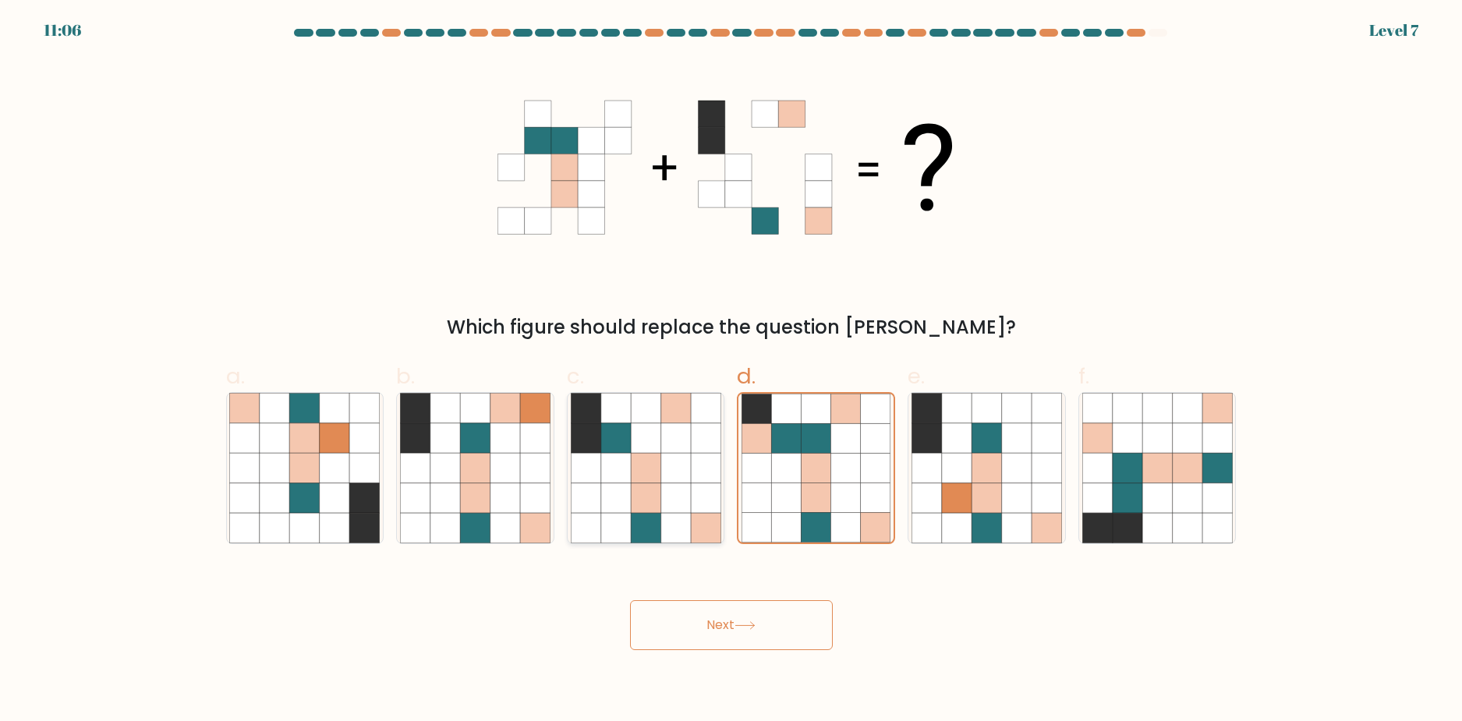
radio input "true"
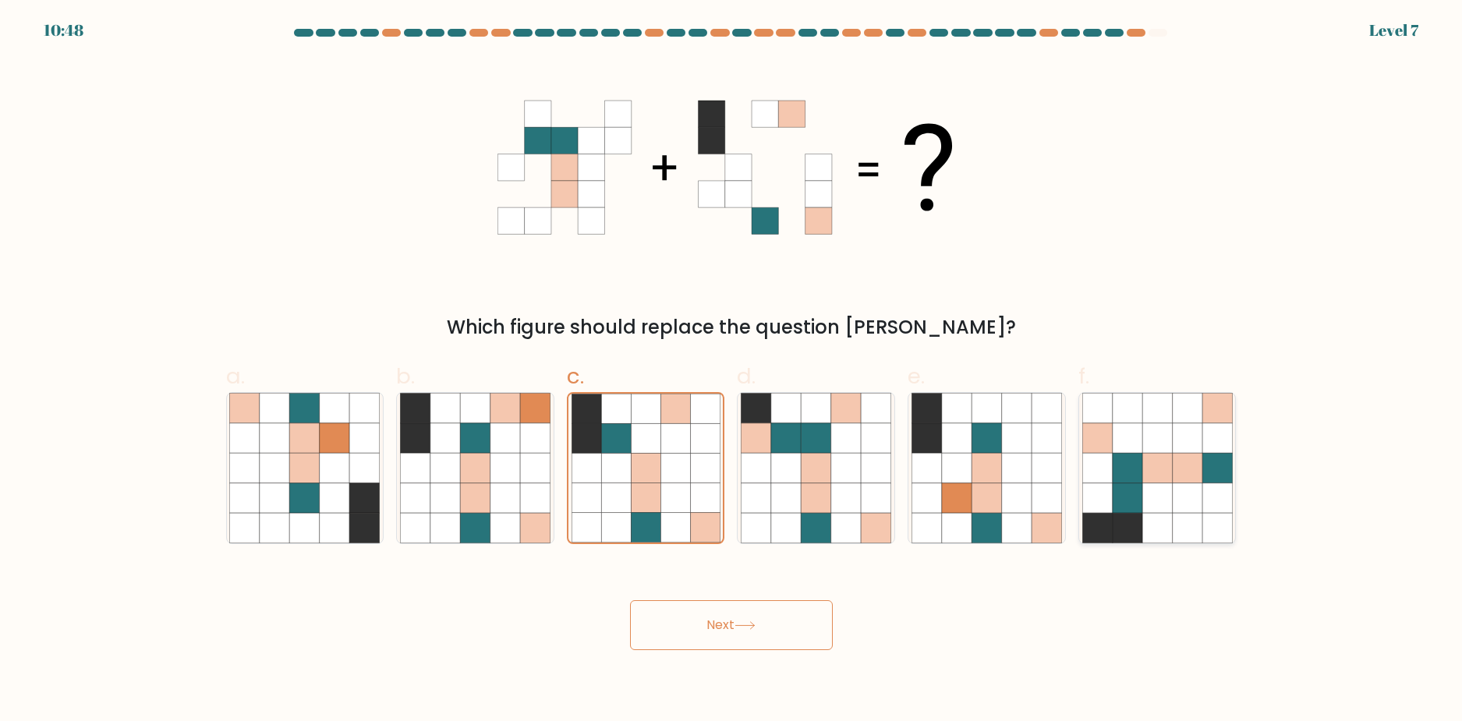
click at [1176, 469] on icon at bounding box center [1187, 468] width 30 height 30
click at [732, 371] on input "f." at bounding box center [731, 366] width 1 height 10
radio input "true"
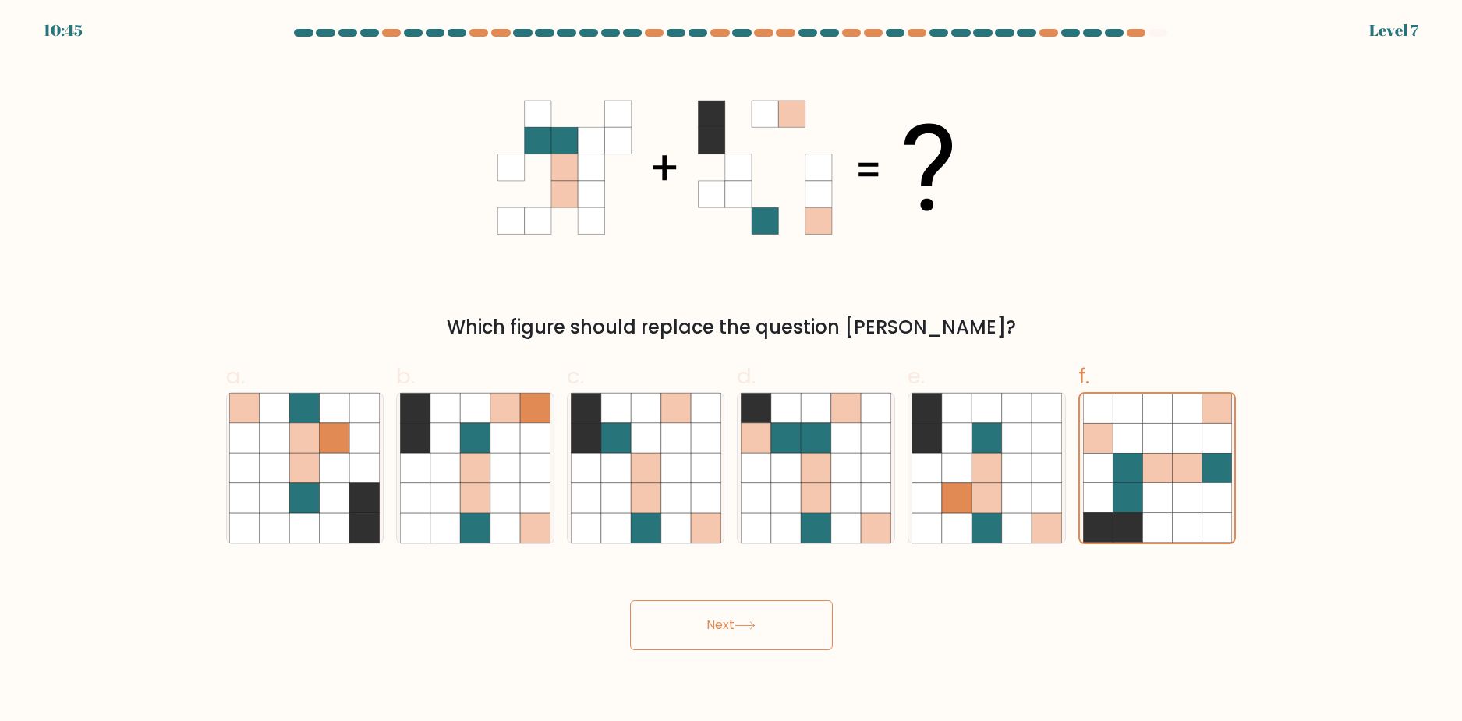
click at [759, 630] on button "Next" at bounding box center [731, 625] width 203 height 50
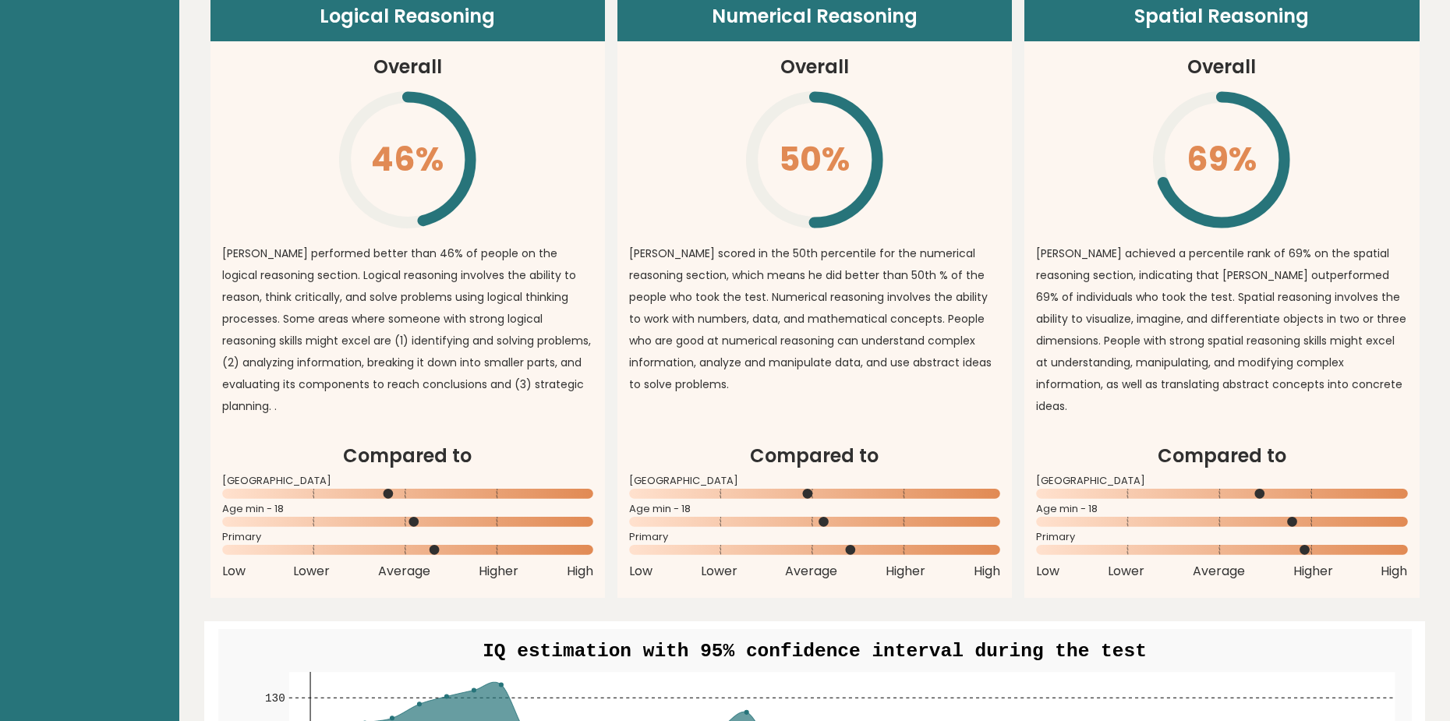
scroll to position [1247, 0]
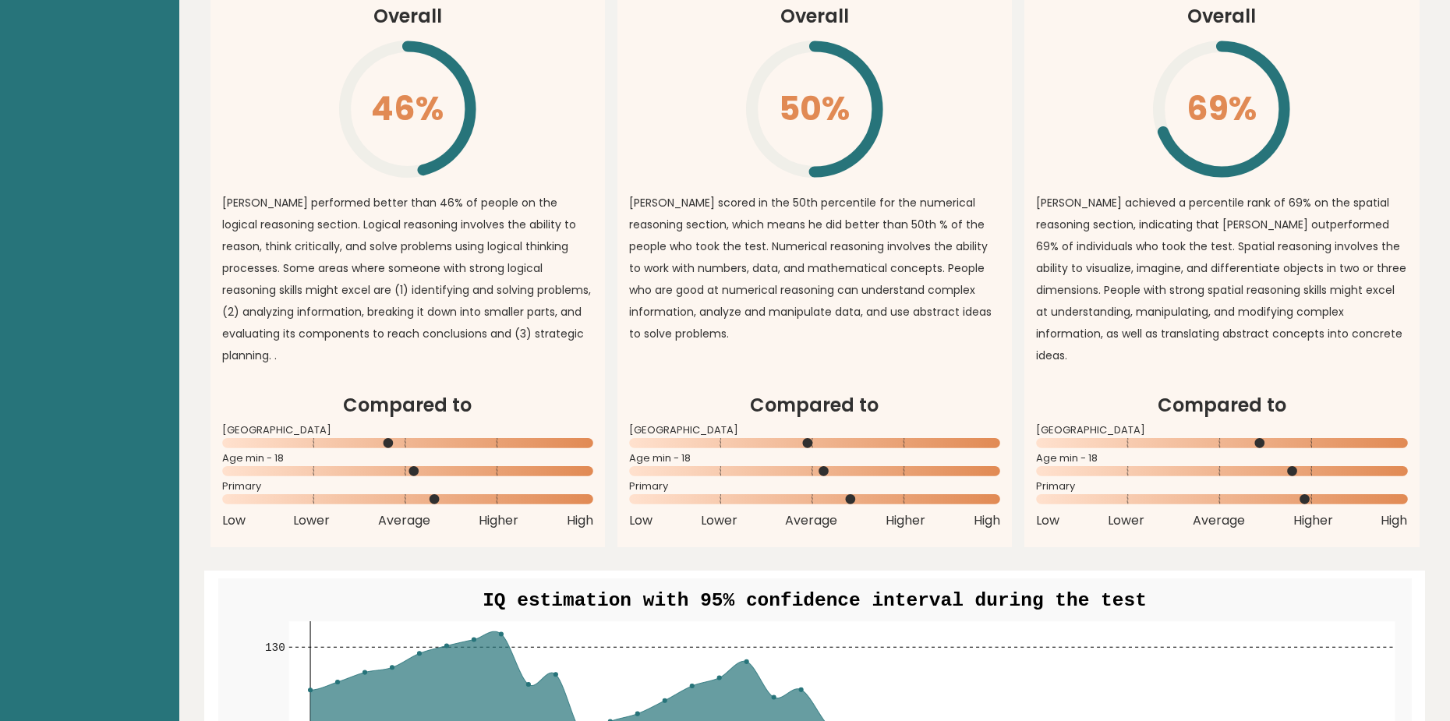
drag, startPoint x: 648, startPoint y: 369, endPoint x: 540, endPoint y: 355, distance: 108.5
click at [540, 355] on article "Logical Reasoning Overall 46% \ Jason performed better than 46% of people on th…" at bounding box center [407, 166] width 394 height 451
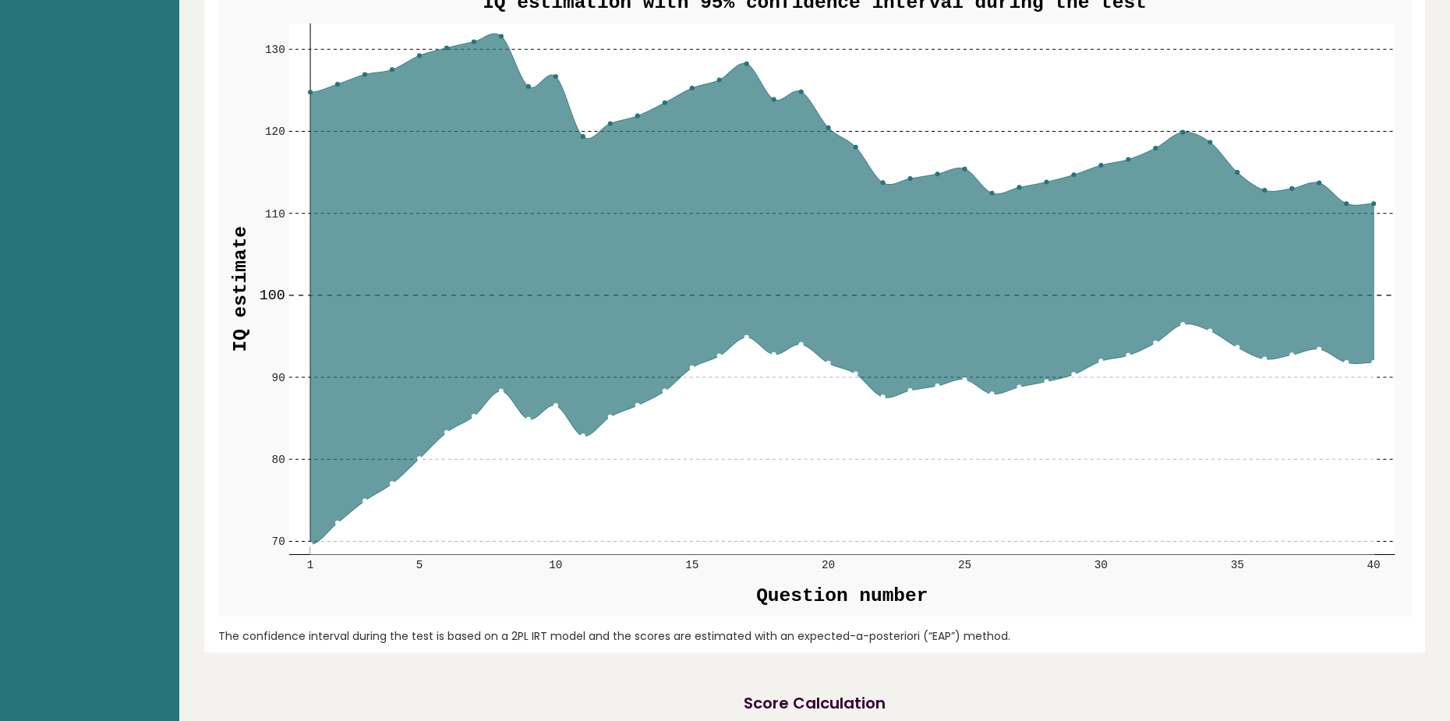
scroll to position [1871, 0]
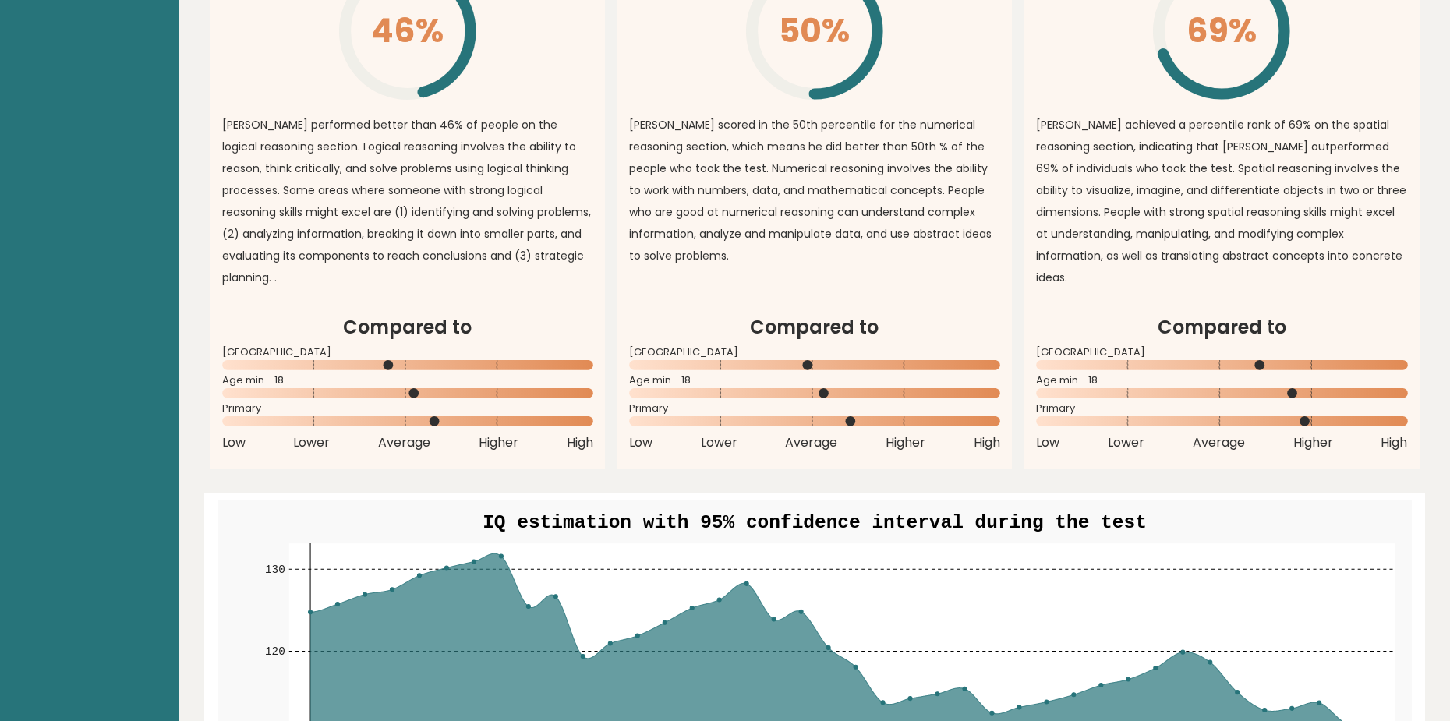
drag, startPoint x: 550, startPoint y: 350, endPoint x: 462, endPoint y: 257, distance: 127.4
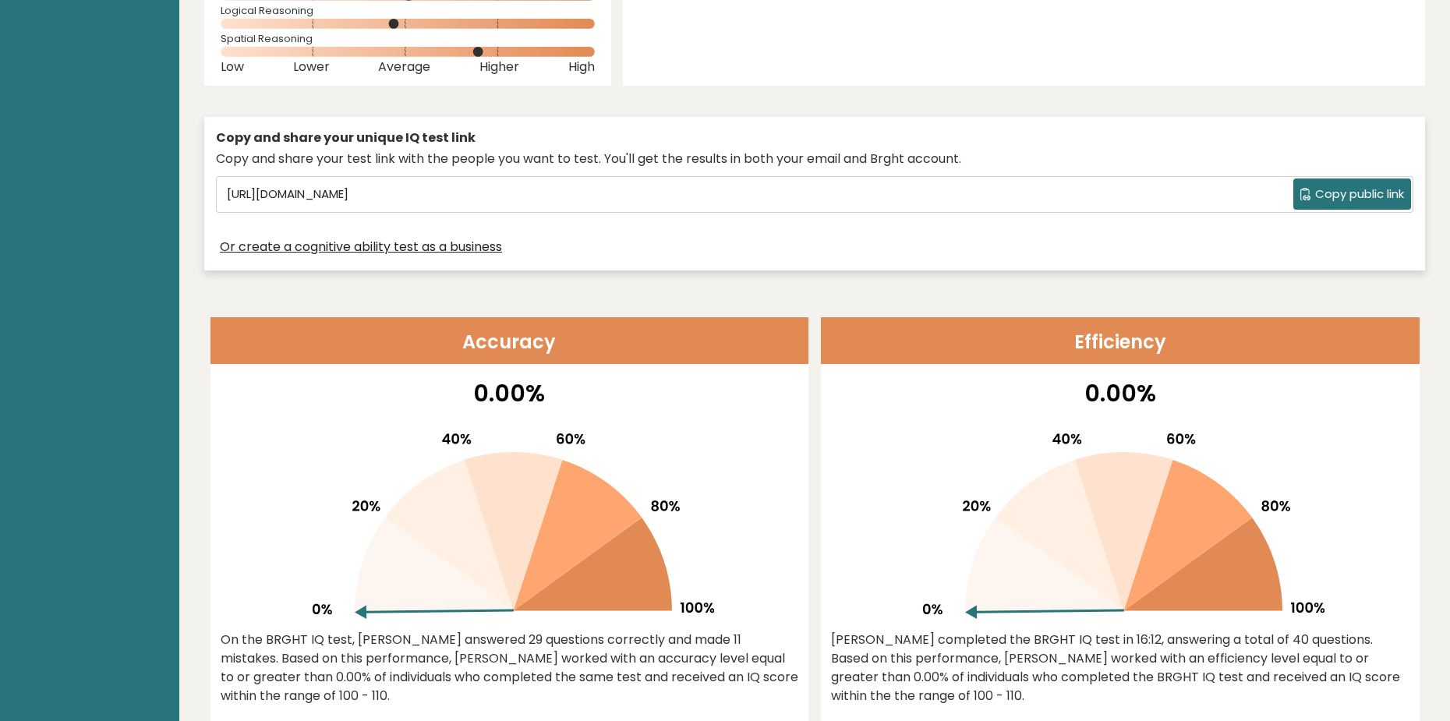
scroll to position [0, 0]
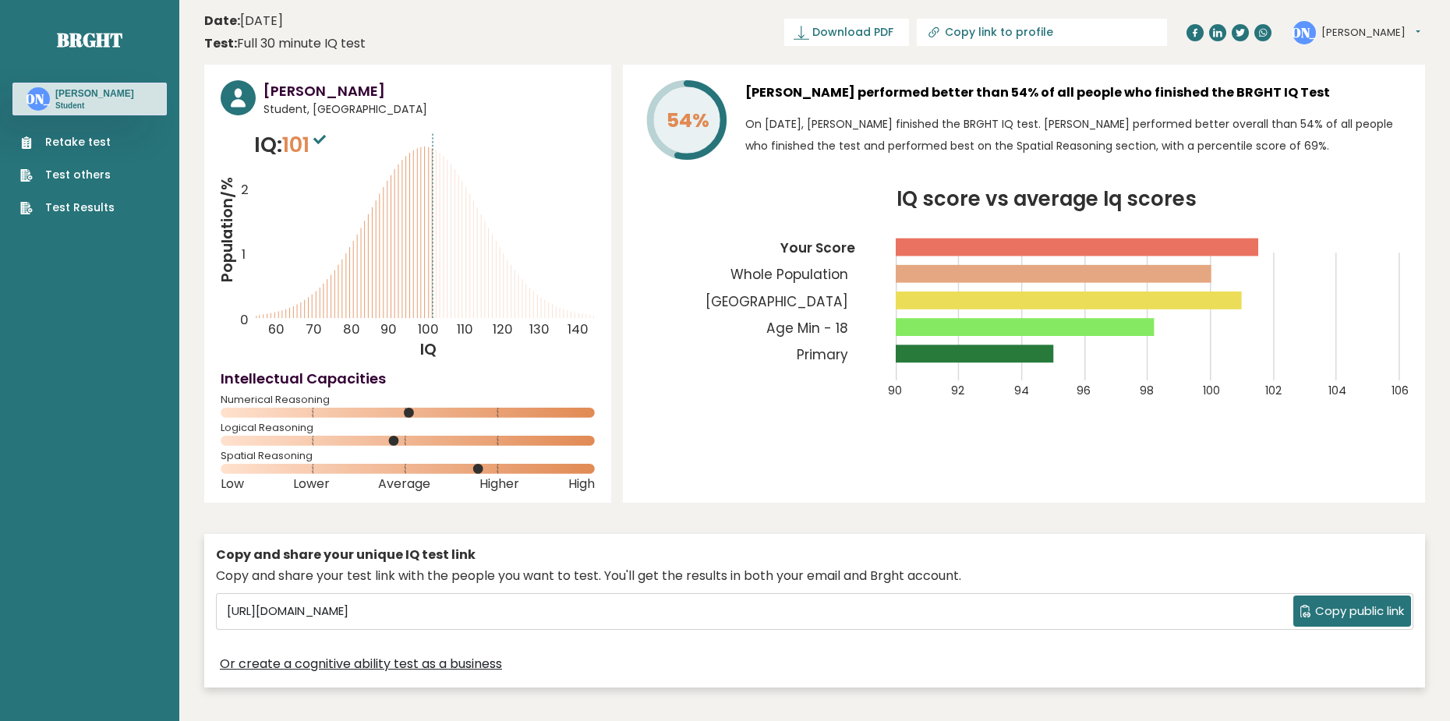
drag, startPoint x: 469, startPoint y: 232, endPoint x: 495, endPoint y: 79, distance: 154.9
click at [291, 151] on span "101" at bounding box center [306, 144] width 48 height 29
drag, startPoint x: 242, startPoint y: 153, endPoint x: 370, endPoint y: 151, distance: 127.9
click at [370, 151] on icon "Population/% IQ 0 1 2 60 70 80 90 100 110 120 130 140" at bounding box center [408, 244] width 374 height 231
click at [355, 156] on icon "Population/% IQ 0 1 2 60 70 80 90 100 110 120 130 140" at bounding box center [408, 244] width 374 height 231
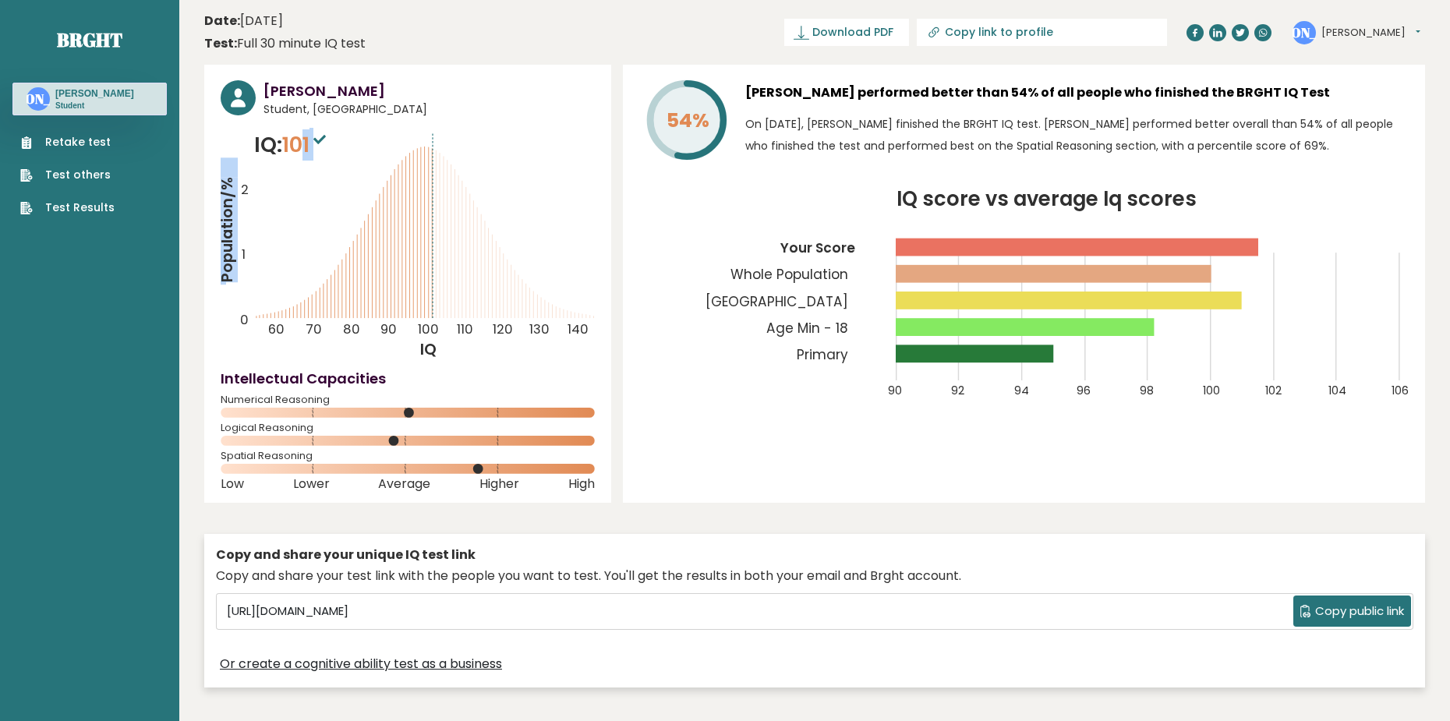
drag, startPoint x: 189, startPoint y: 157, endPoint x: 306, endPoint y: 154, distance: 117.0
click at [362, 168] on icon "Population/% IQ 0 1 2 60 70 80 90 100 110 120 130 140" at bounding box center [408, 244] width 374 height 231
click at [96, 135] on link "Retake test" at bounding box center [67, 142] width 94 height 16
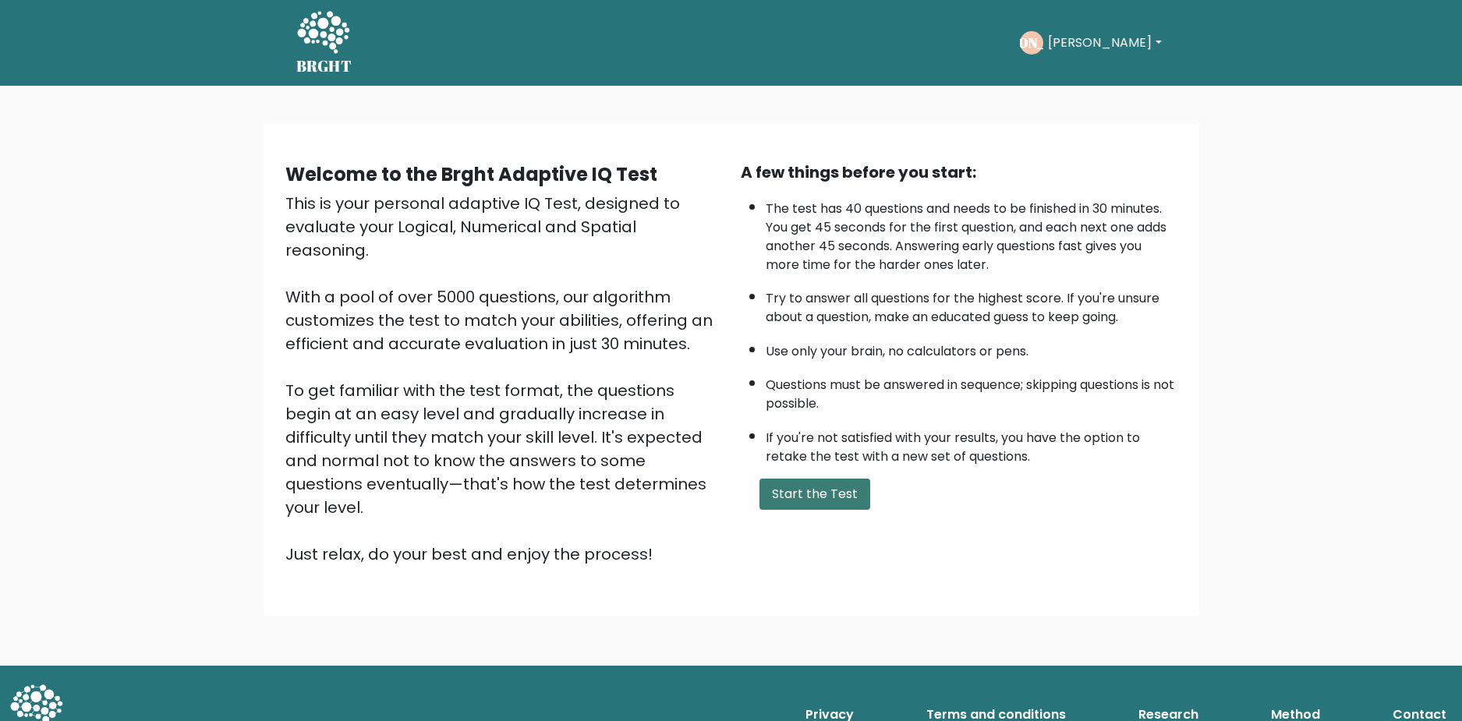
click at [825, 481] on button "Start the Test" at bounding box center [814, 494] width 111 height 31
